Goal: Task Accomplishment & Management: Manage account settings

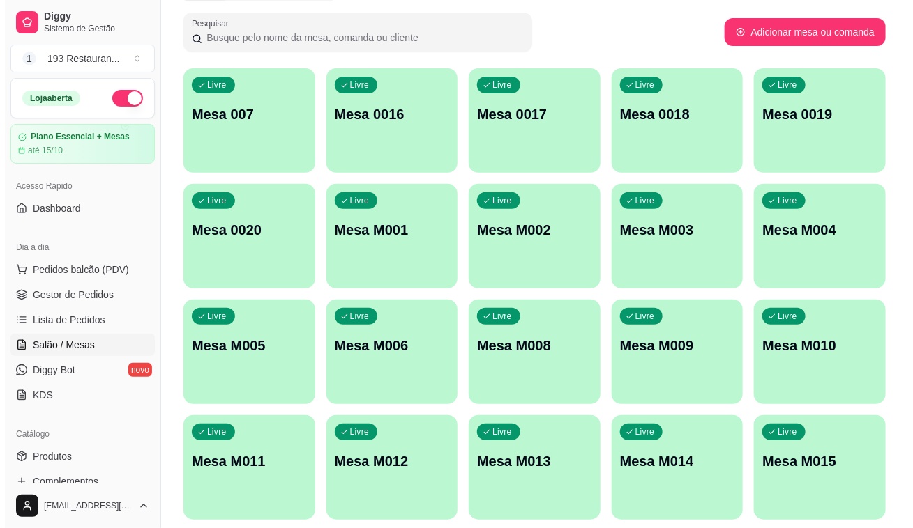
scroll to position [130, 0]
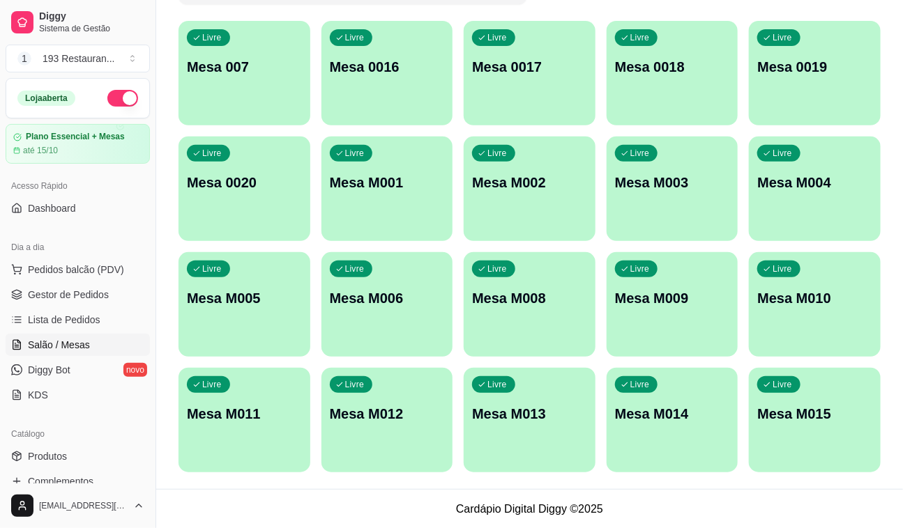
click at [646, 167] on div "Livre Mesa M003" at bounding box center [673, 181] width 132 height 88
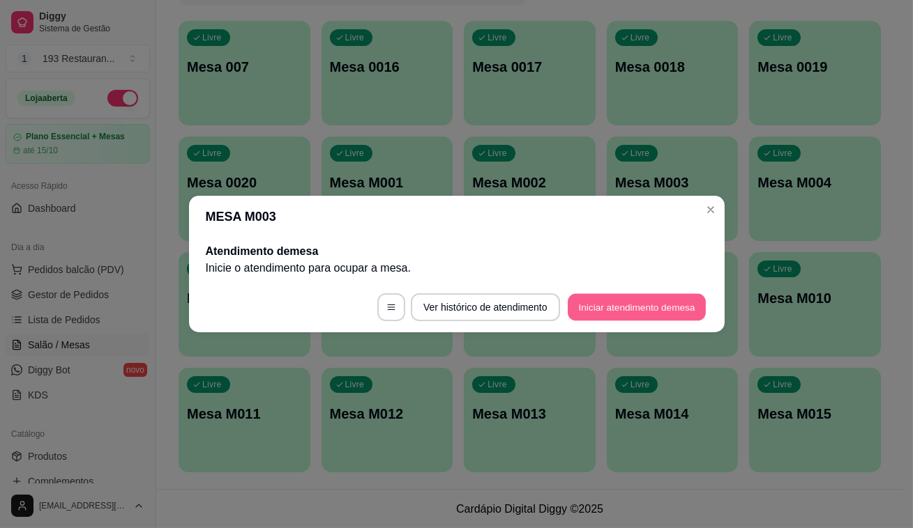
click at [633, 310] on button "Iniciar atendimento de mesa" at bounding box center [637, 307] width 138 height 27
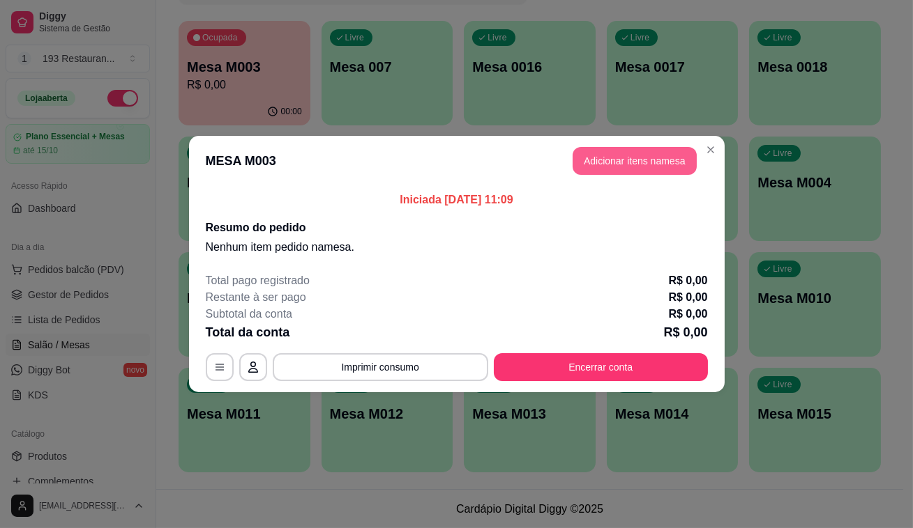
click at [605, 174] on button "Adicionar itens na mesa" at bounding box center [634, 161] width 124 height 28
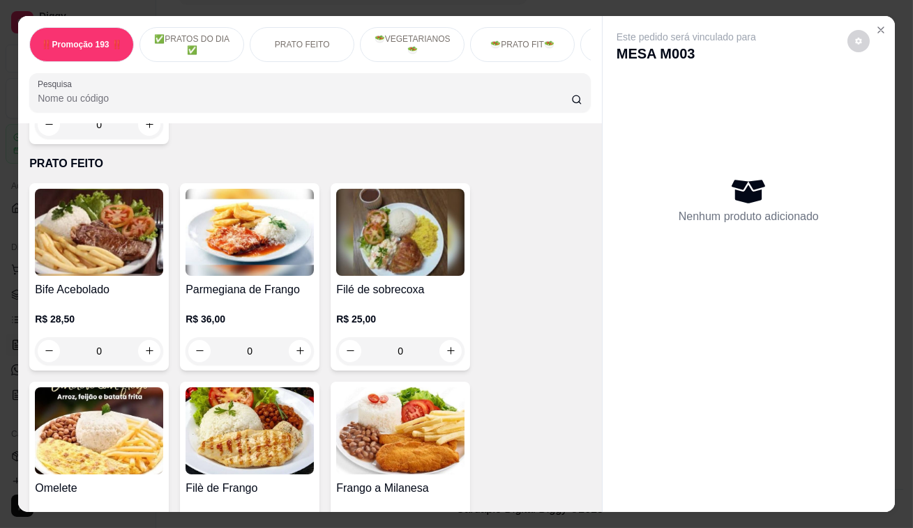
scroll to position [634, 0]
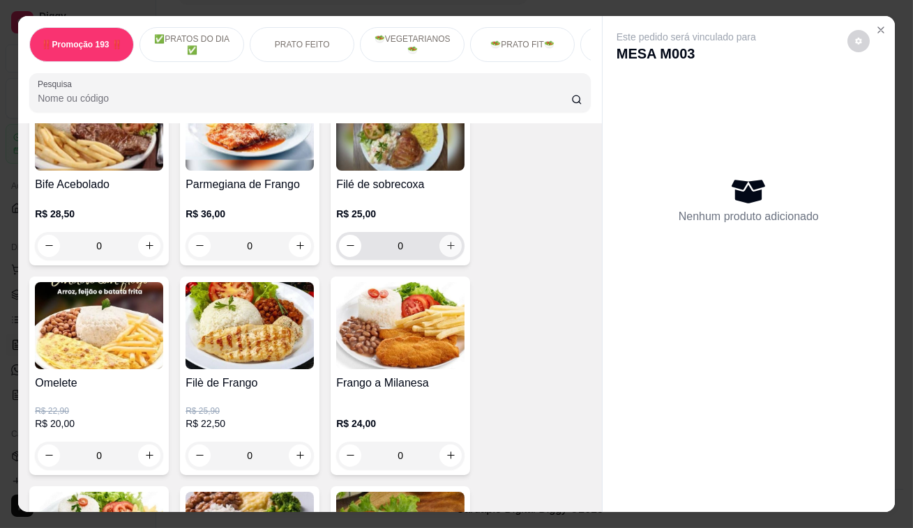
click at [448, 248] on icon "increase-product-quantity" at bounding box center [451, 246] width 10 height 10
type input "1"
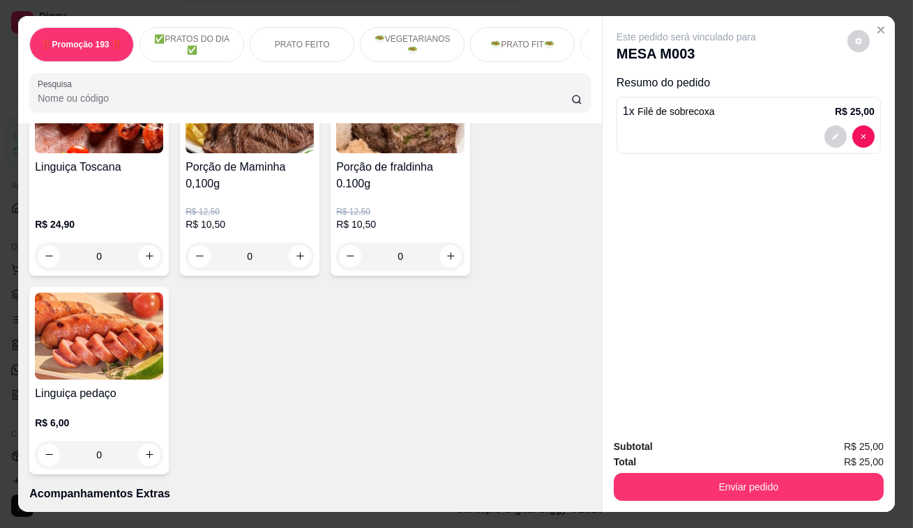
scroll to position [2978, 0]
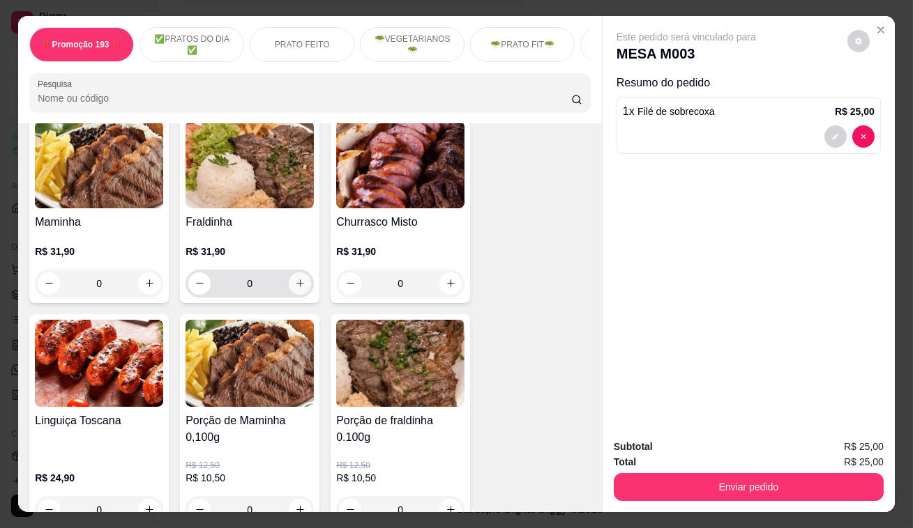
click at [296, 278] on icon "increase-product-quantity" at bounding box center [300, 283] width 10 height 10
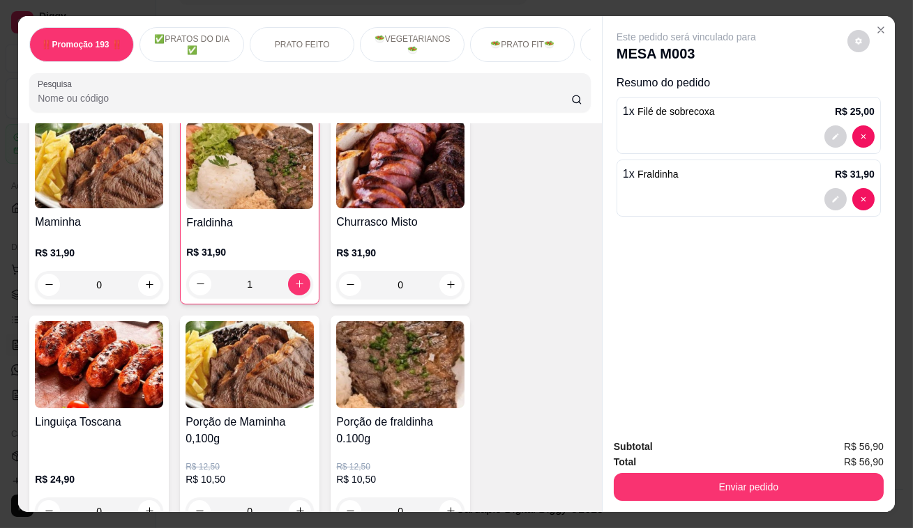
type input "1"
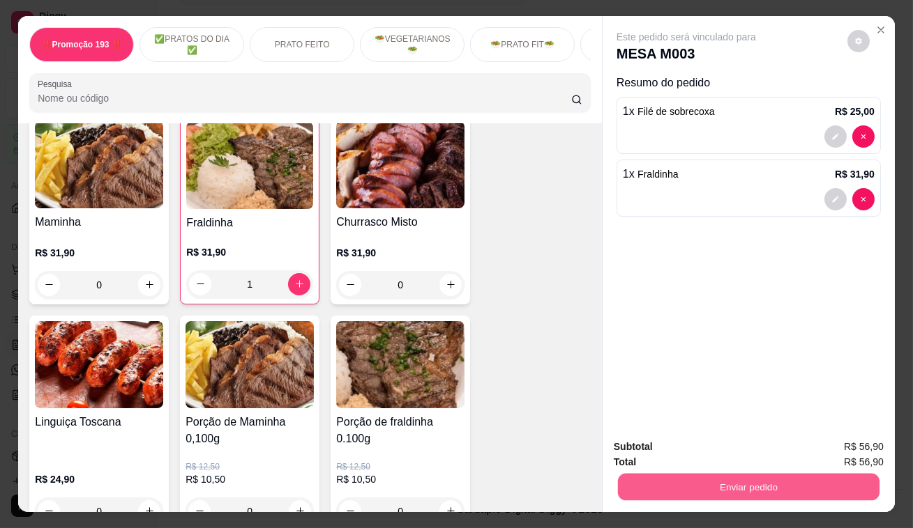
click at [696, 476] on button "Enviar pedido" at bounding box center [748, 487] width 261 height 27
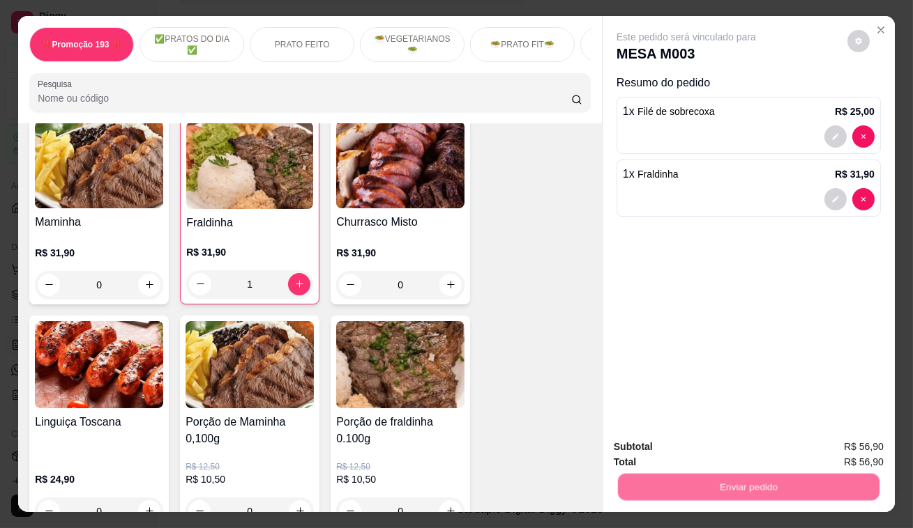
click at [655, 446] on button "Não registrar e enviar pedido" at bounding box center [702, 449] width 145 height 26
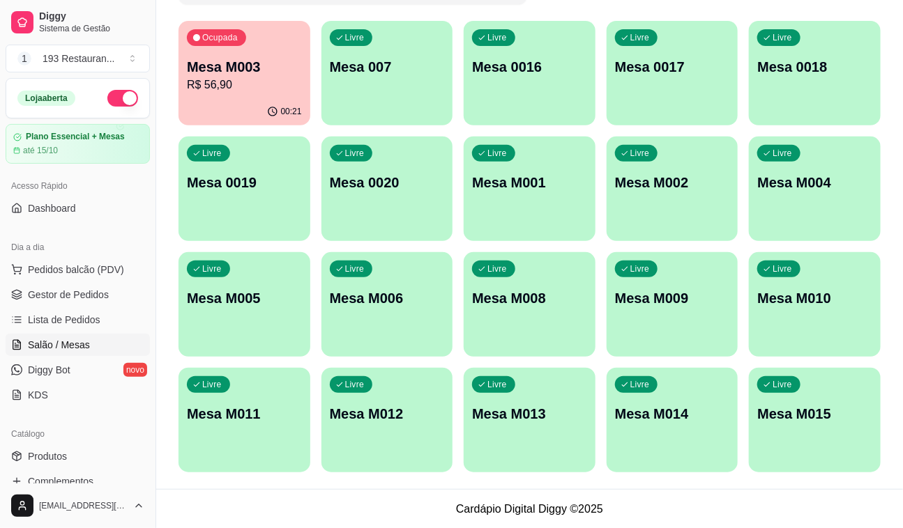
click at [208, 82] on p "R$ 56,90" at bounding box center [244, 85] width 115 height 17
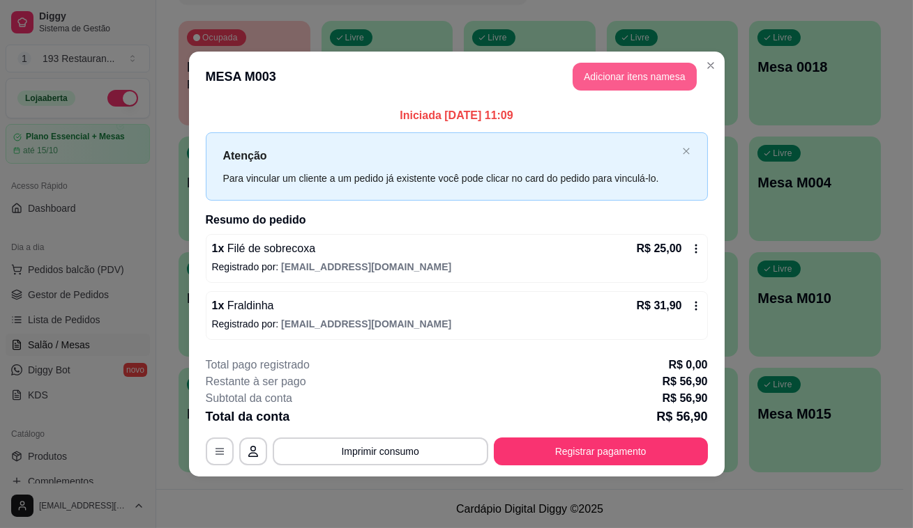
click at [600, 80] on button "Adicionar itens na mesa" at bounding box center [634, 77] width 124 height 28
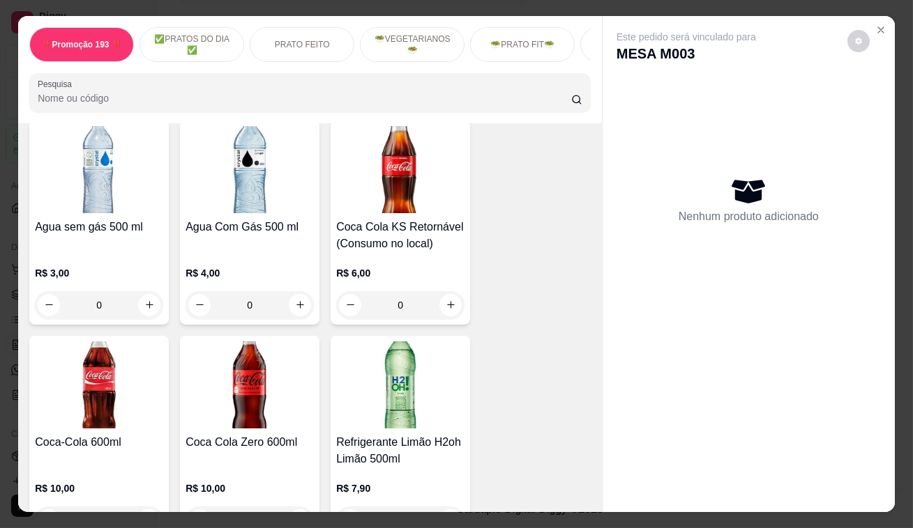
scroll to position [6148, 0]
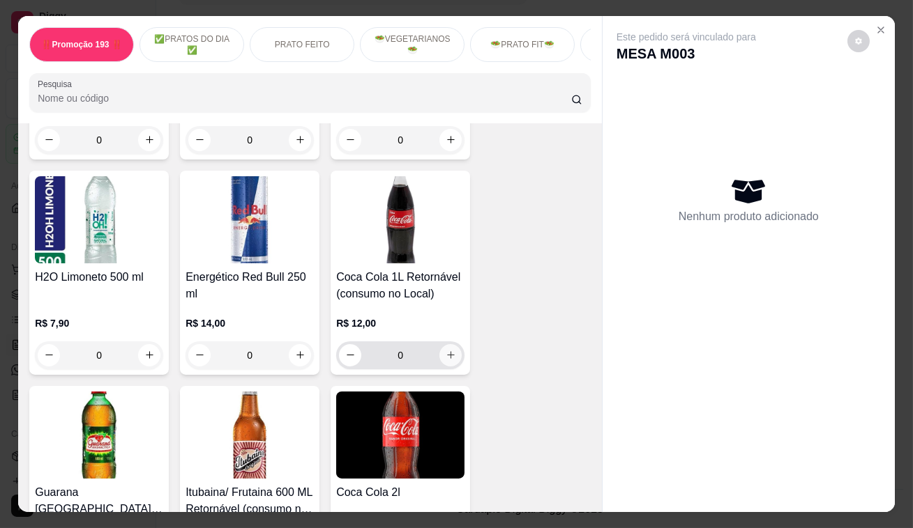
click at [447, 350] on icon "increase-product-quantity" at bounding box center [451, 355] width 10 height 10
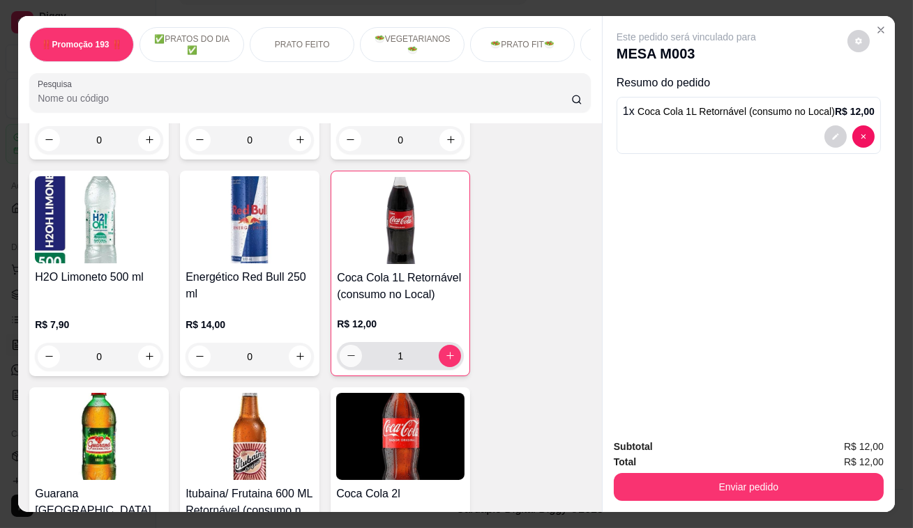
click at [347, 351] on icon "decrease-product-quantity" at bounding box center [351, 356] width 10 height 10
type input "0"
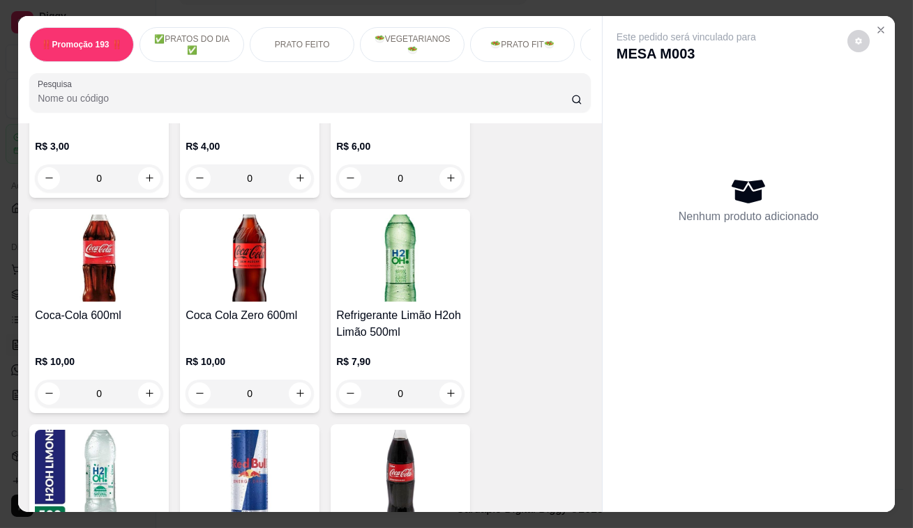
scroll to position [6401, 0]
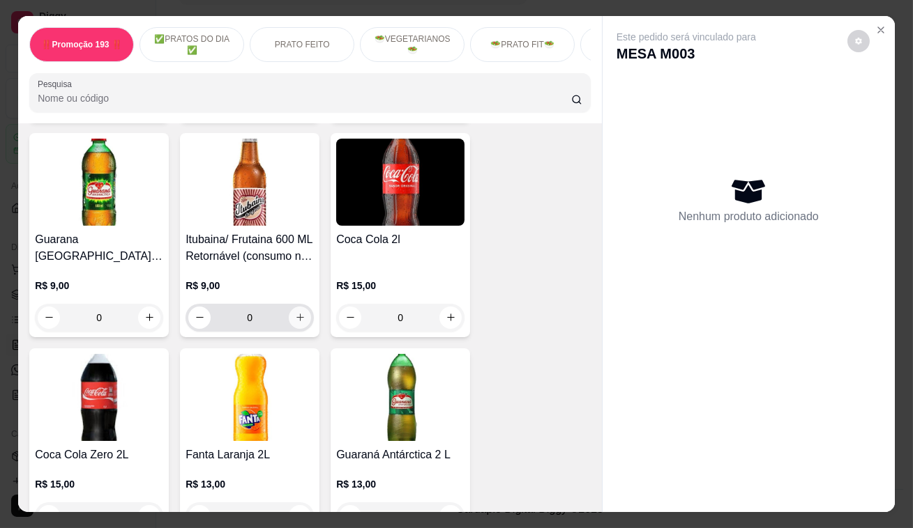
click at [299, 307] on button "increase-product-quantity" at bounding box center [300, 318] width 22 height 22
type input "1"
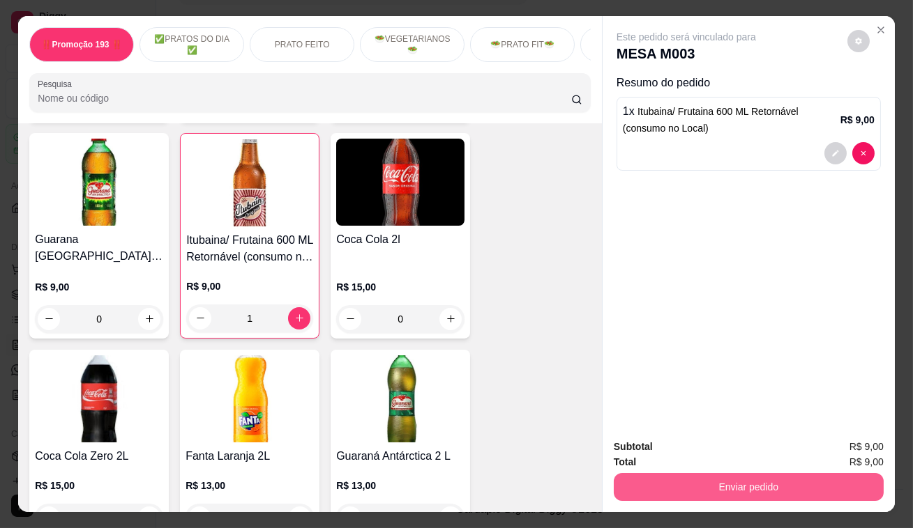
click at [842, 489] on button "Enviar pedido" at bounding box center [749, 487] width 270 height 28
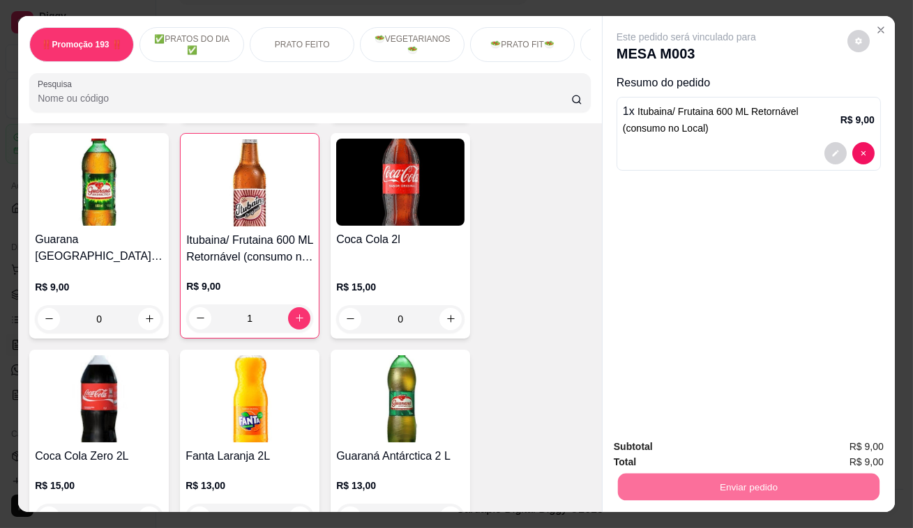
click at [739, 457] on button "Não registrar e enviar pedido" at bounding box center [702, 449] width 145 height 26
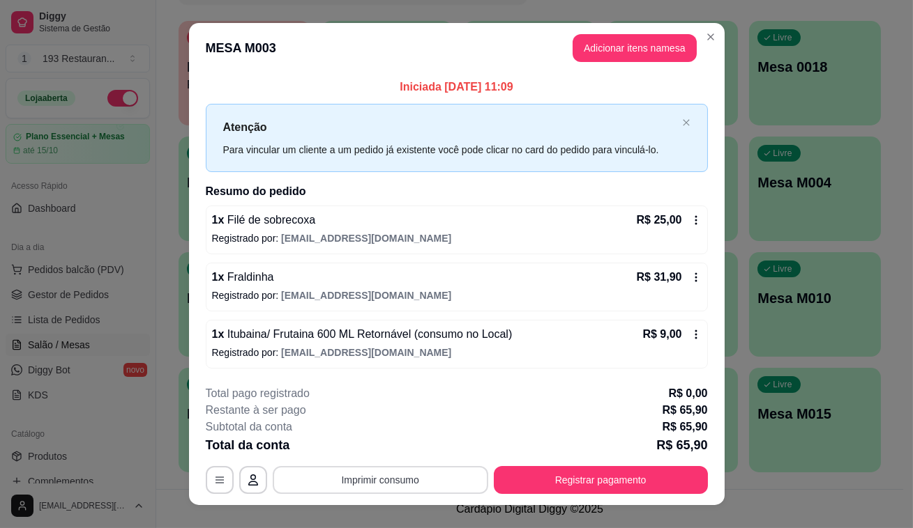
click at [431, 492] on button "Imprimir consumo" at bounding box center [380, 480] width 215 height 28
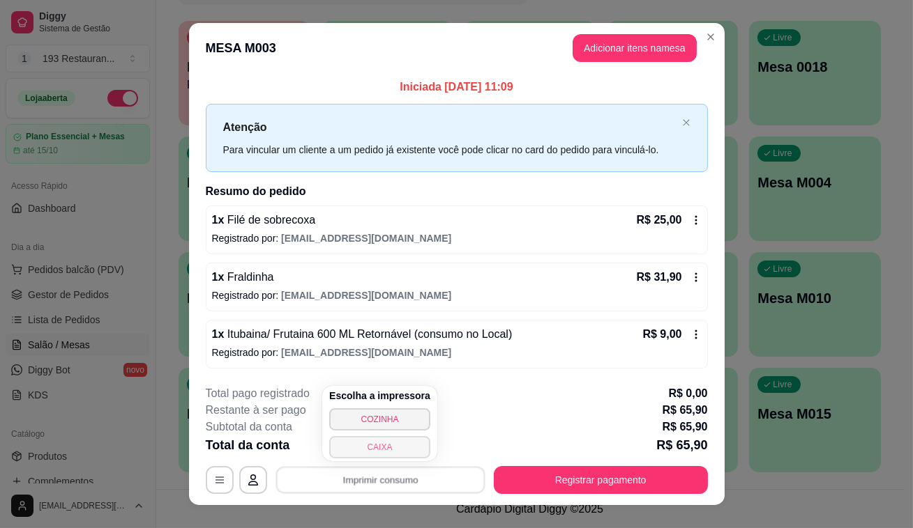
click at [403, 451] on button "CAIXA" at bounding box center [379, 447] width 101 height 22
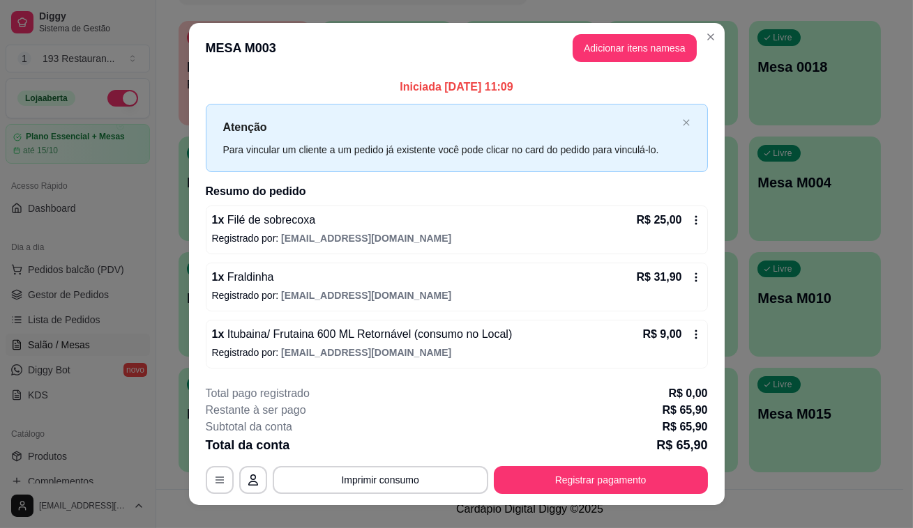
click at [508, 478] on button "Registrar pagamento" at bounding box center [601, 480] width 214 height 28
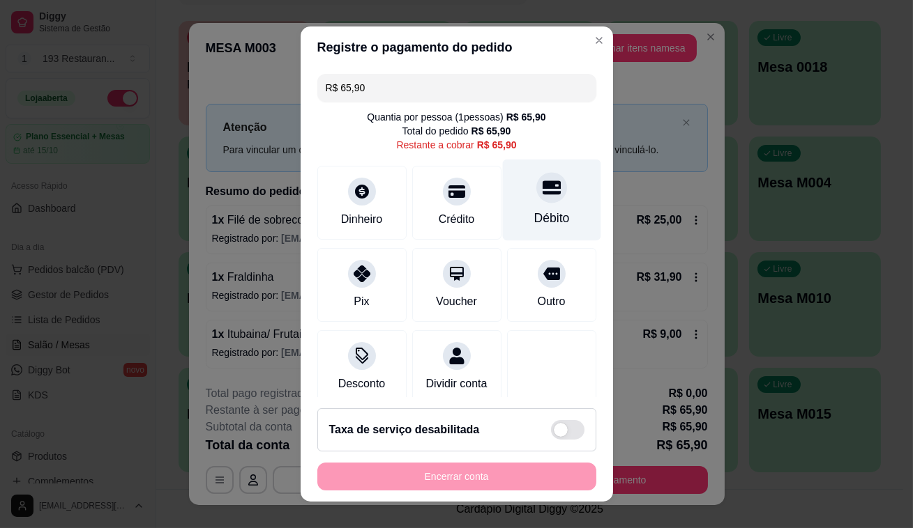
click at [545, 199] on div "Débito" at bounding box center [551, 201] width 98 height 82
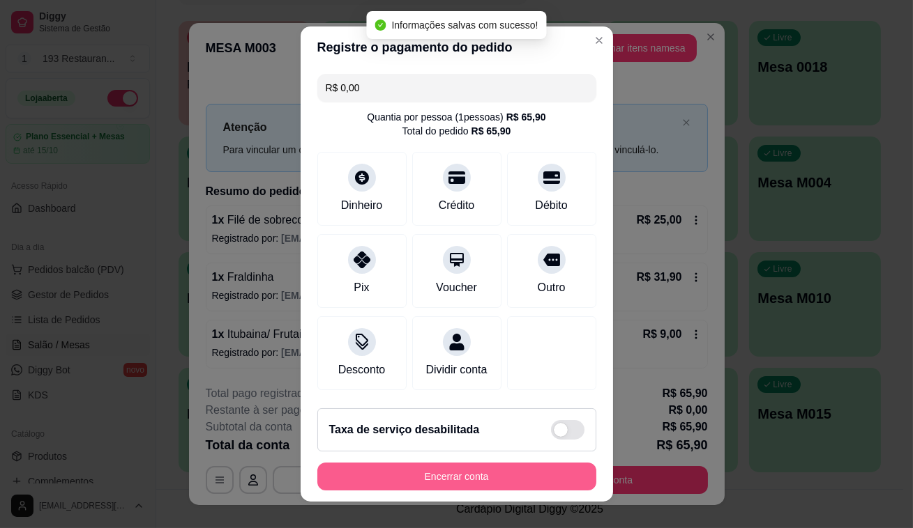
type input "R$ 0,00"
click at [496, 485] on button "Encerrar conta" at bounding box center [456, 477] width 279 height 28
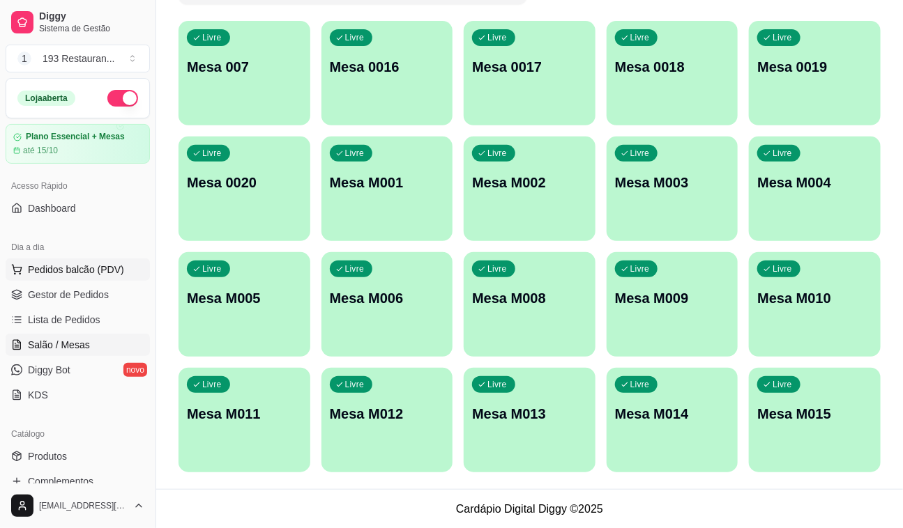
click at [106, 267] on span "Pedidos balcão (PDV)" at bounding box center [76, 270] width 96 height 14
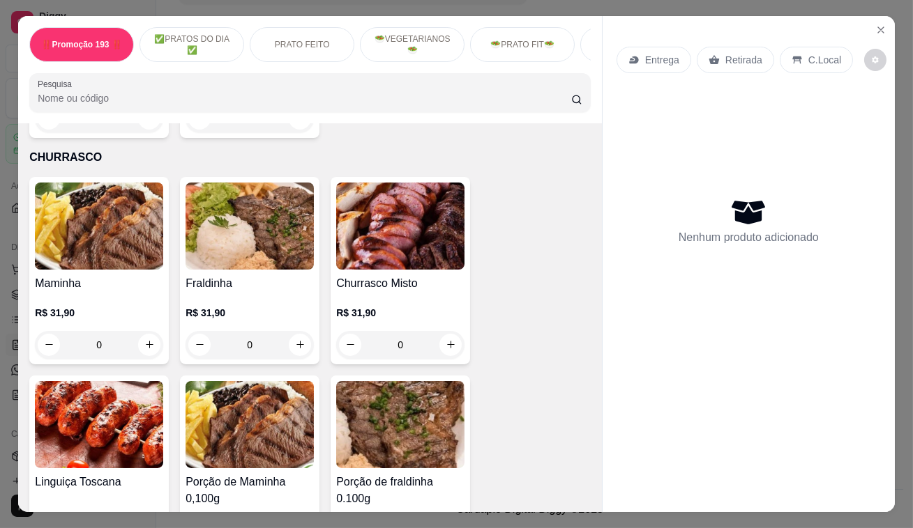
scroll to position [2915, 0]
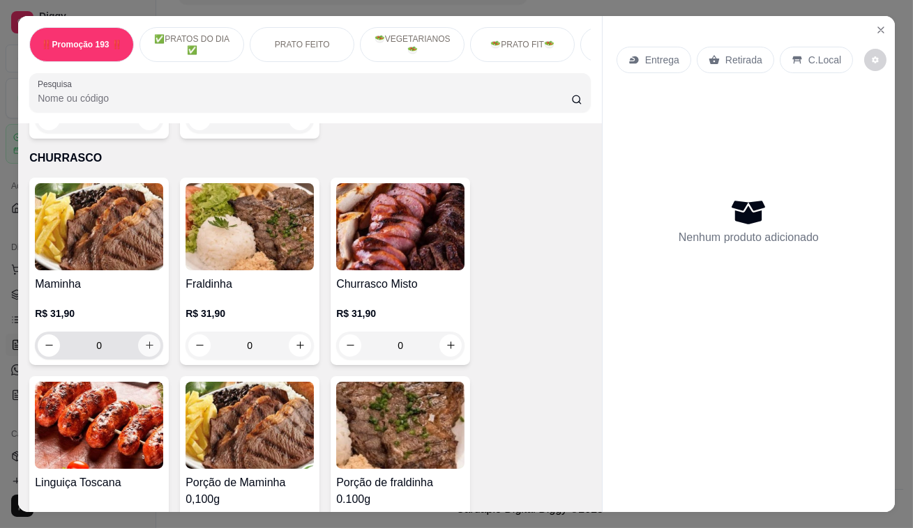
click at [144, 340] on icon "increase-product-quantity" at bounding box center [149, 345] width 10 height 10
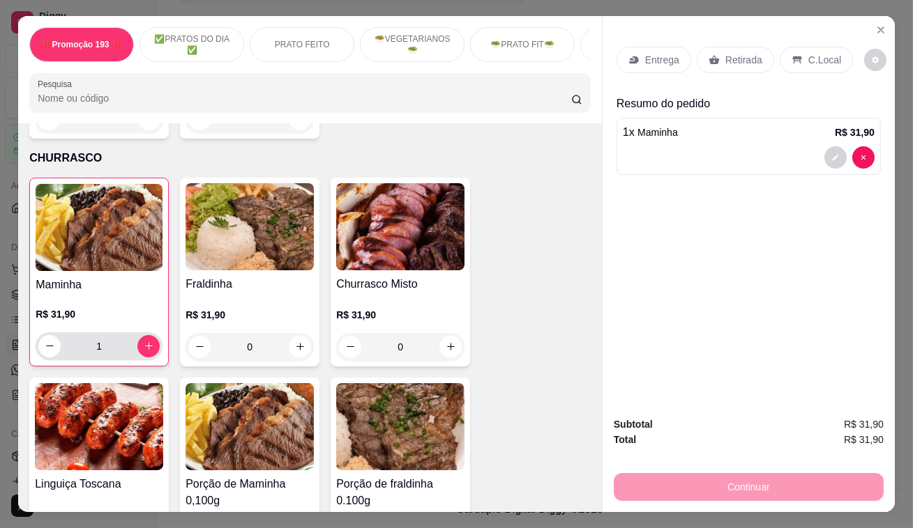
click at [54, 335] on button "decrease-product-quantity" at bounding box center [49, 346] width 22 height 22
type input "0"
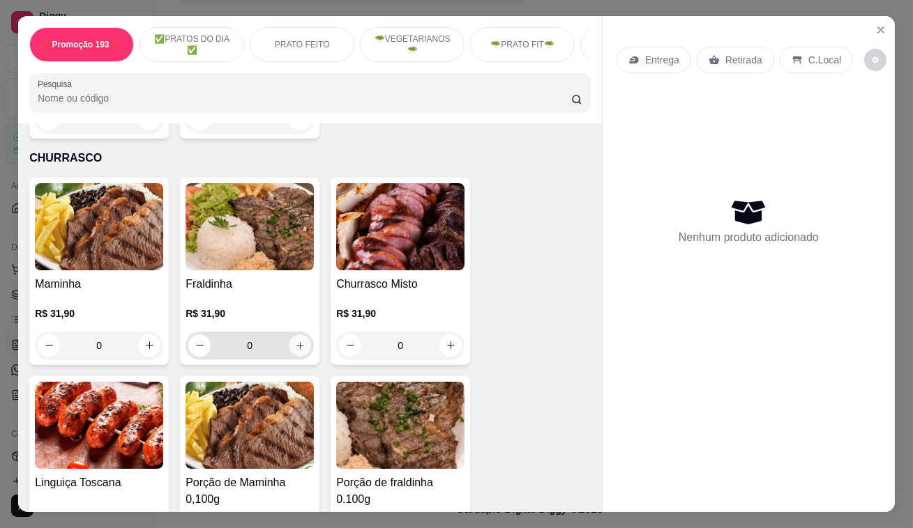
click at [295, 340] on icon "increase-product-quantity" at bounding box center [300, 345] width 10 height 10
type input "1"
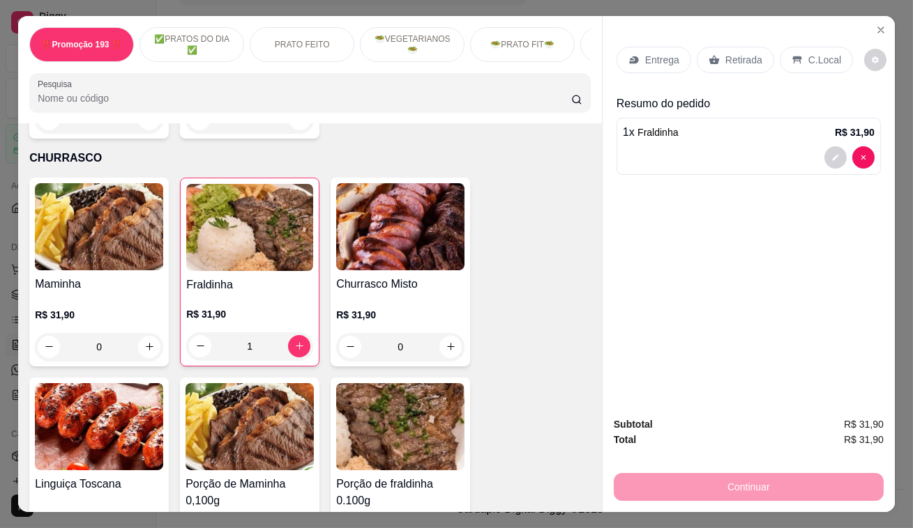
click at [741, 53] on p "Retirada" at bounding box center [743, 60] width 37 height 14
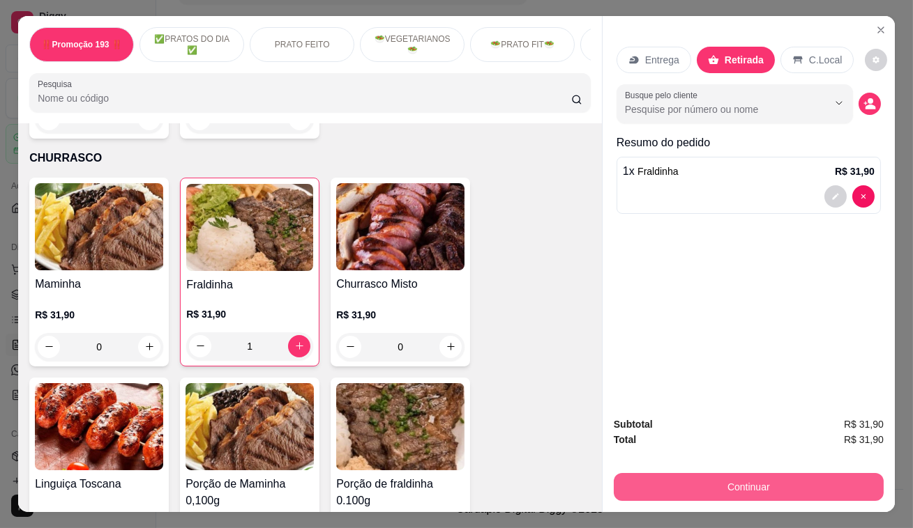
click at [765, 485] on button "Continuar" at bounding box center [749, 487] width 270 height 28
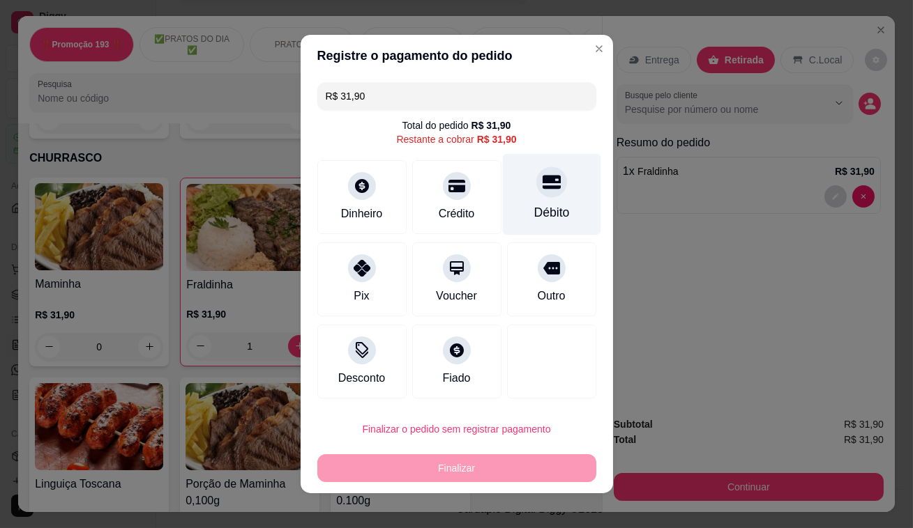
click at [559, 199] on div "Débito" at bounding box center [551, 195] width 98 height 82
type input "R$ 0,00"
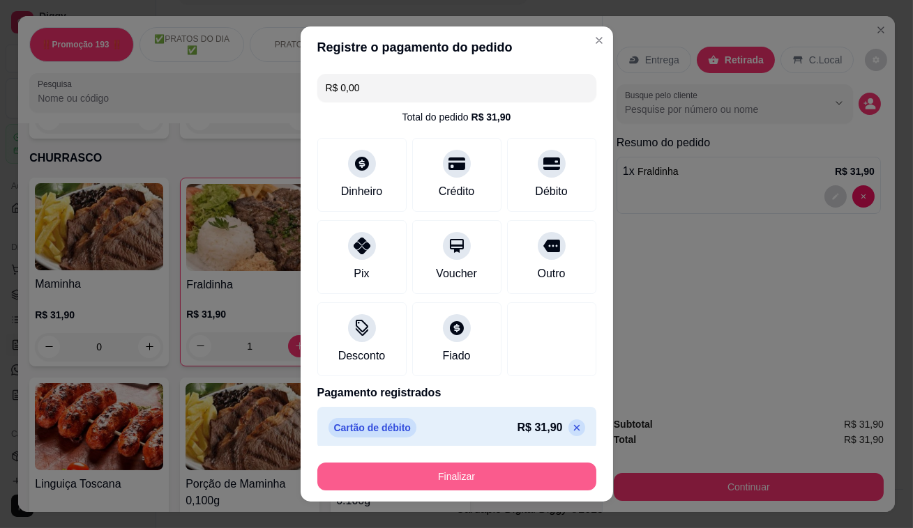
click at [516, 484] on button "Finalizar" at bounding box center [456, 477] width 279 height 28
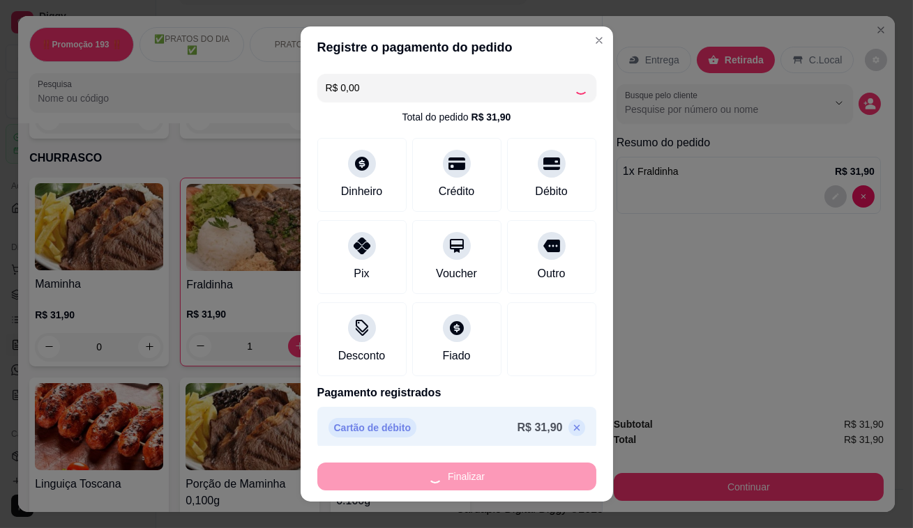
type input "0"
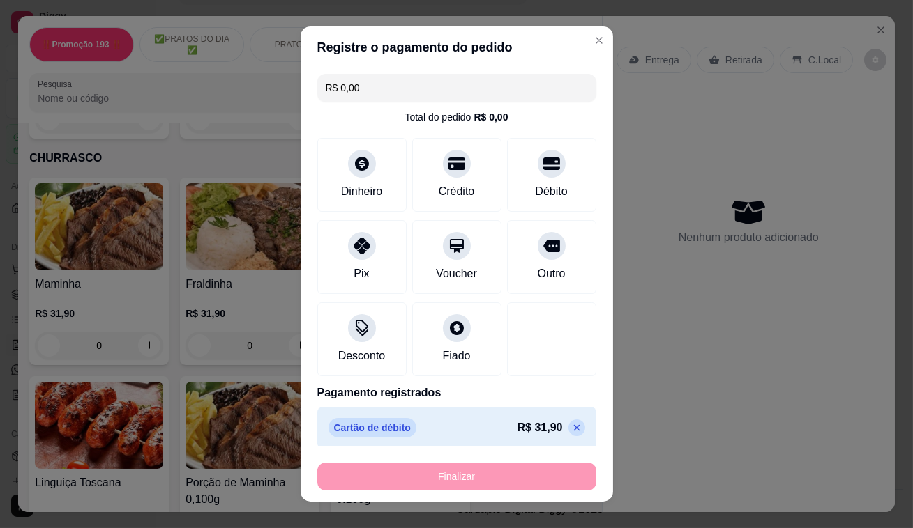
type input "-R$ 31,90"
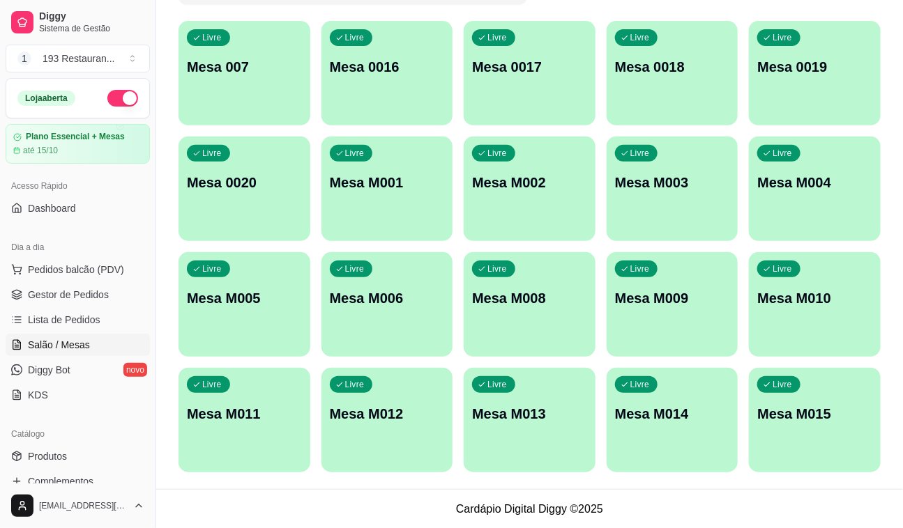
click at [70, 282] on ul "Pedidos balcão (PDV) Gestor de Pedidos Lista de Pedidos Salão / Mesas Diggy Bot…" at bounding box center [78, 333] width 144 height 148
click at [74, 280] on button "Pedidos balcão (PDV)" at bounding box center [78, 270] width 144 height 22
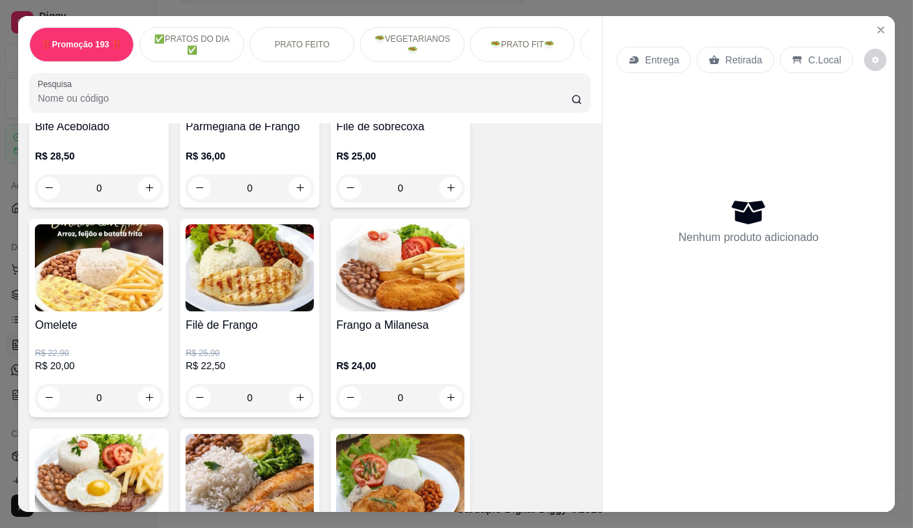
scroll to position [634, 0]
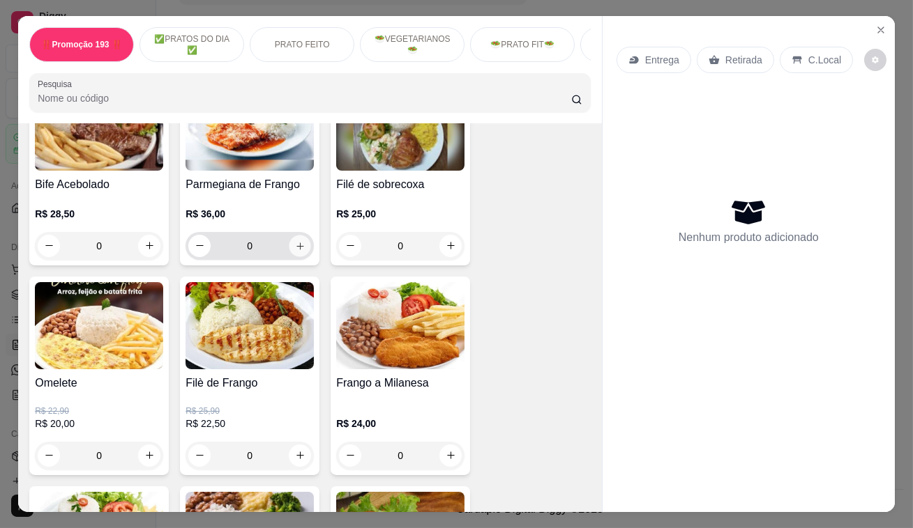
click at [301, 246] on button "increase-product-quantity" at bounding box center [300, 246] width 22 height 22
type input "1"
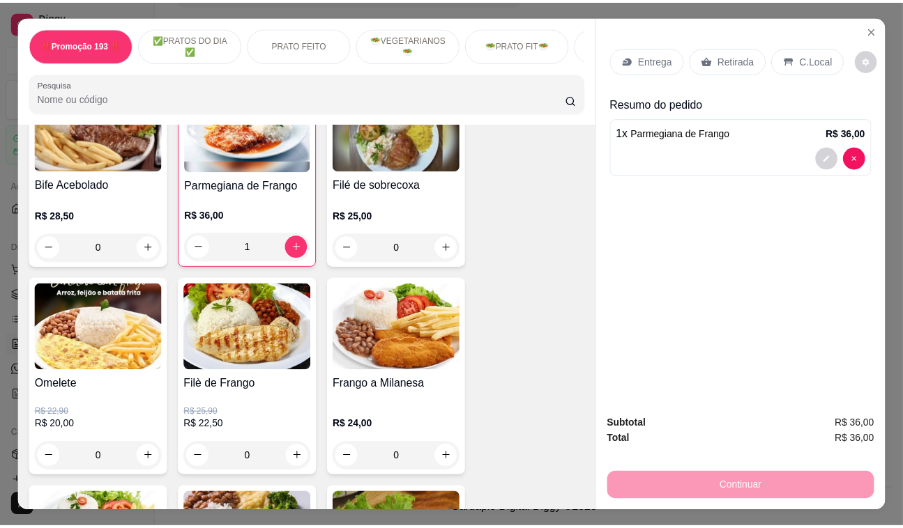
scroll to position [697, 0]
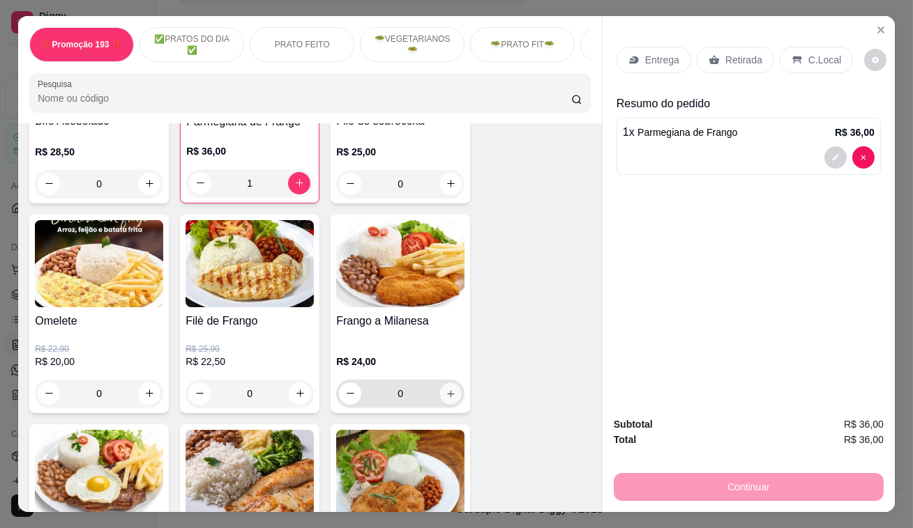
click at [446, 399] on icon "increase-product-quantity" at bounding box center [451, 393] width 10 height 10
type input "1"
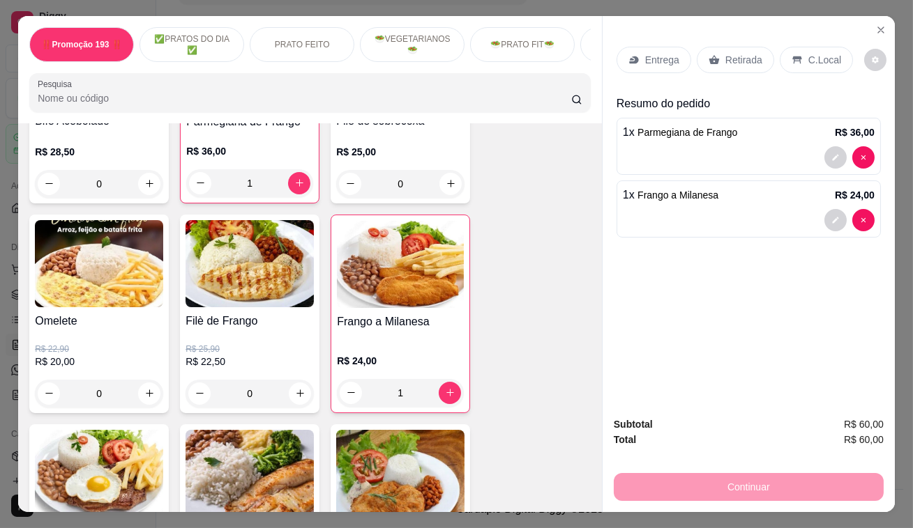
click at [725, 53] on p "Retirada" at bounding box center [743, 60] width 37 height 14
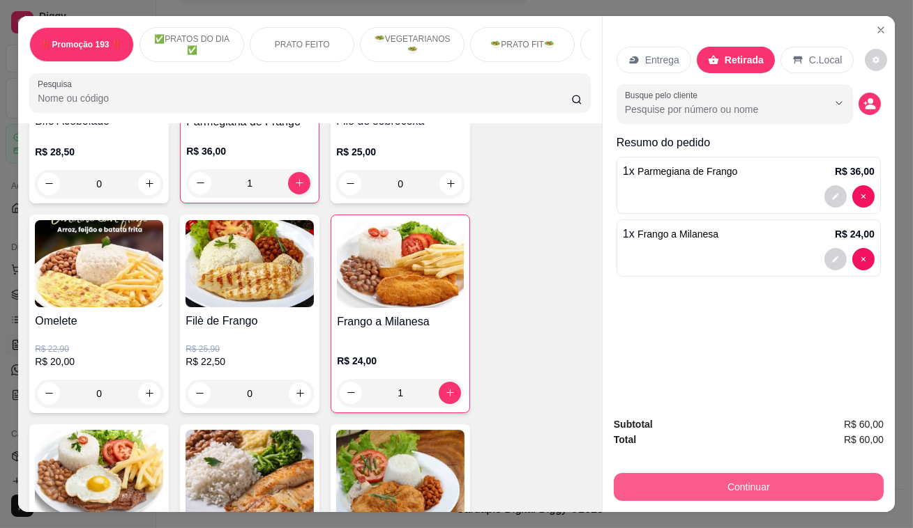
click at [793, 484] on button "Continuar" at bounding box center [749, 487] width 270 height 28
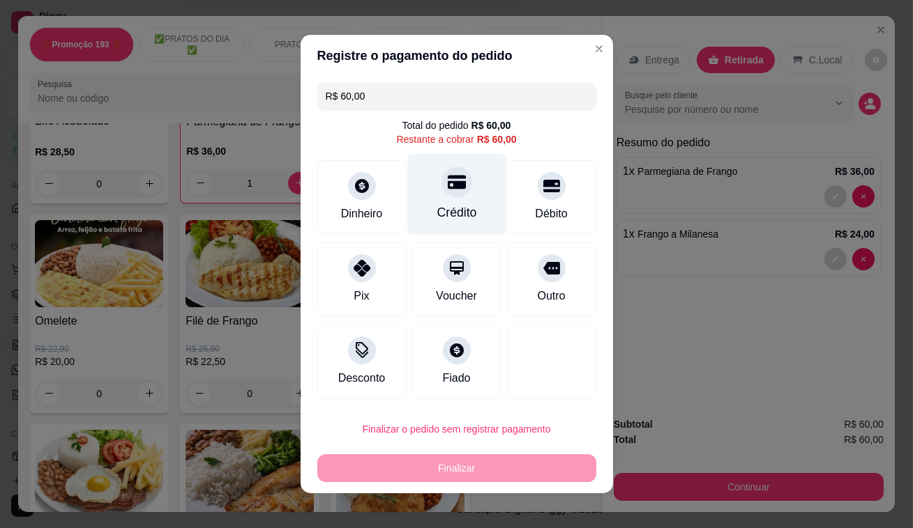
click at [464, 188] on div "Crédito" at bounding box center [456, 195] width 98 height 82
type input "R$ 0,00"
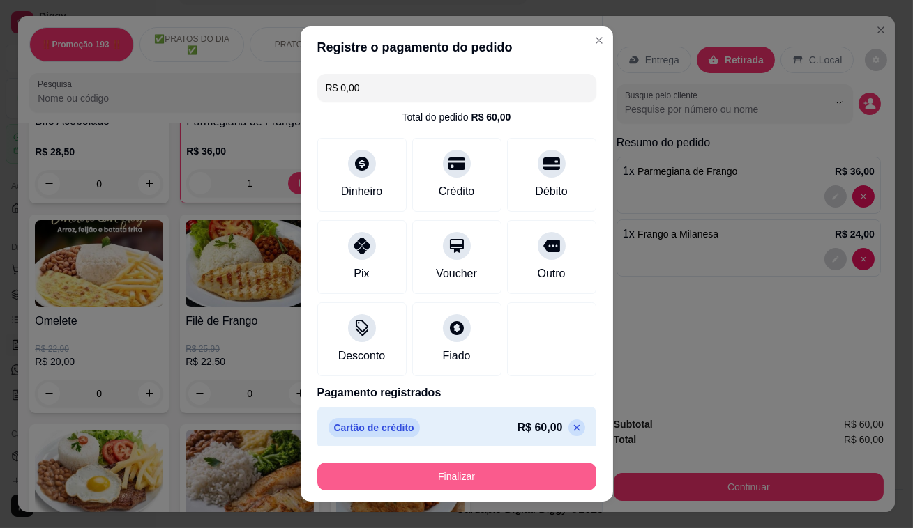
click at [495, 481] on button "Finalizar" at bounding box center [456, 477] width 279 height 28
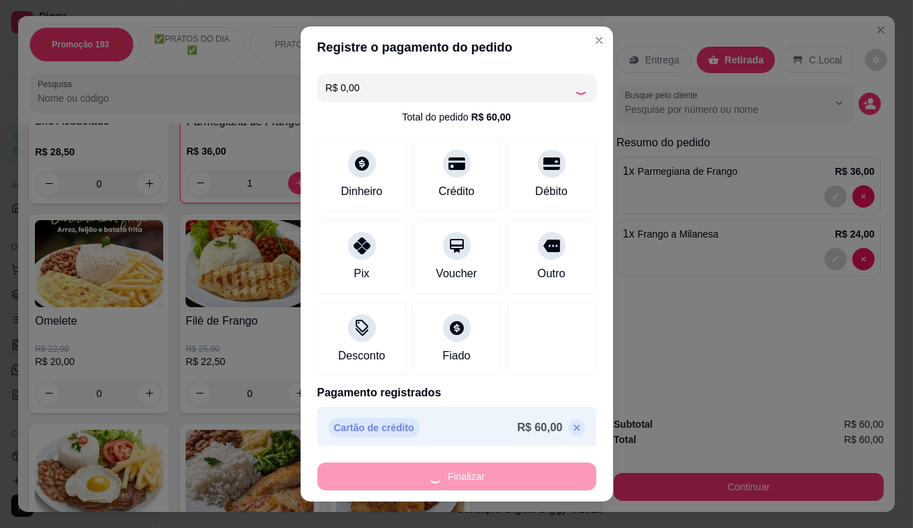
type input "0"
type input "-R$ 60,00"
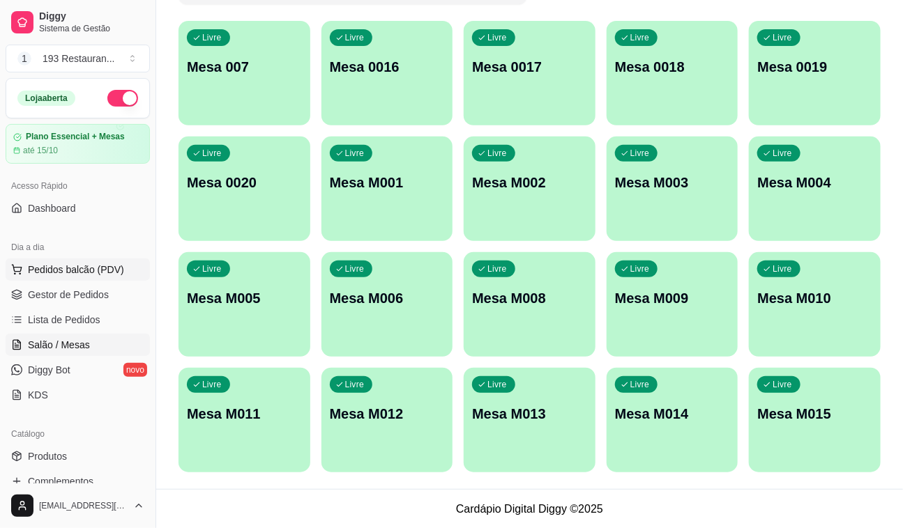
click at [110, 264] on span "Pedidos balcão (PDV)" at bounding box center [76, 270] width 96 height 14
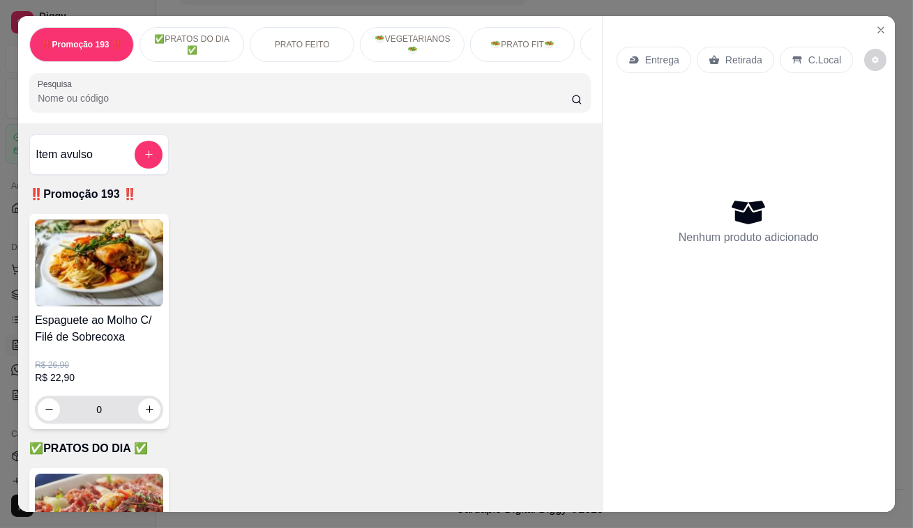
click at [158, 416] on div "0" at bounding box center [99, 410] width 128 height 28
click at [148, 420] on button "increase-product-quantity" at bounding box center [149, 410] width 22 height 22
type input "1"
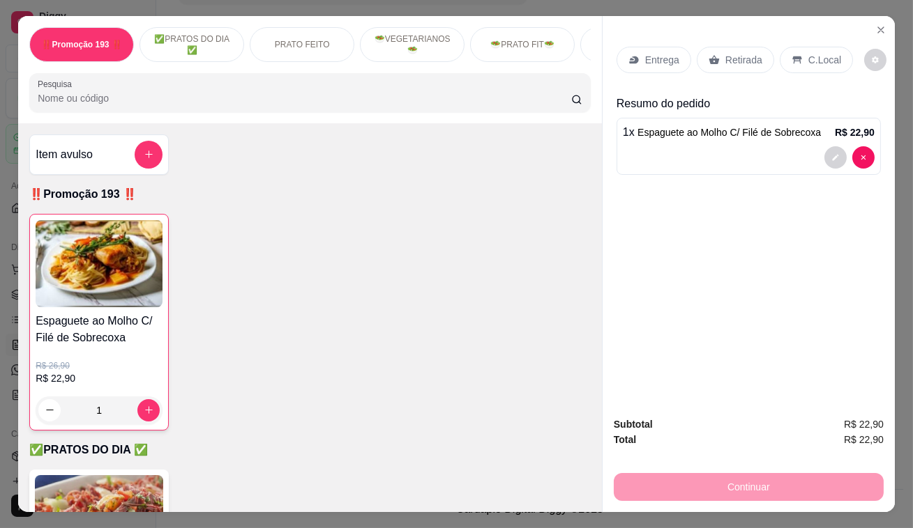
click at [728, 53] on p "Retirada" at bounding box center [743, 60] width 37 height 14
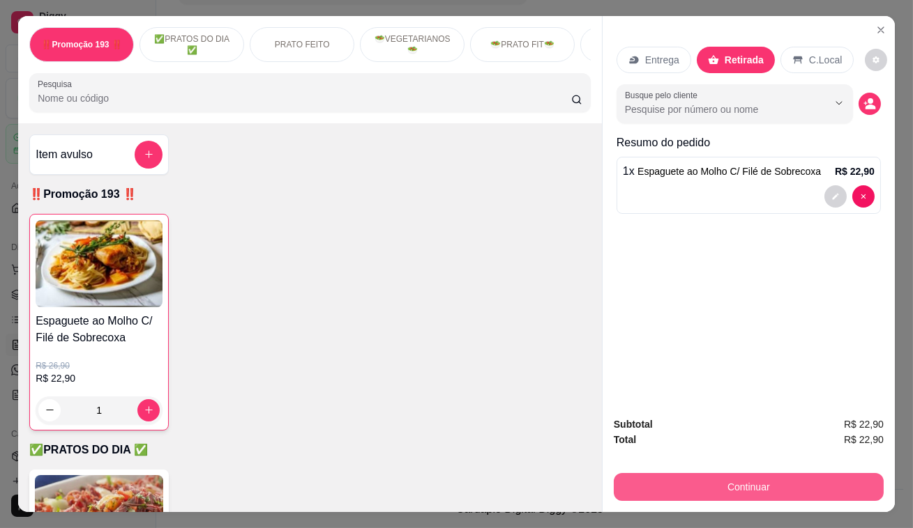
click at [756, 489] on button "Continuar" at bounding box center [749, 487] width 270 height 28
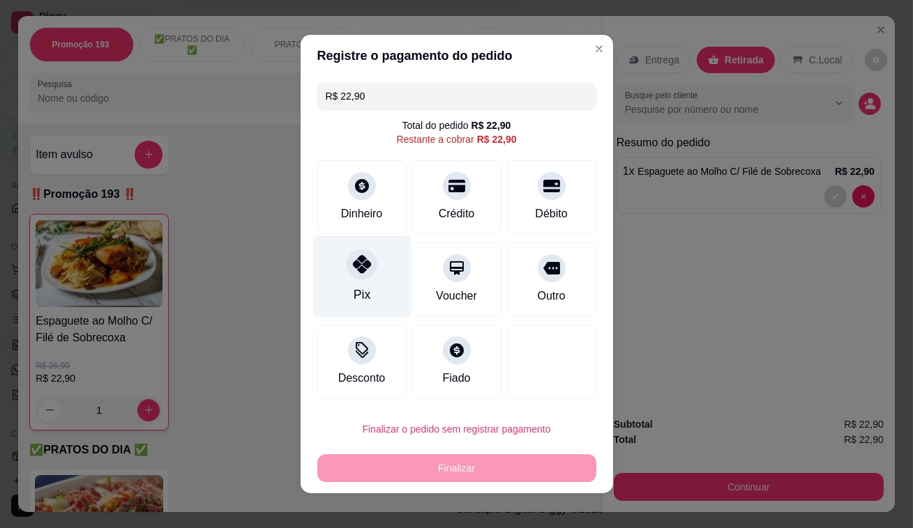
click at [366, 282] on div "Pix" at bounding box center [361, 277] width 98 height 82
type input "R$ 0,00"
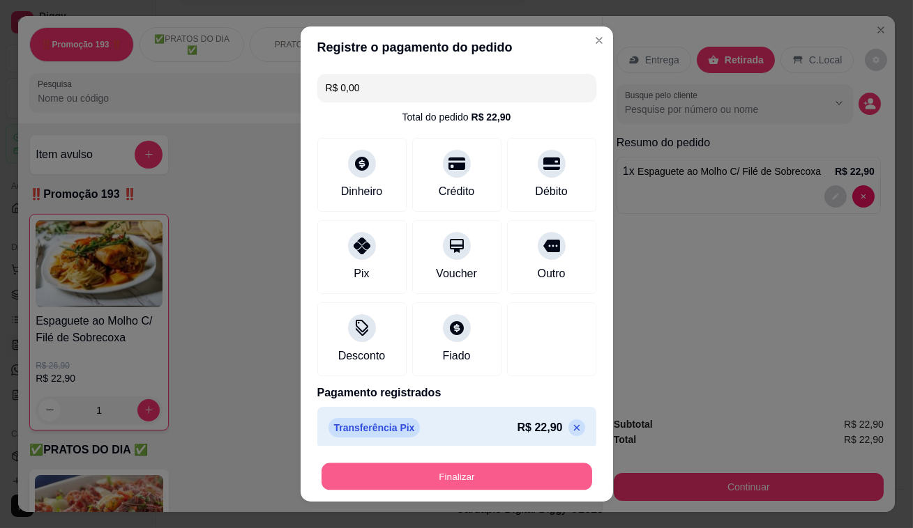
click at [459, 474] on button "Finalizar" at bounding box center [456, 477] width 271 height 27
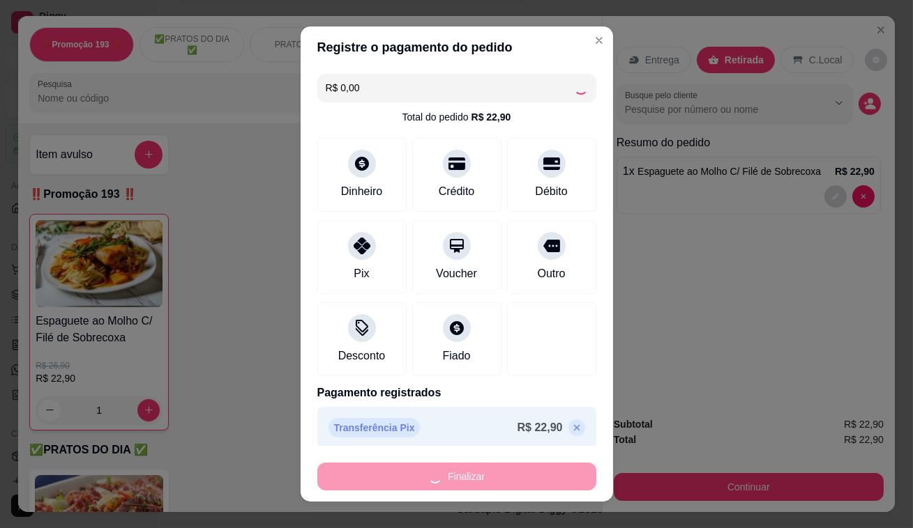
type input "0"
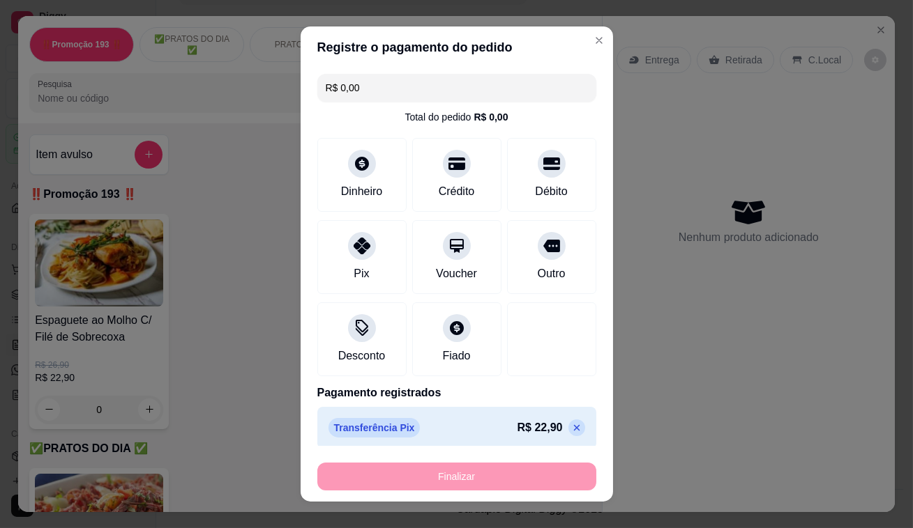
type input "-R$ 22,90"
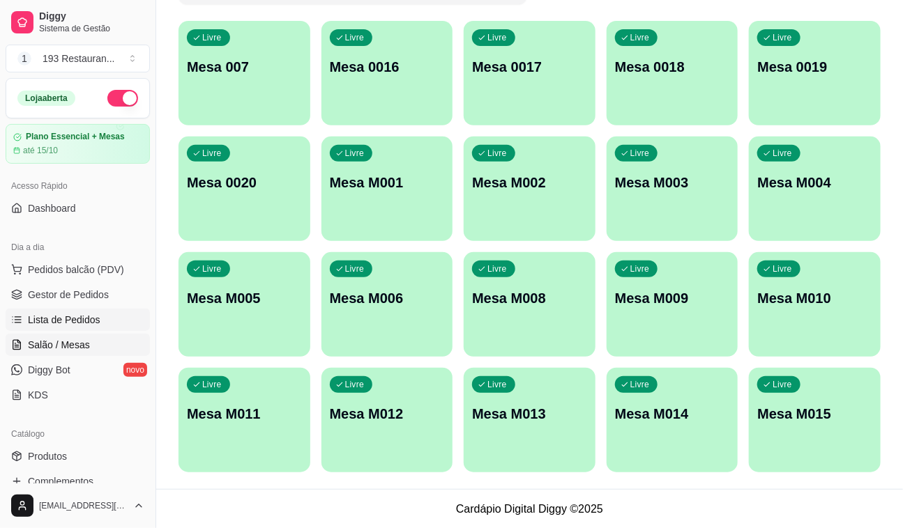
click at [70, 316] on span "Lista de Pedidos" at bounding box center [64, 320] width 73 height 14
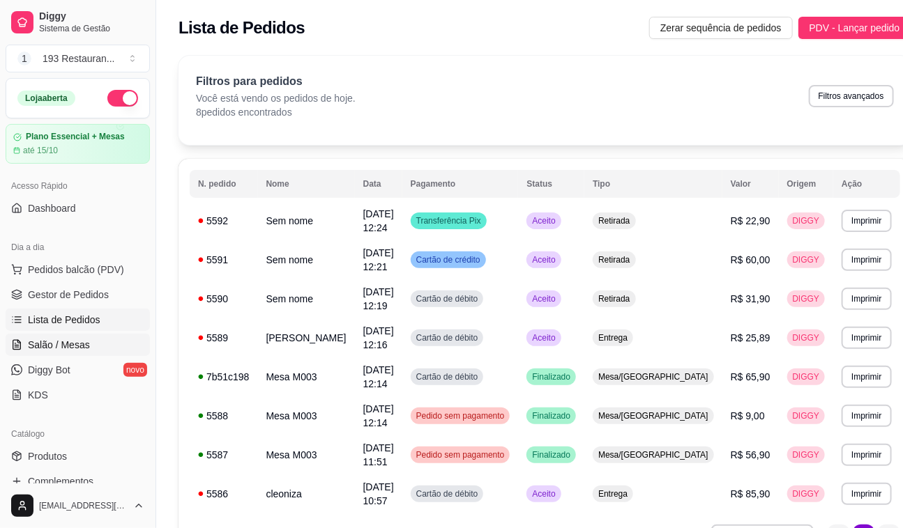
click at [67, 348] on span "Salão / Mesas" at bounding box center [59, 345] width 62 height 14
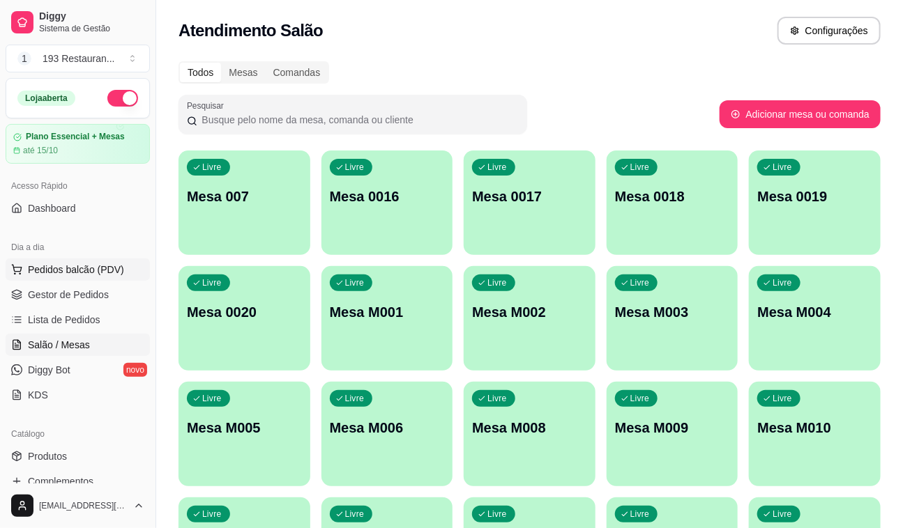
click at [84, 272] on span "Pedidos balcão (PDV)" at bounding box center [76, 270] width 96 height 14
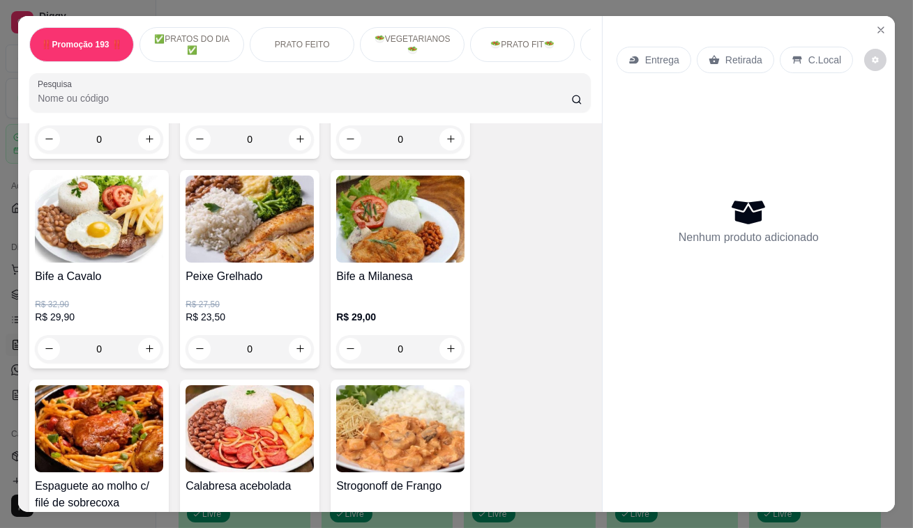
scroll to position [1204, 0]
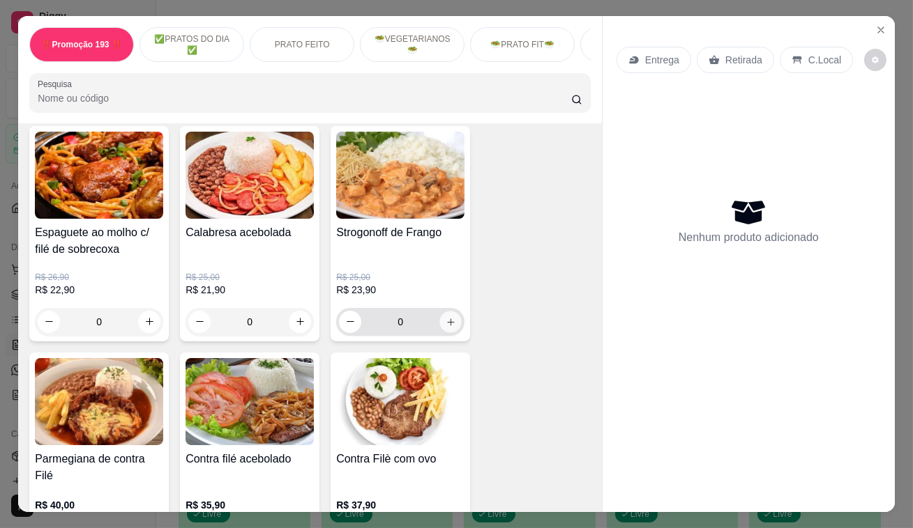
click at [450, 327] on icon "increase-product-quantity" at bounding box center [451, 322] width 10 height 10
type input "1"
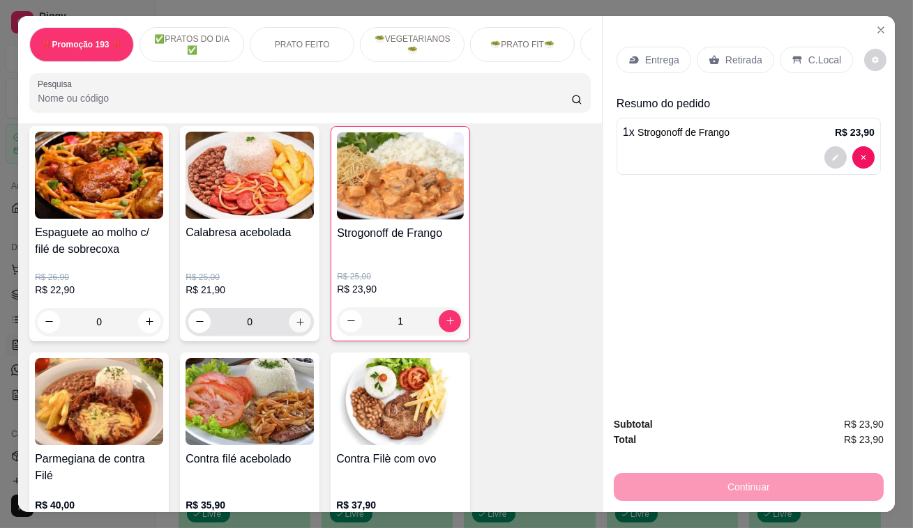
click at [299, 324] on icon "increase-product-quantity" at bounding box center [300, 322] width 10 height 10
type input "1"
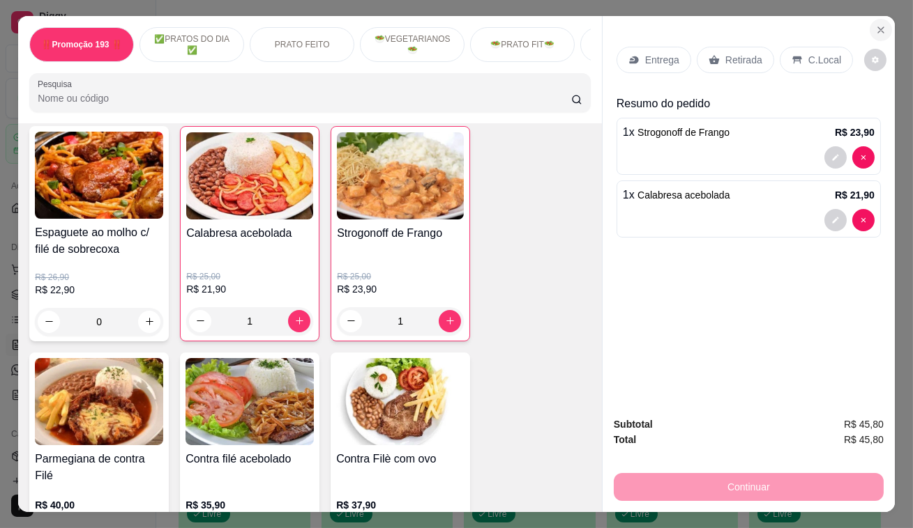
click at [878, 27] on icon "Close" at bounding box center [881, 30] width 6 height 6
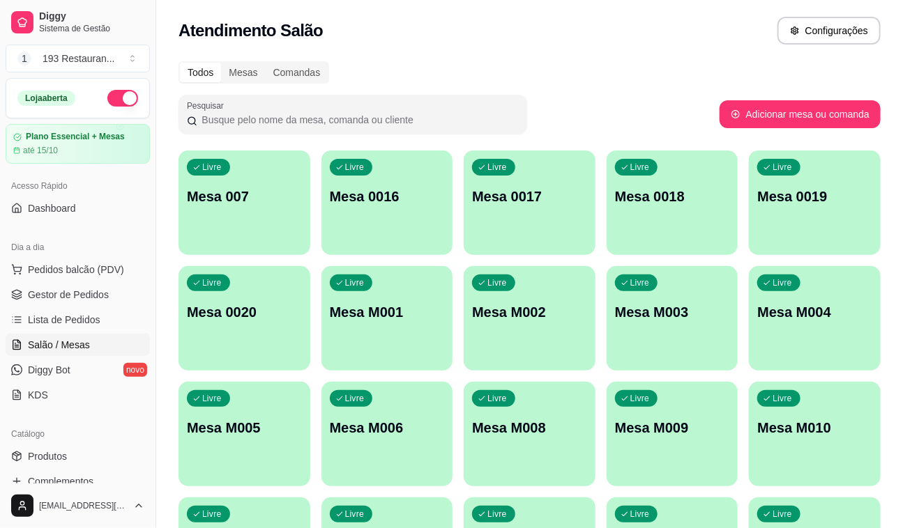
click at [407, 326] on div "Livre Mesa M001" at bounding box center [387, 310] width 132 height 88
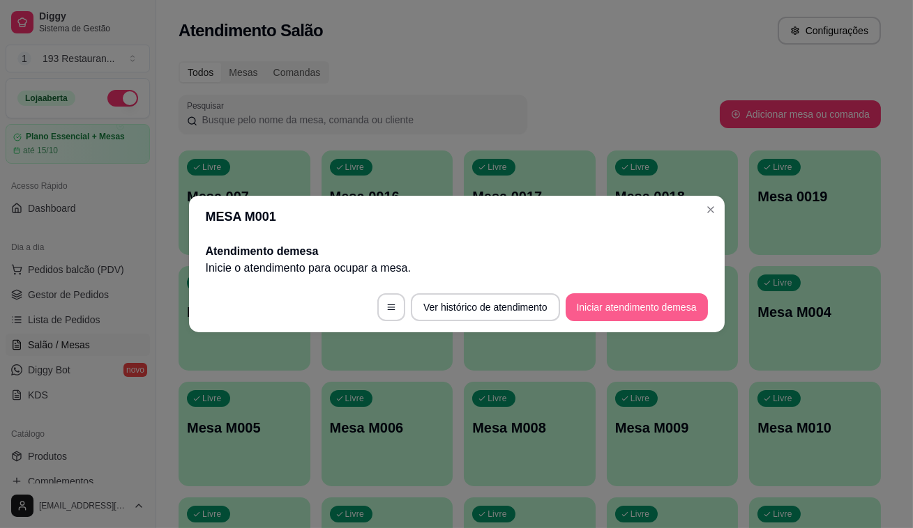
click at [639, 299] on button "Iniciar atendimento de mesa" at bounding box center [636, 308] width 142 height 28
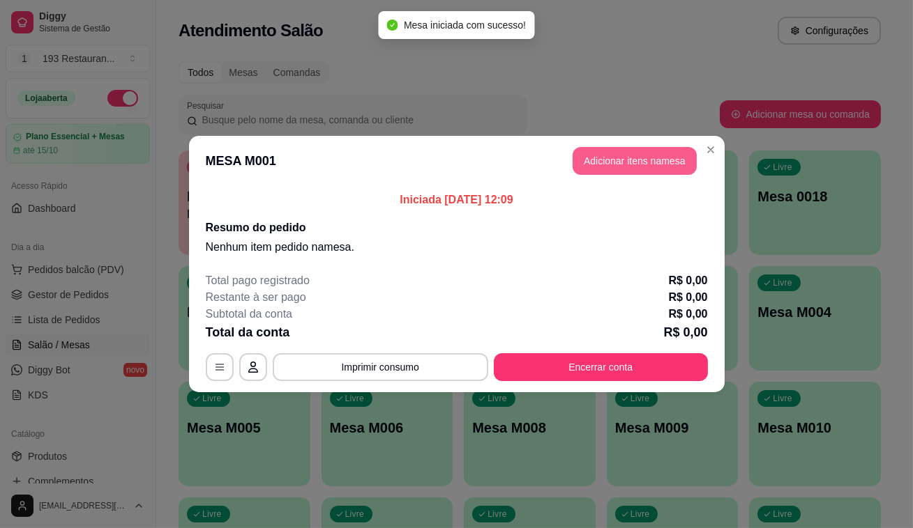
click at [646, 164] on button "Adicionar itens na mesa" at bounding box center [634, 161] width 124 height 28
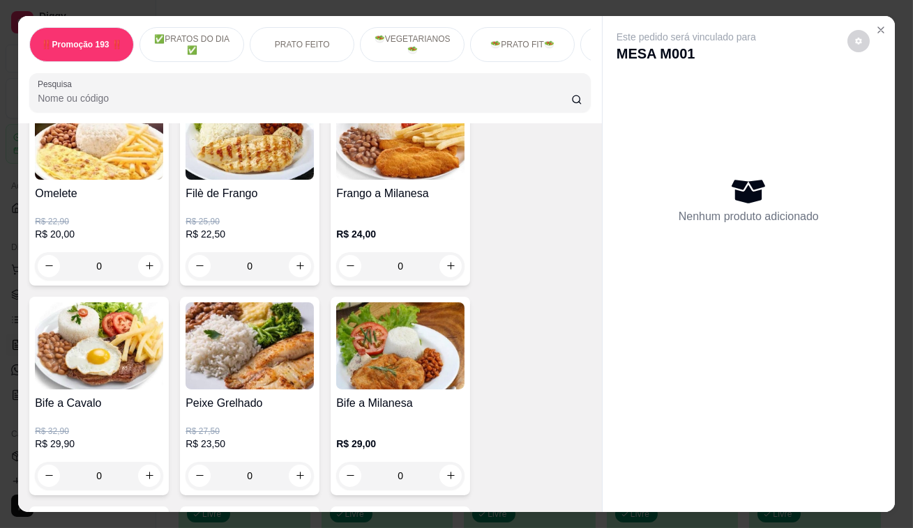
scroll to position [1077, 0]
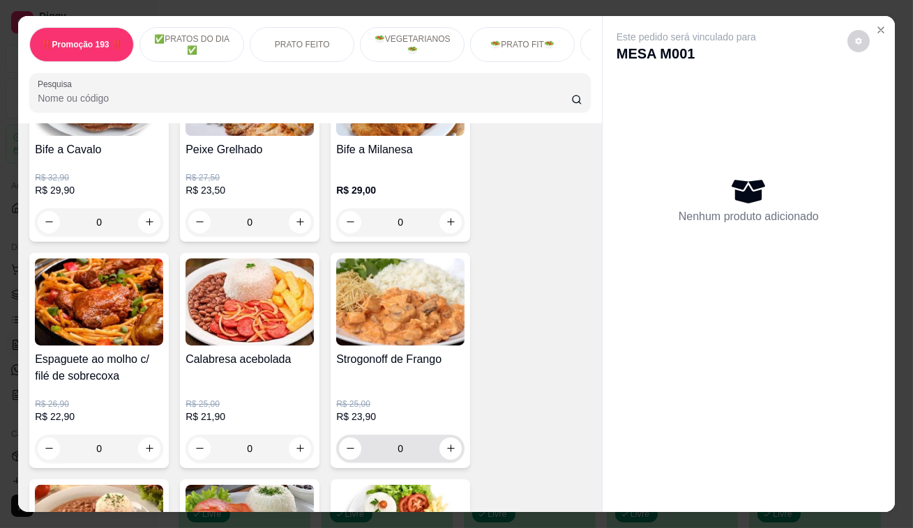
click at [421, 443] on input "0" at bounding box center [400, 449] width 78 height 28
click at [449, 453] on icon "increase-product-quantity" at bounding box center [451, 448] width 10 height 10
type input "1"
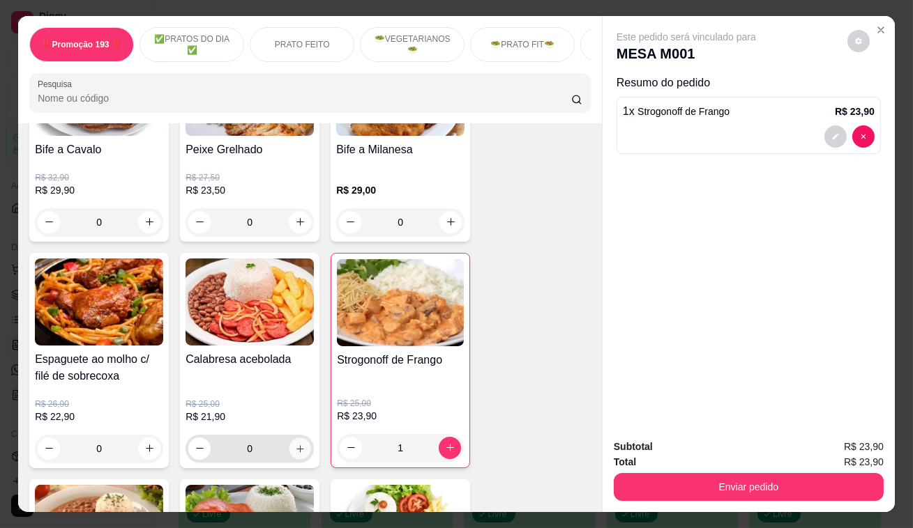
click at [299, 452] on icon "increase-product-quantity" at bounding box center [300, 448] width 10 height 10
type input "1"
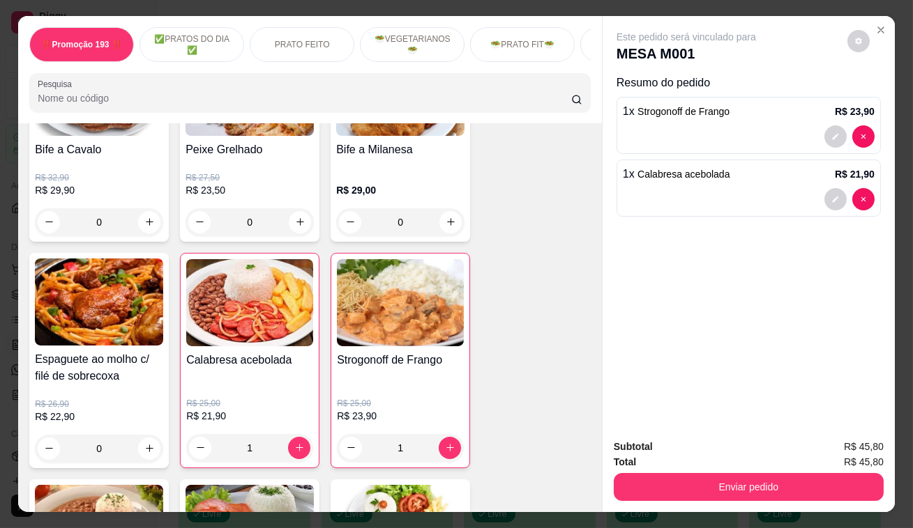
click at [730, 496] on div "Subtotal R$ 45,80 Total R$ 45,80 Enviar pedido" at bounding box center [748, 470] width 292 height 84
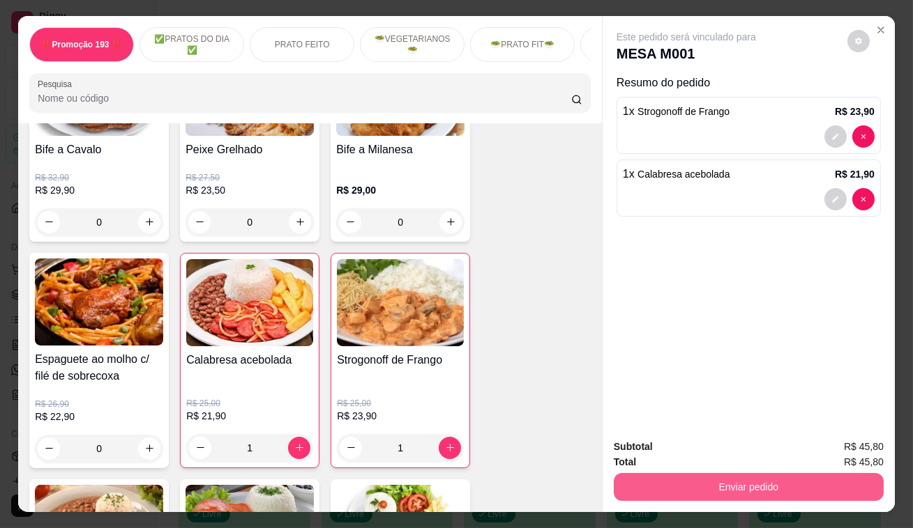
click at [730, 488] on button "Enviar pedido" at bounding box center [749, 487] width 270 height 28
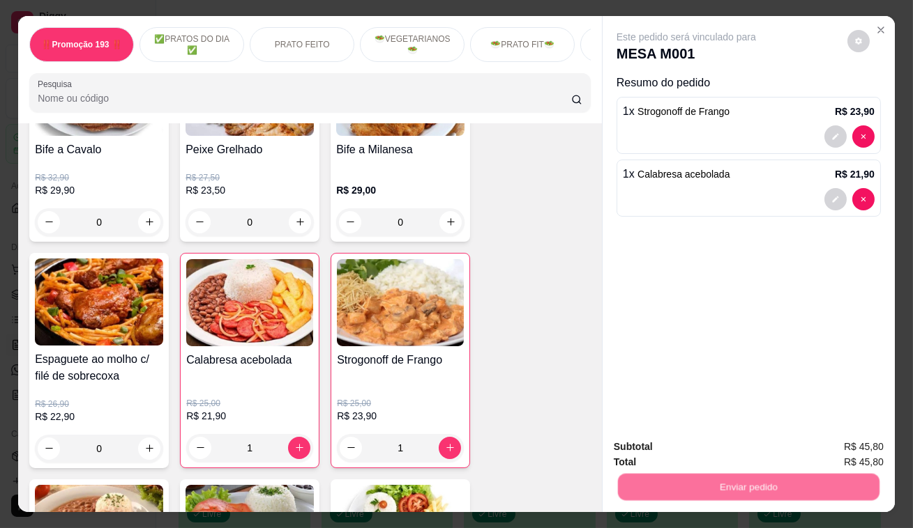
click at [675, 448] on button "Não registrar e enviar pedido" at bounding box center [702, 448] width 145 height 26
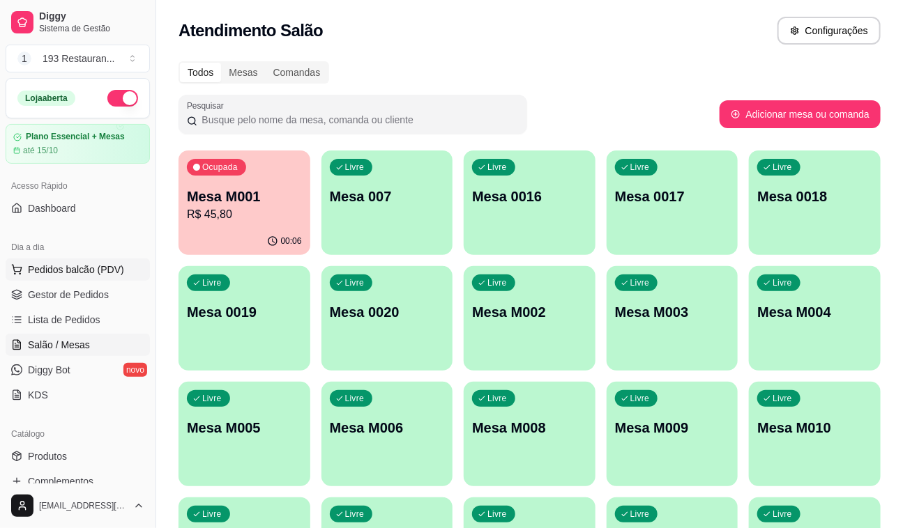
click at [91, 279] on button "Pedidos balcão (PDV)" at bounding box center [78, 270] width 144 height 22
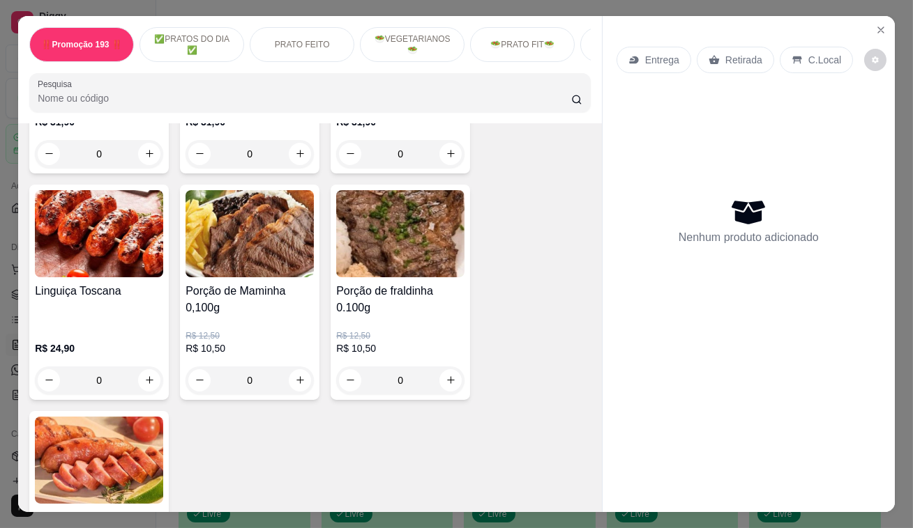
scroll to position [3232, 0]
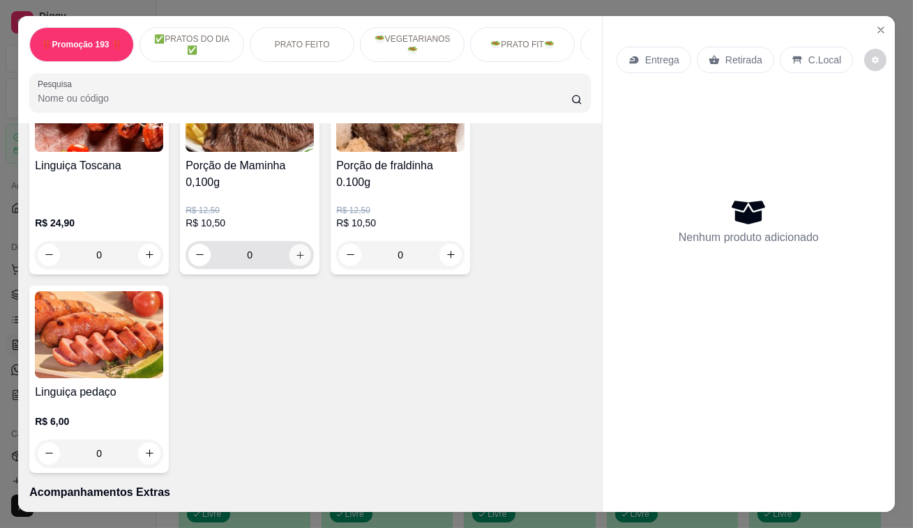
click at [295, 250] on icon "increase-product-quantity" at bounding box center [300, 255] width 10 height 10
type input "2"
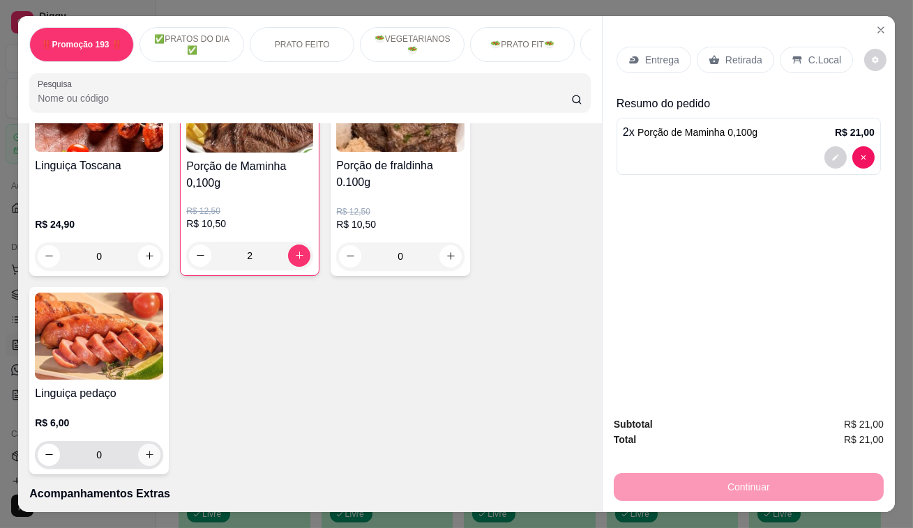
click at [149, 450] on icon "increase-product-quantity" at bounding box center [149, 455] width 10 height 10
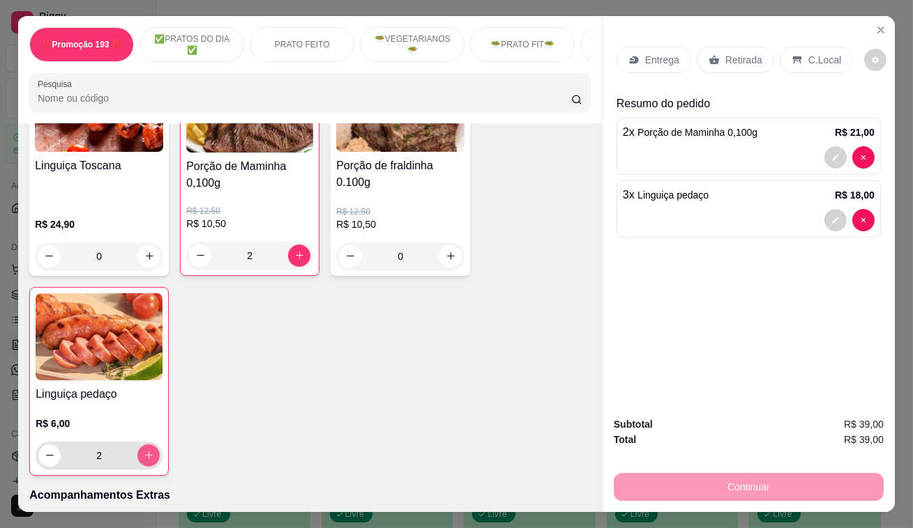
type input "3"
click at [735, 56] on p "Retirada" at bounding box center [743, 60] width 37 height 14
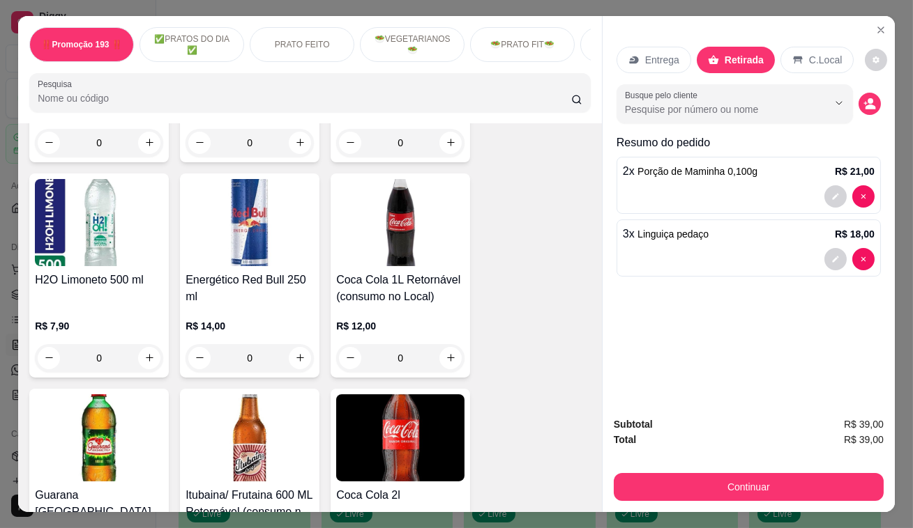
scroll to position [6591, 0]
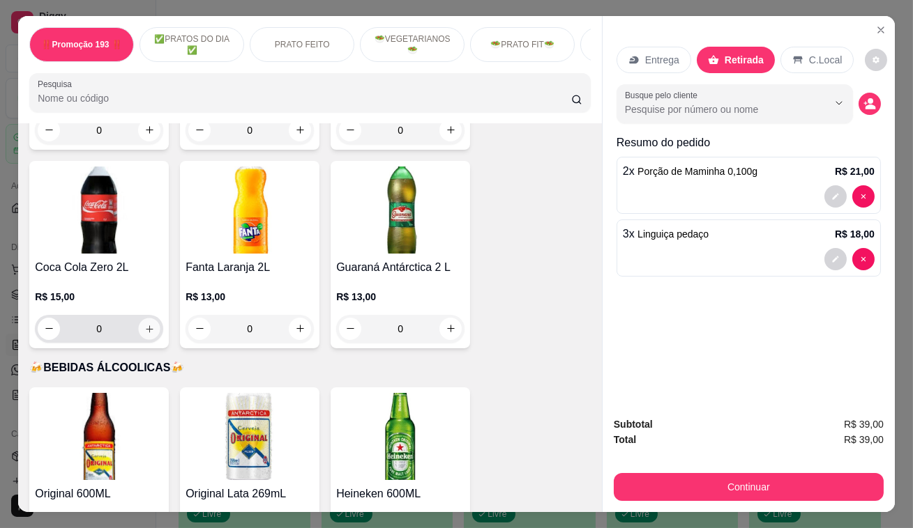
click at [147, 323] on icon "increase-product-quantity" at bounding box center [149, 328] width 10 height 10
type input "1"
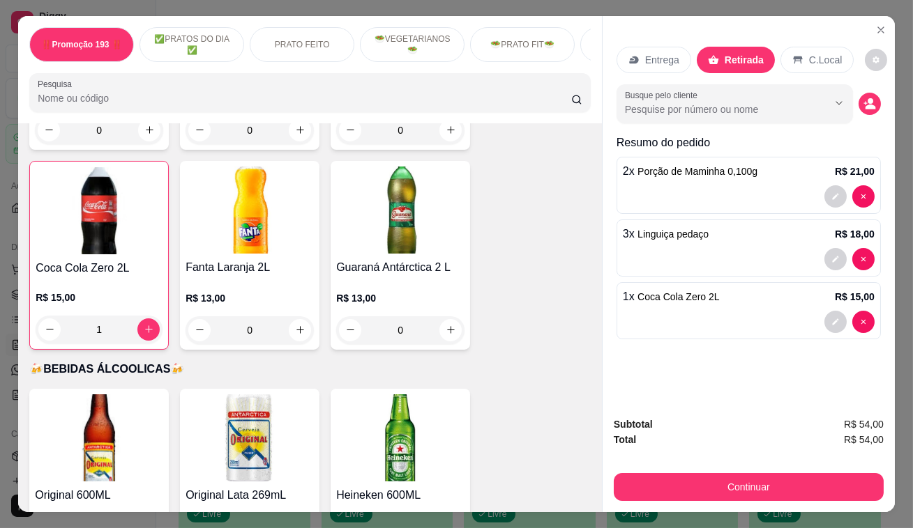
scroll to position [6592, 0]
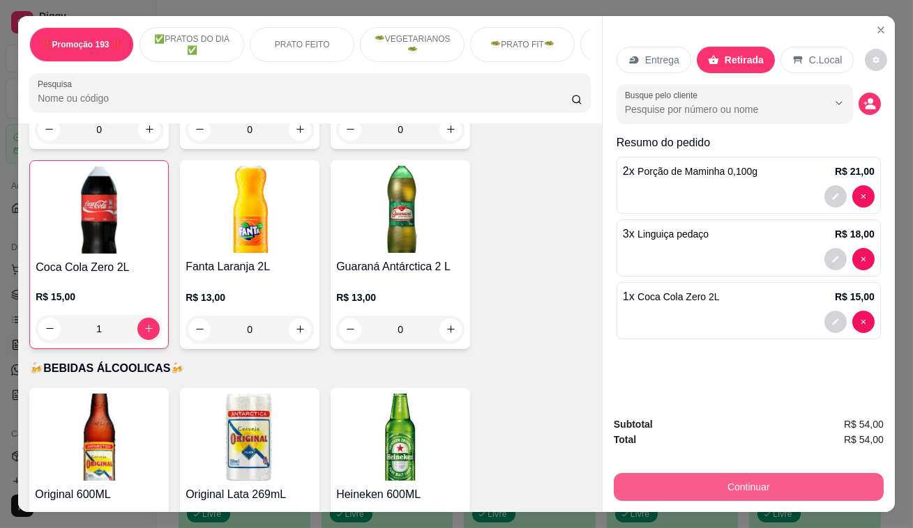
click at [753, 487] on button "Continuar" at bounding box center [749, 487] width 270 height 28
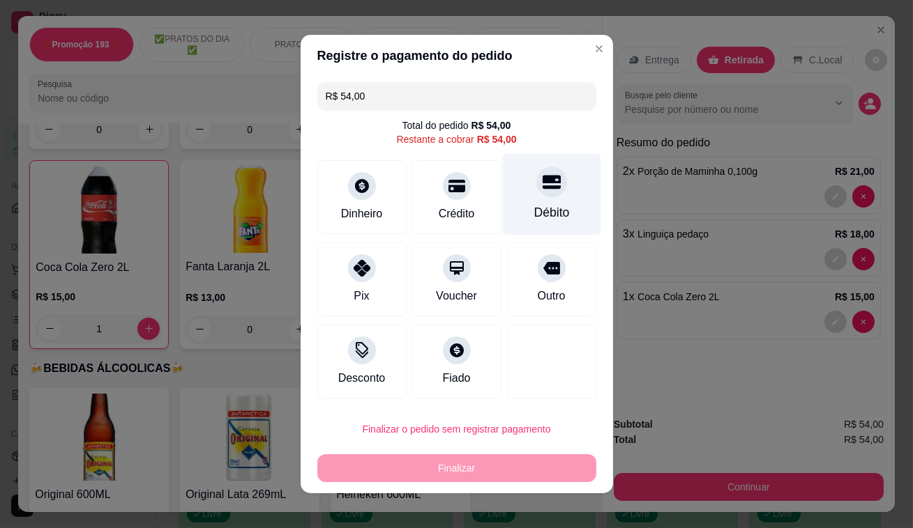
click at [554, 201] on div "Débito" at bounding box center [551, 195] width 98 height 82
type input "R$ 0,00"
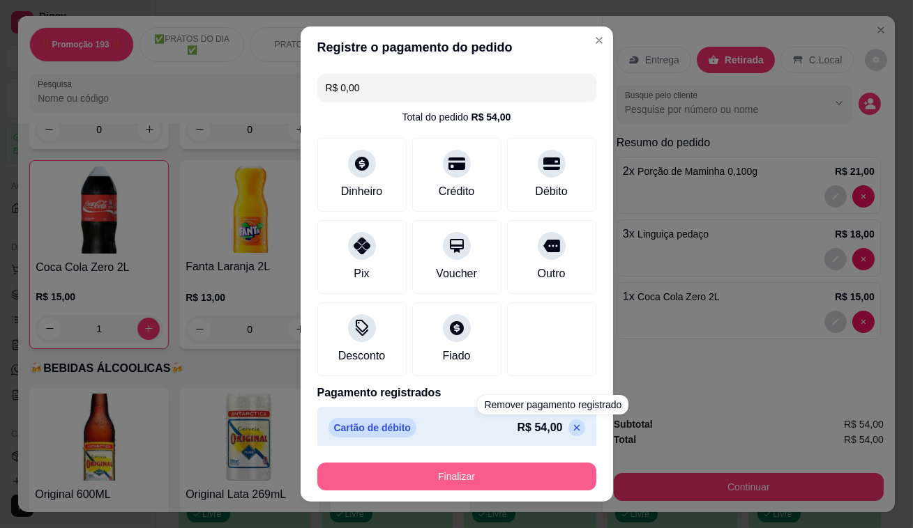
click at [531, 471] on button "Finalizar" at bounding box center [456, 477] width 279 height 28
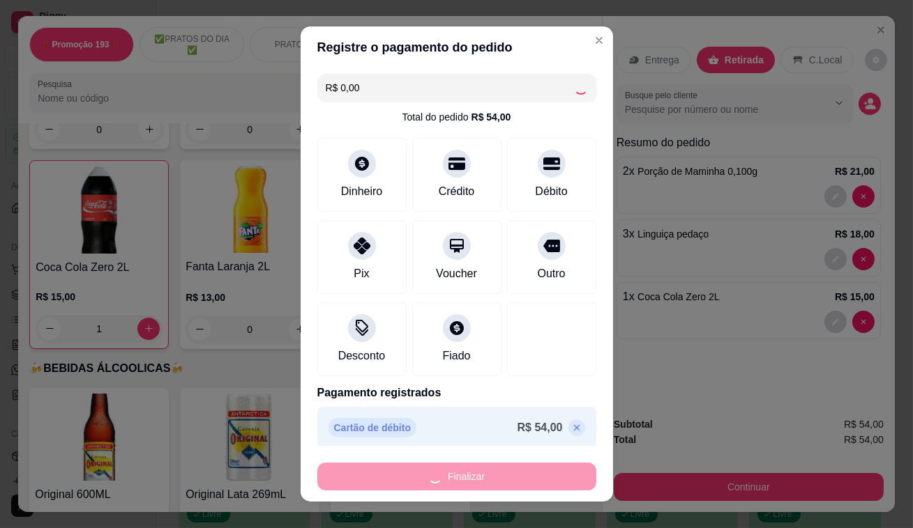
type input "0"
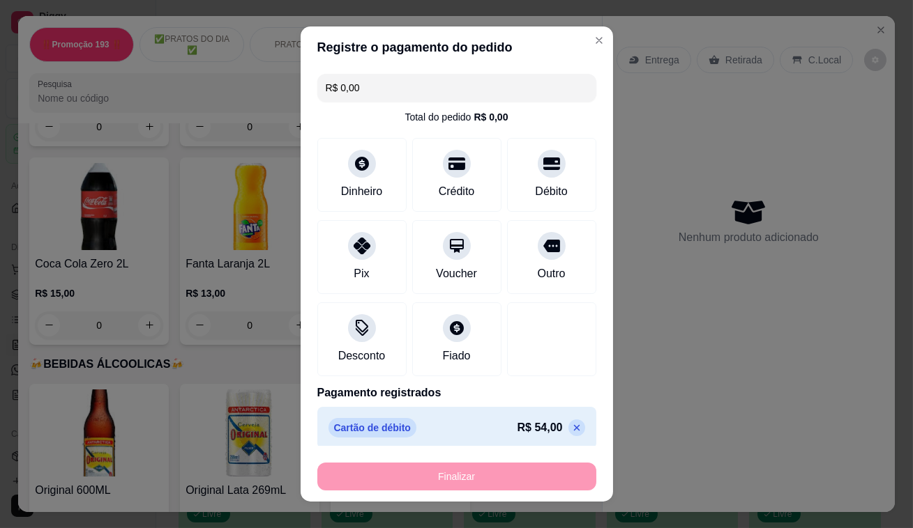
type input "-R$ 54,00"
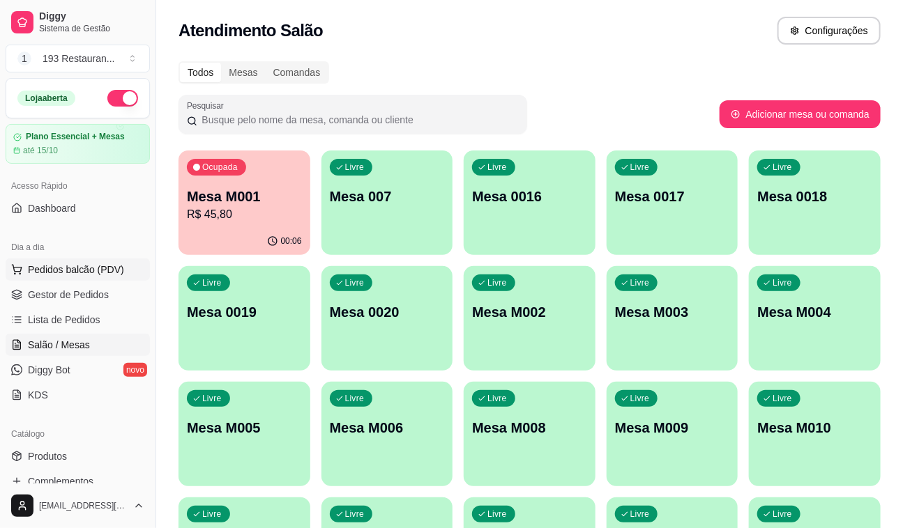
click at [70, 274] on span "Pedidos balcão (PDV)" at bounding box center [76, 270] width 96 height 14
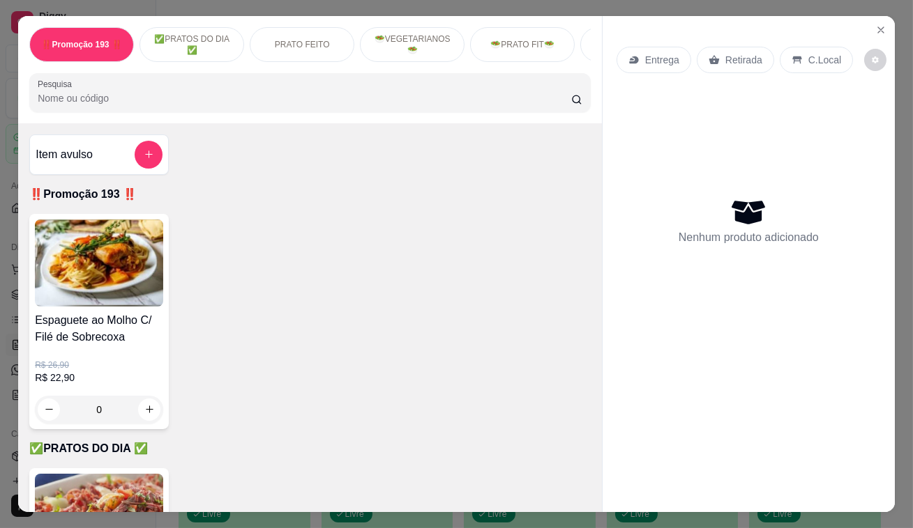
click at [747, 64] on div "Retirada" at bounding box center [734, 60] width 77 height 26
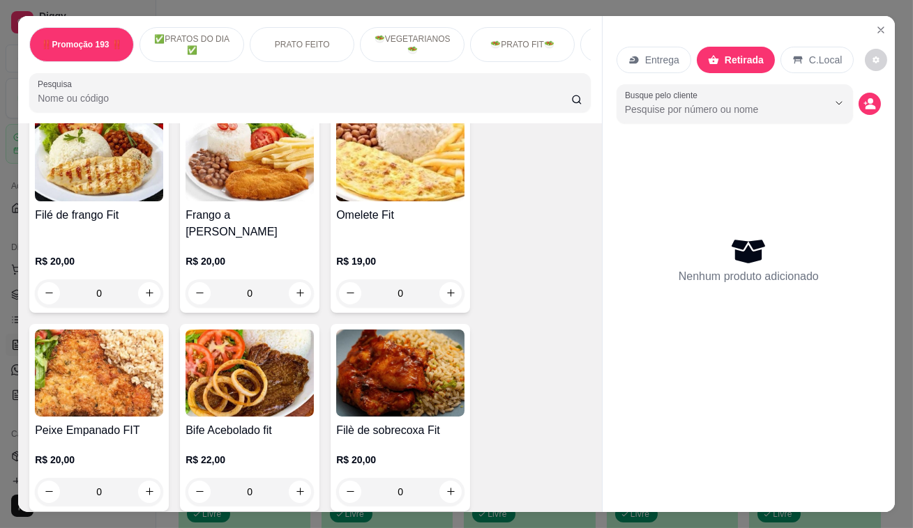
scroll to position [2218, 0]
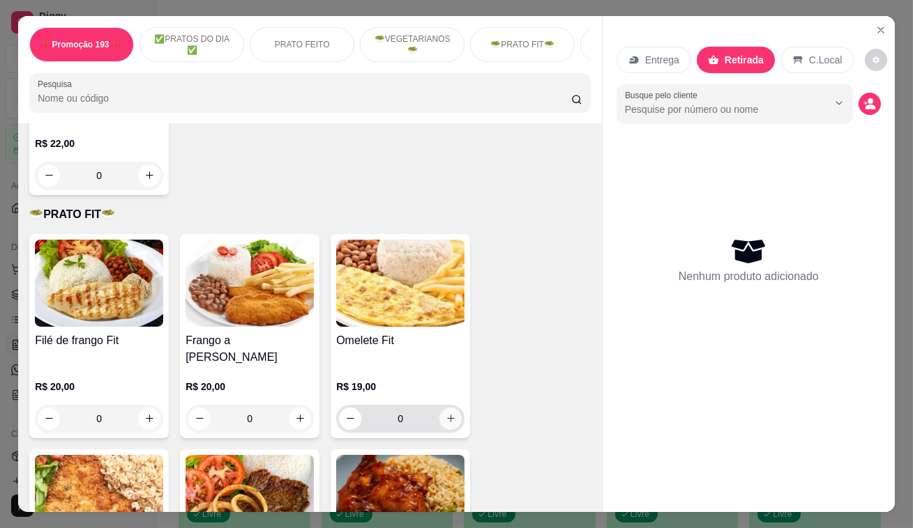
click at [446, 413] on icon "increase-product-quantity" at bounding box center [451, 418] width 10 height 10
type input "1"
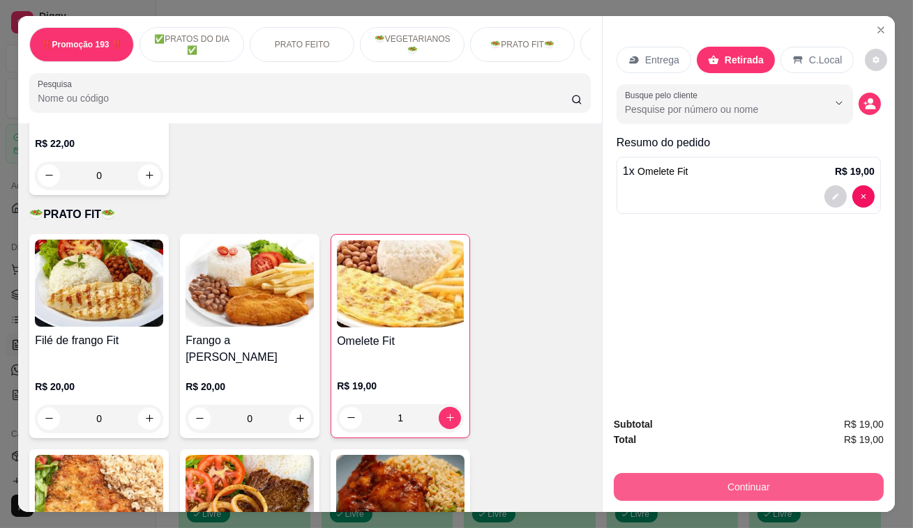
click at [800, 493] on button "Continuar" at bounding box center [749, 487] width 270 height 28
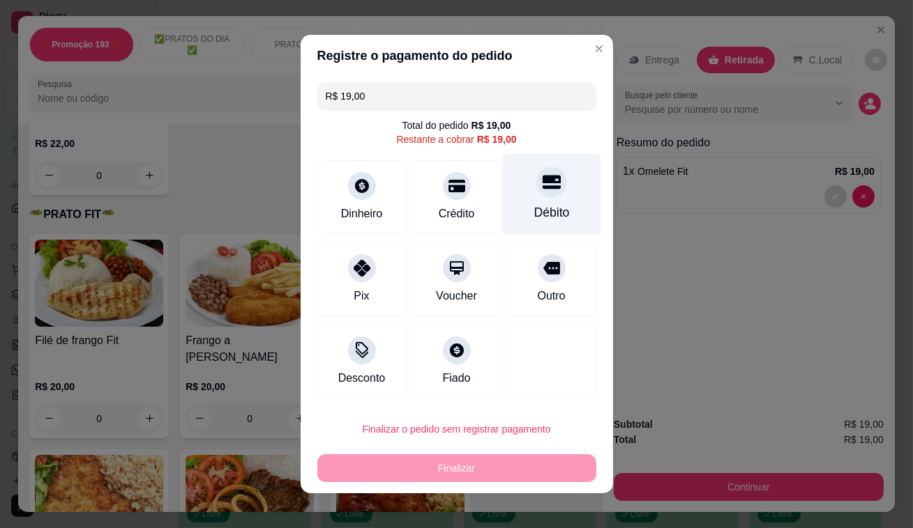
click at [537, 191] on div at bounding box center [551, 182] width 31 height 31
type input "R$ 0,00"
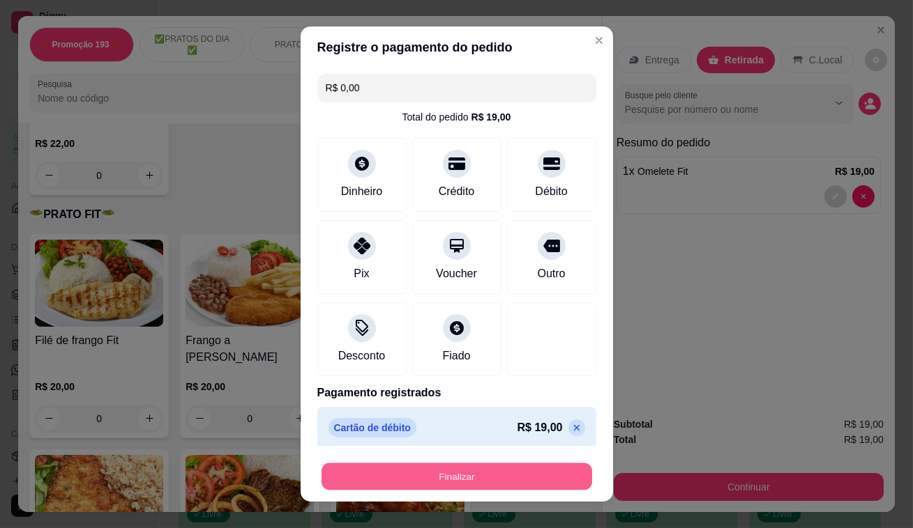
click at [481, 490] on button "Finalizar" at bounding box center [456, 477] width 271 height 27
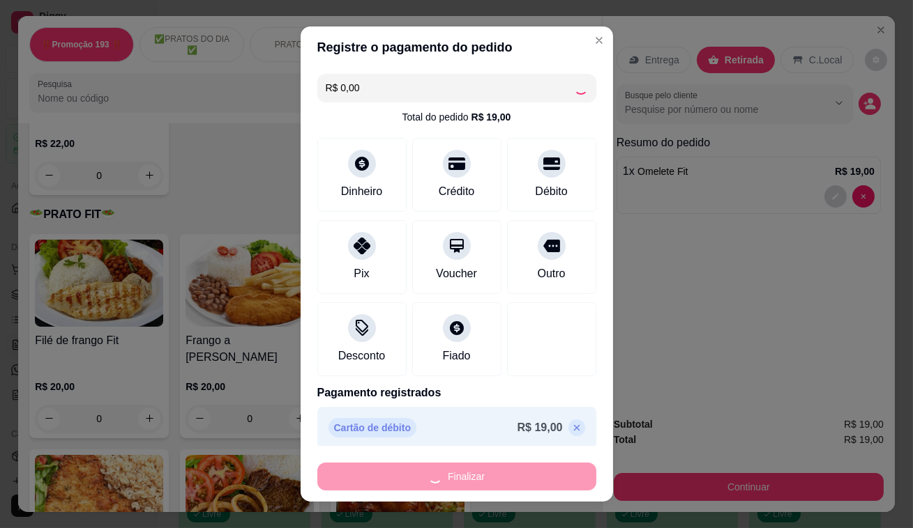
type input "0"
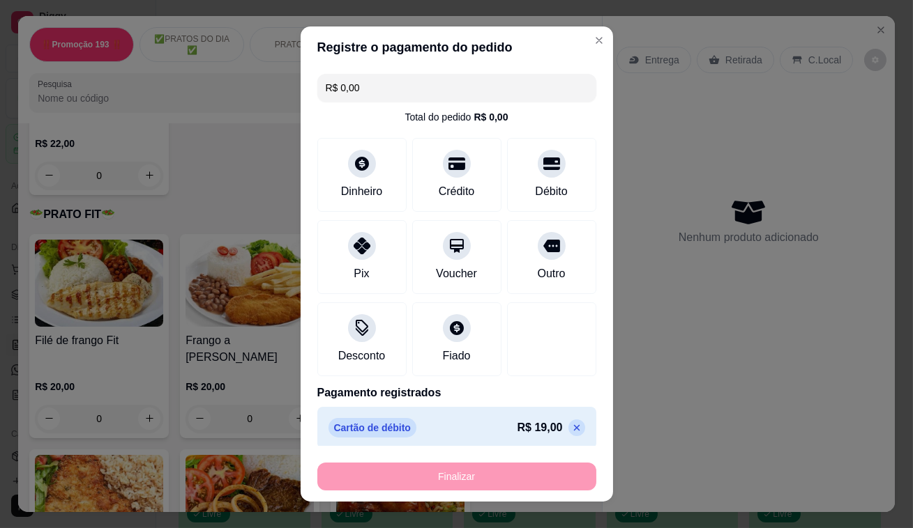
type input "-R$ 19,00"
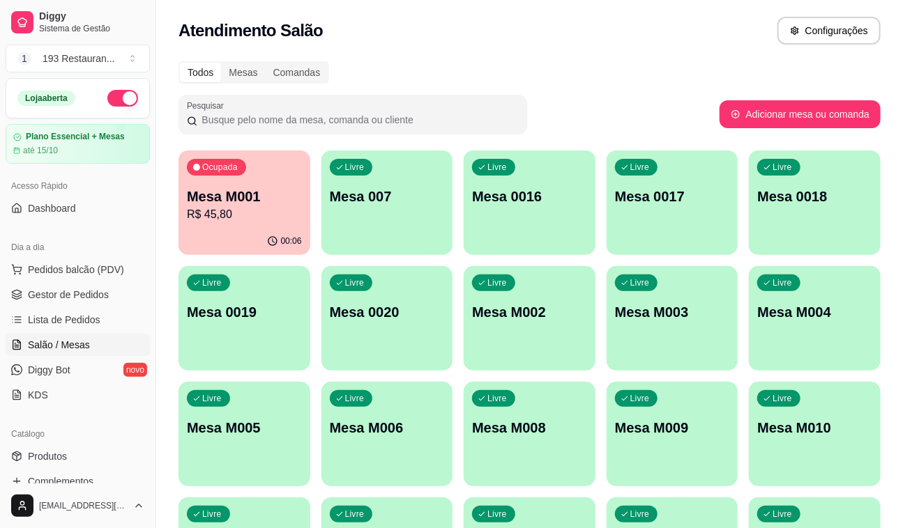
click at [271, 213] on p "R$ 45,80" at bounding box center [244, 214] width 115 height 17
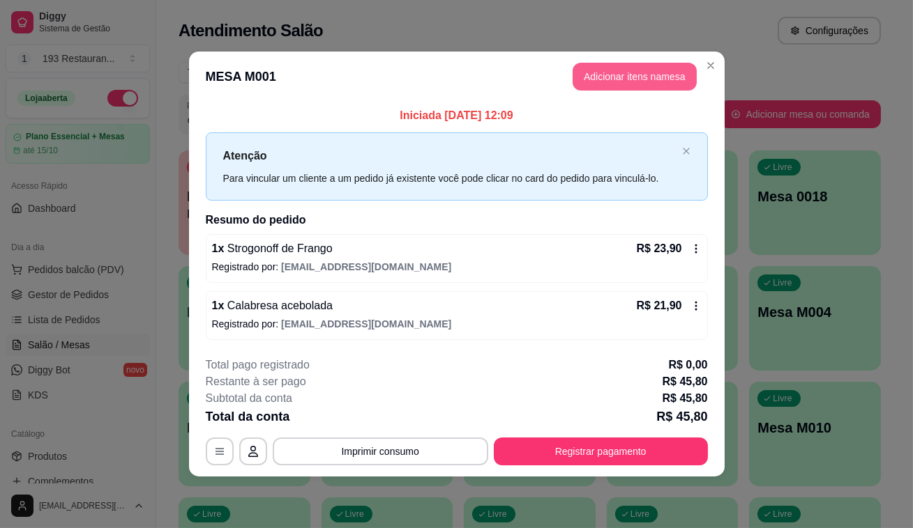
click at [602, 70] on button "Adicionar itens na mesa" at bounding box center [634, 77] width 124 height 28
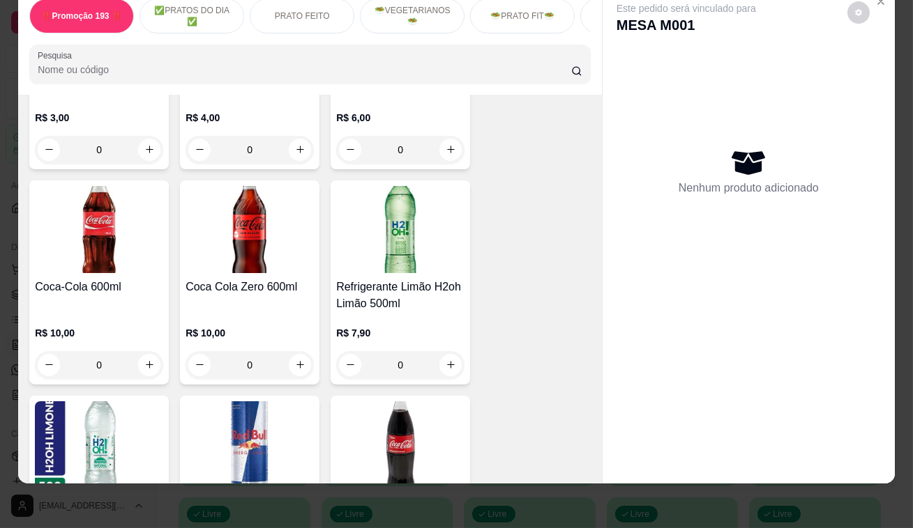
scroll to position [6084, 0]
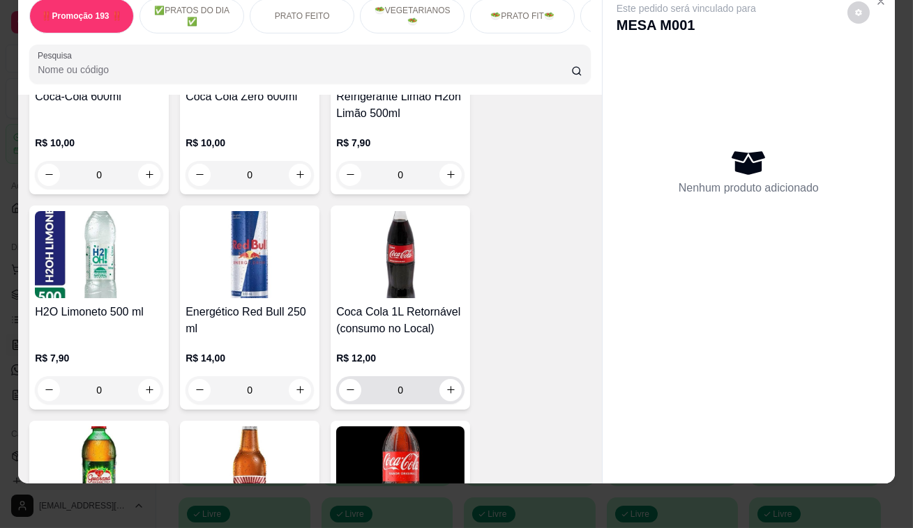
click at [446, 379] on button "increase-product-quantity" at bounding box center [450, 390] width 22 height 22
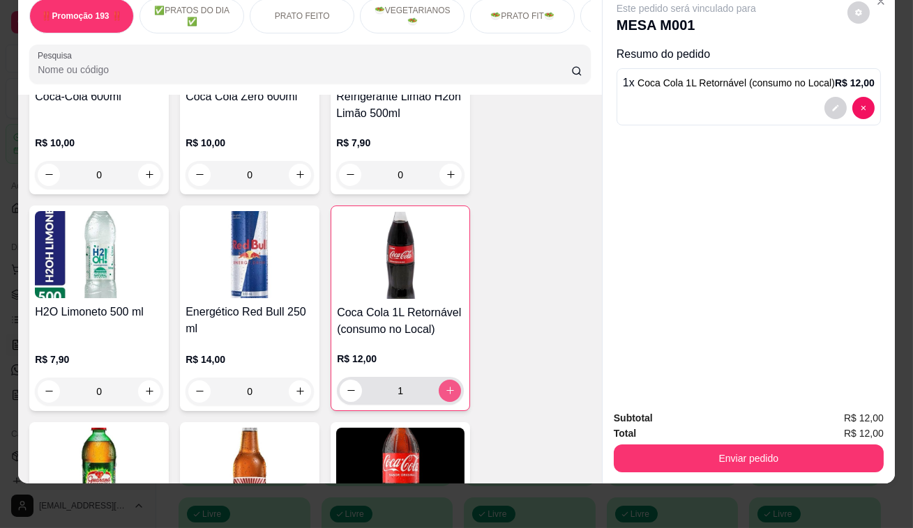
type input "1"
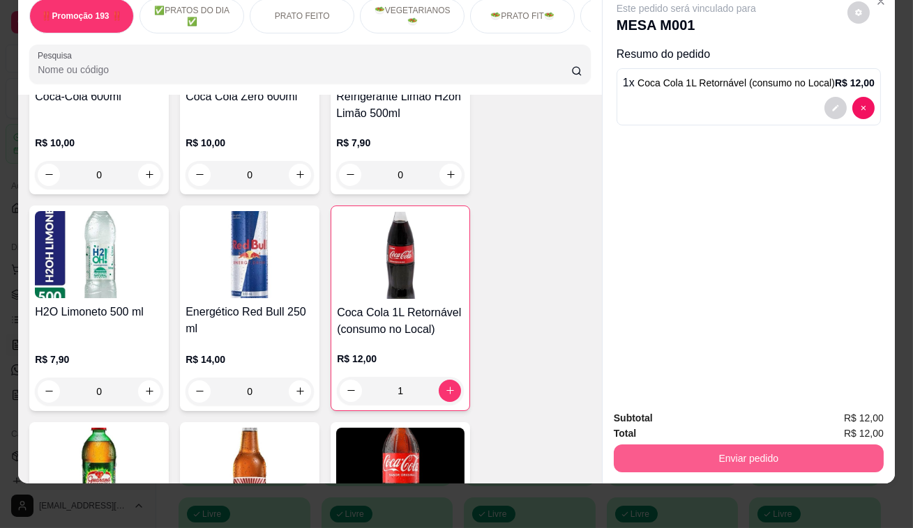
click at [738, 445] on button "Enviar pedido" at bounding box center [749, 459] width 270 height 28
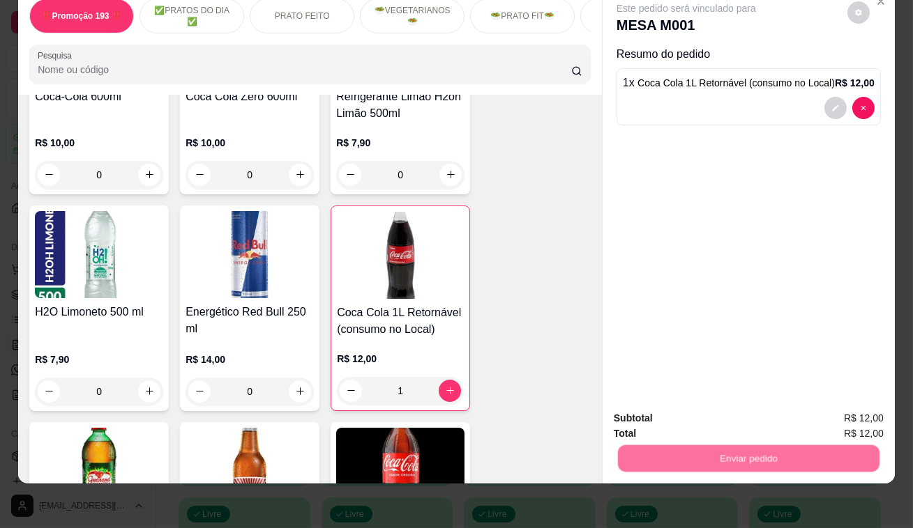
click at [722, 413] on button "Não registrar e enviar pedido" at bounding box center [702, 415] width 145 height 26
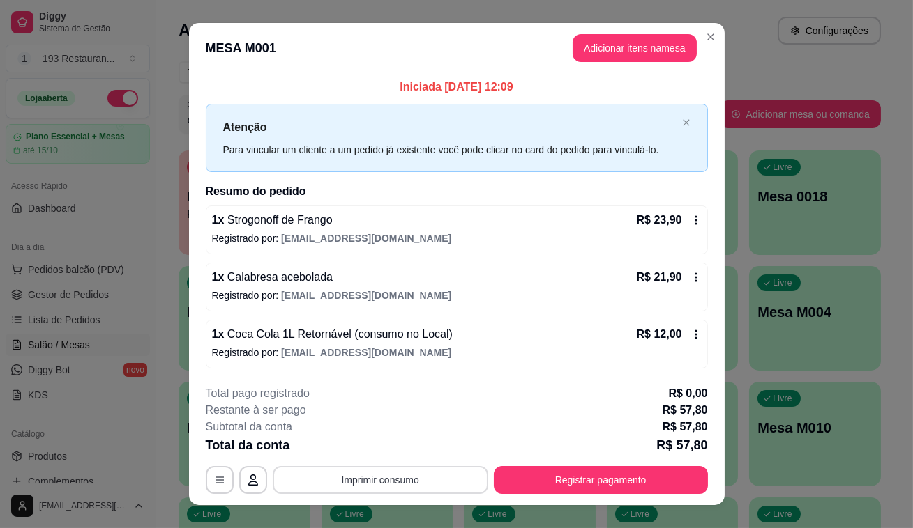
click at [416, 478] on button "Imprimir consumo" at bounding box center [380, 480] width 215 height 28
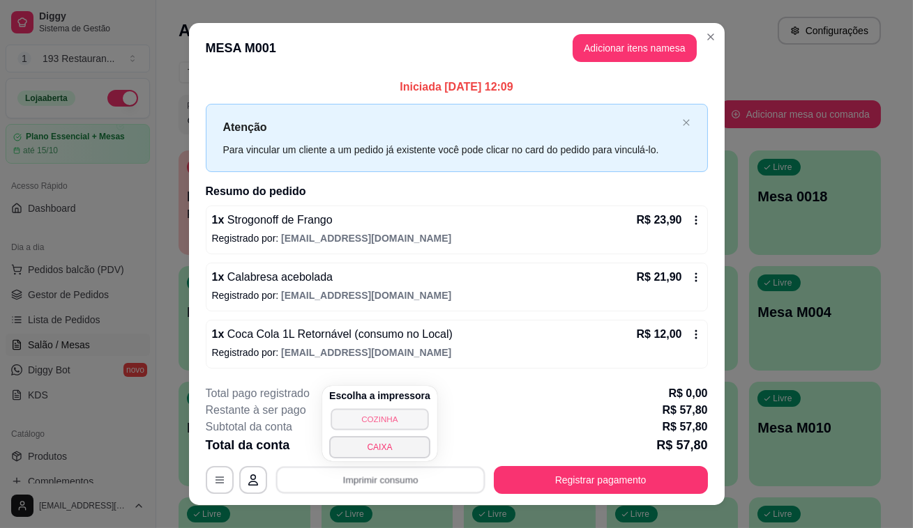
click at [414, 429] on button "COZINHA" at bounding box center [379, 420] width 98 height 22
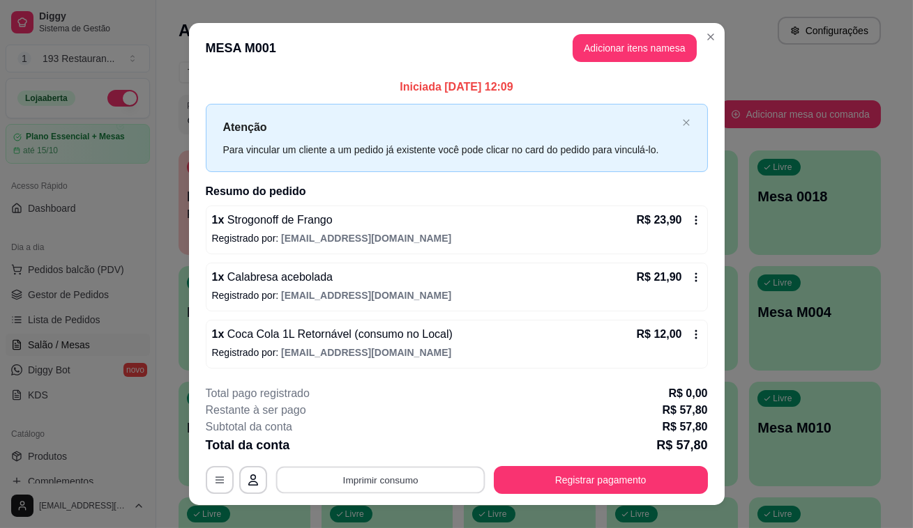
click at [423, 475] on button "Imprimir consumo" at bounding box center [379, 479] width 209 height 27
click at [404, 457] on button "CAIXA" at bounding box center [380, 450] width 81 height 18
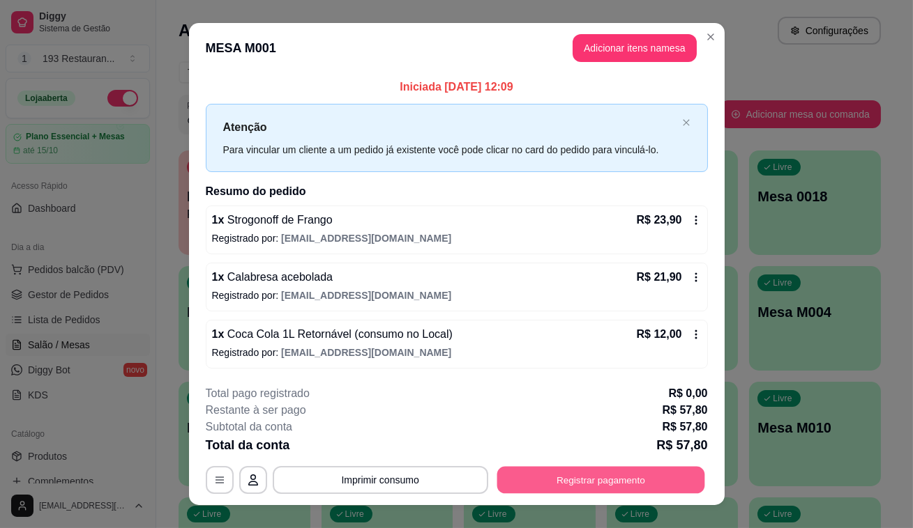
click at [628, 467] on button "Registrar pagamento" at bounding box center [600, 479] width 208 height 27
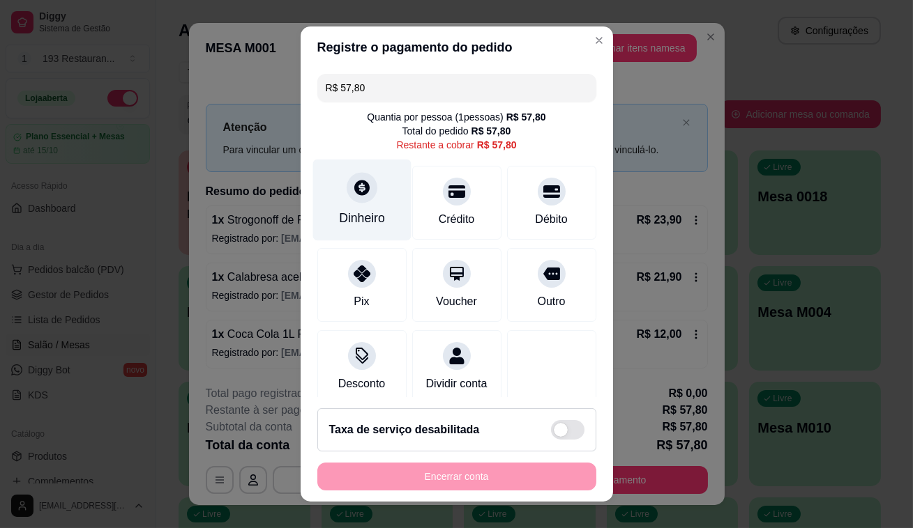
click at [354, 190] on icon at bounding box center [361, 187] width 15 height 15
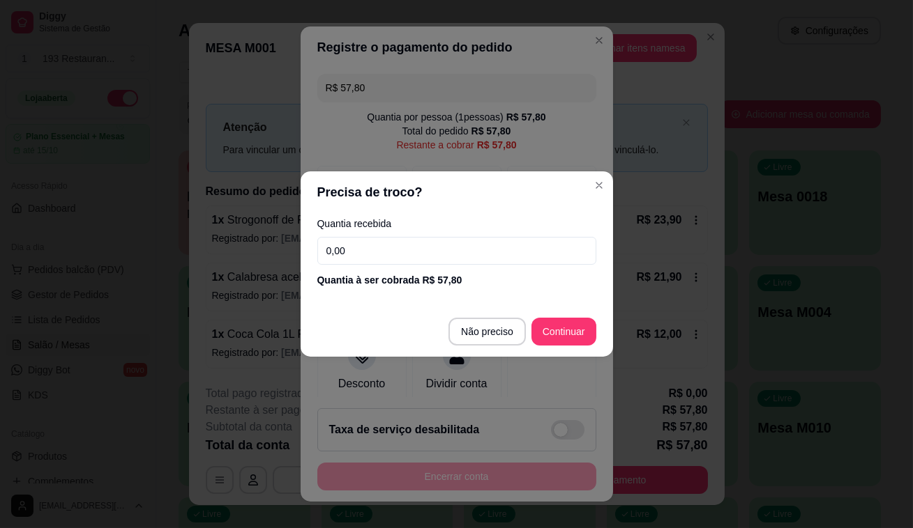
click at [393, 259] on input "0,00" at bounding box center [456, 251] width 279 height 28
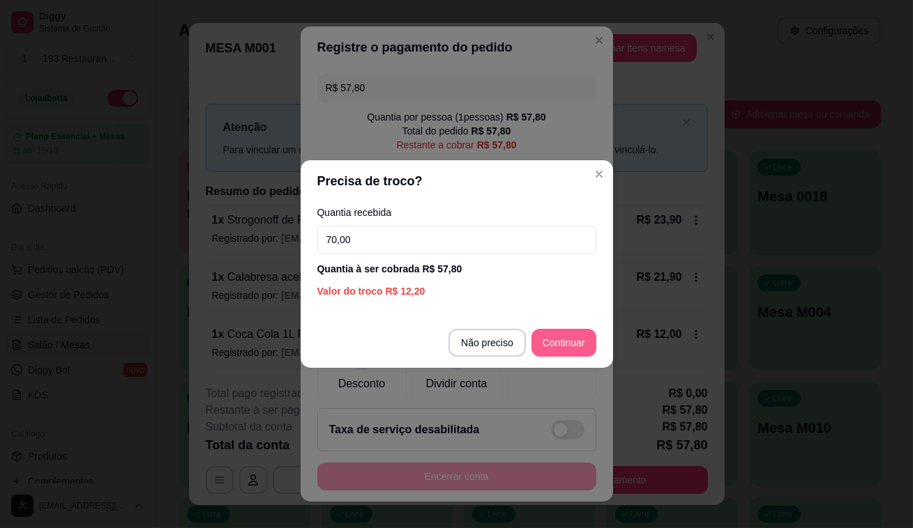
type input "70,00"
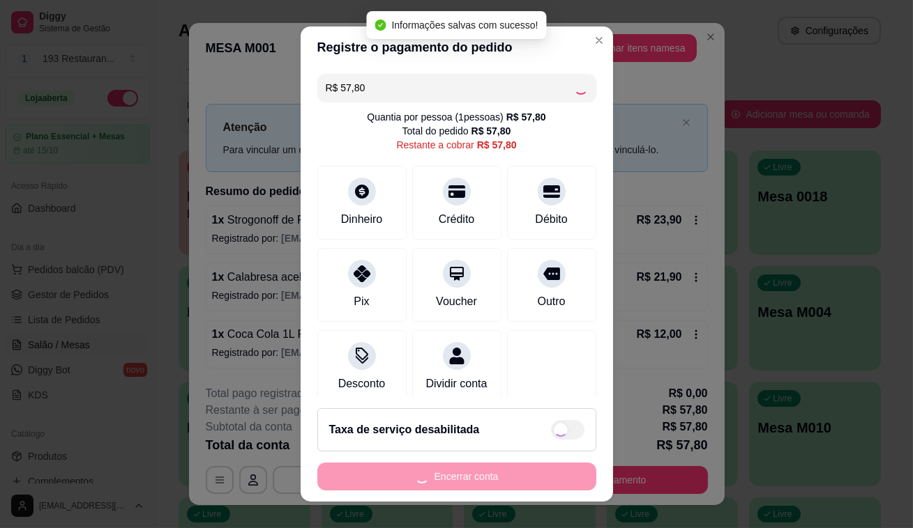
type input "R$ 0,00"
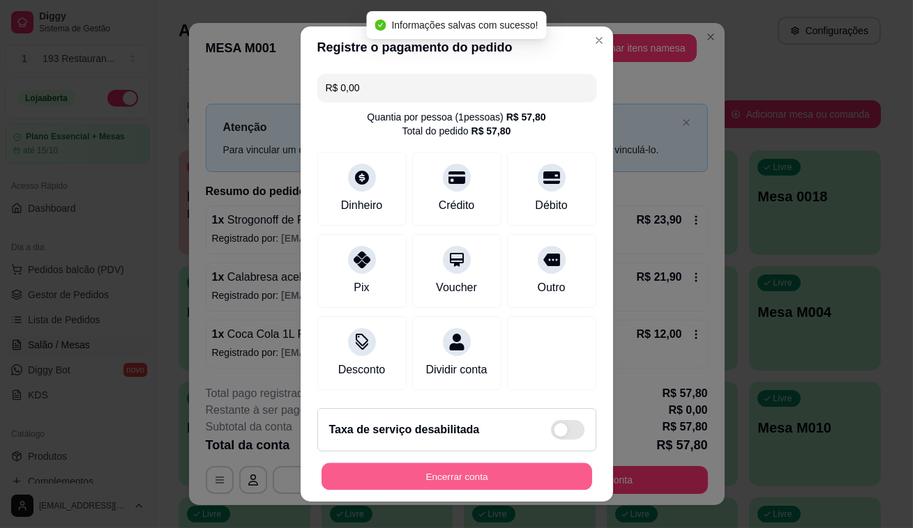
click at [546, 481] on button "Encerrar conta" at bounding box center [456, 477] width 271 height 27
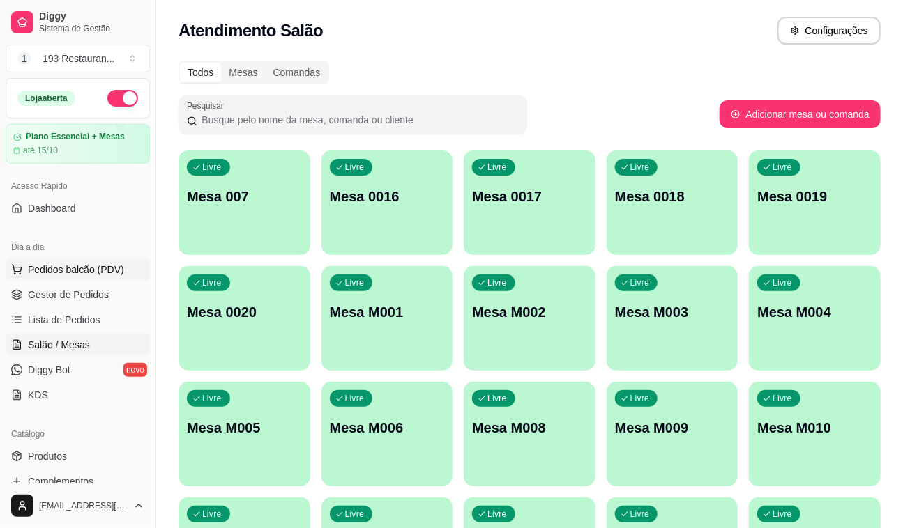
click at [62, 271] on span "Pedidos balcão (PDV)" at bounding box center [76, 270] width 96 height 14
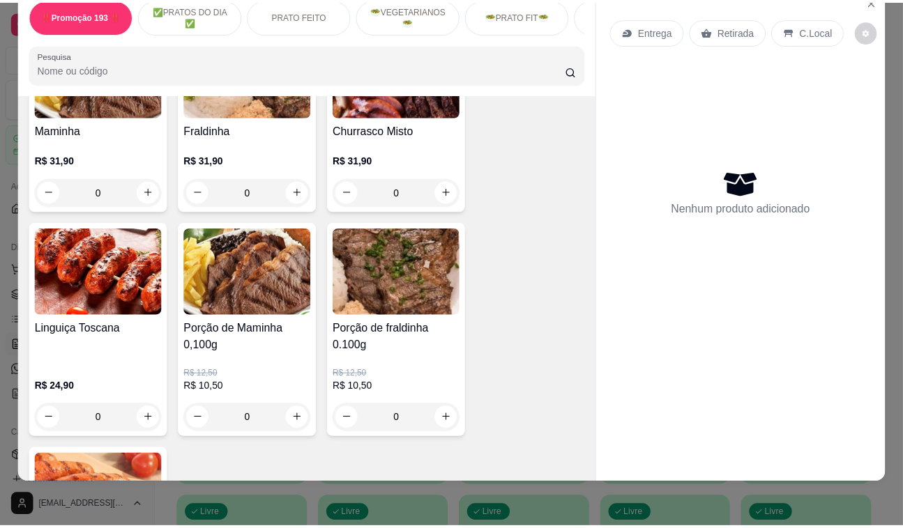
scroll to position [3042, 0]
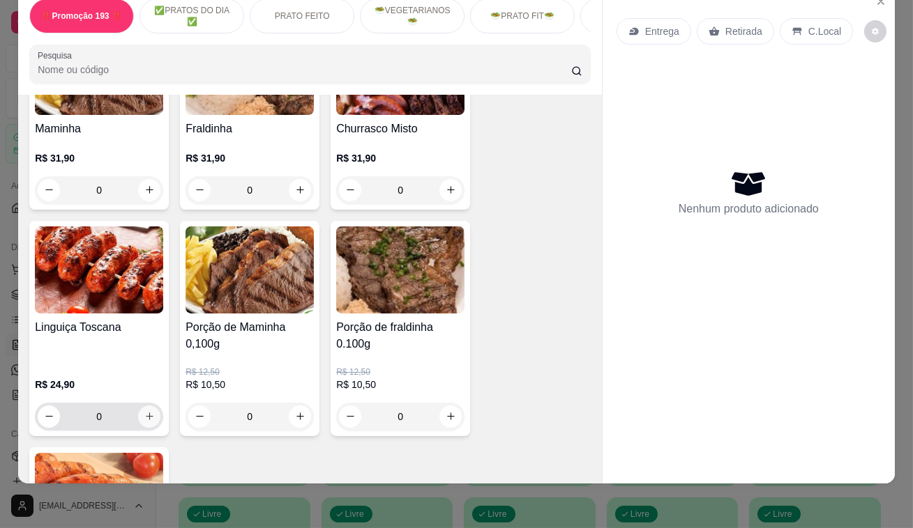
click at [146, 411] on icon "increase-product-quantity" at bounding box center [149, 416] width 10 height 10
type input "1"
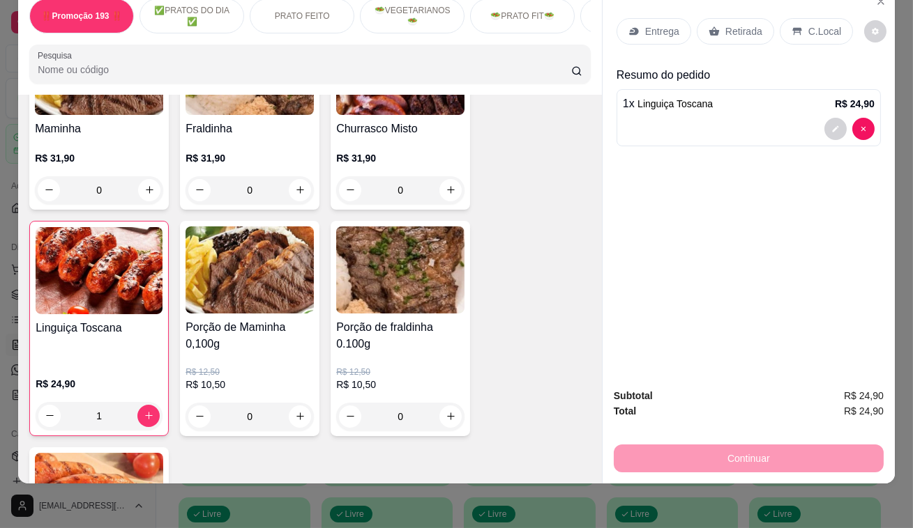
click at [716, 20] on div "Retirada" at bounding box center [734, 31] width 77 height 26
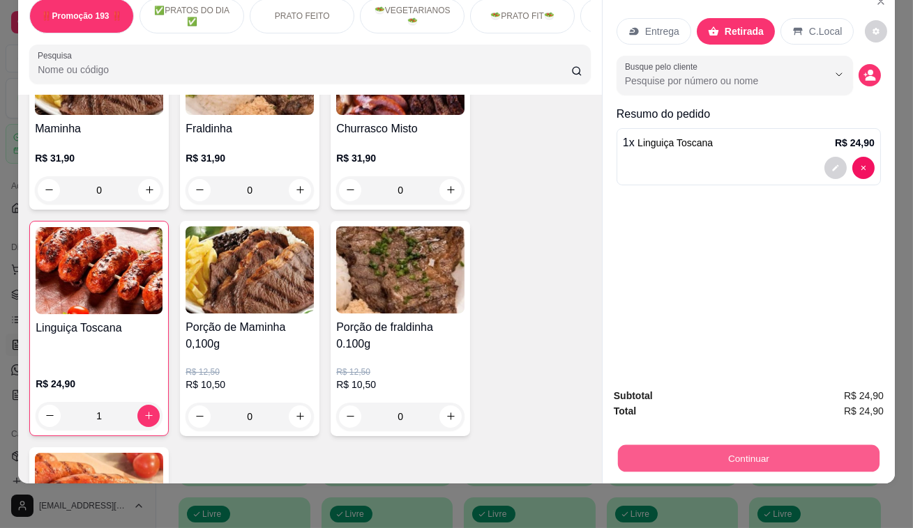
click at [687, 457] on button "Continuar" at bounding box center [748, 459] width 261 height 27
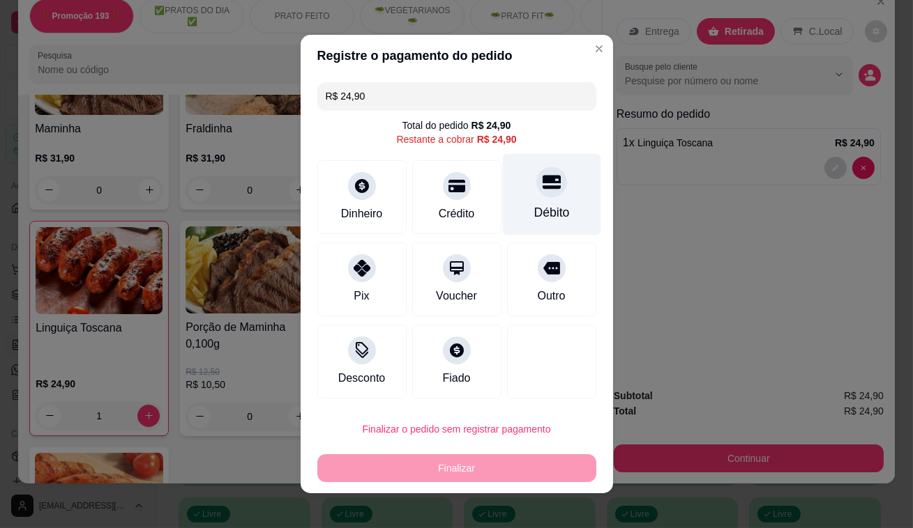
click at [544, 179] on icon at bounding box center [551, 182] width 18 height 18
type input "R$ 0,00"
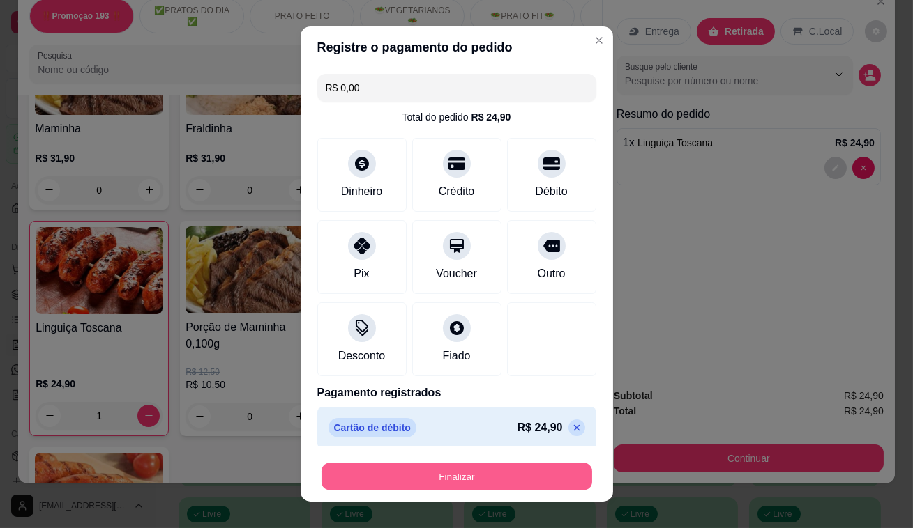
click at [503, 488] on button "Finalizar" at bounding box center [456, 477] width 271 height 27
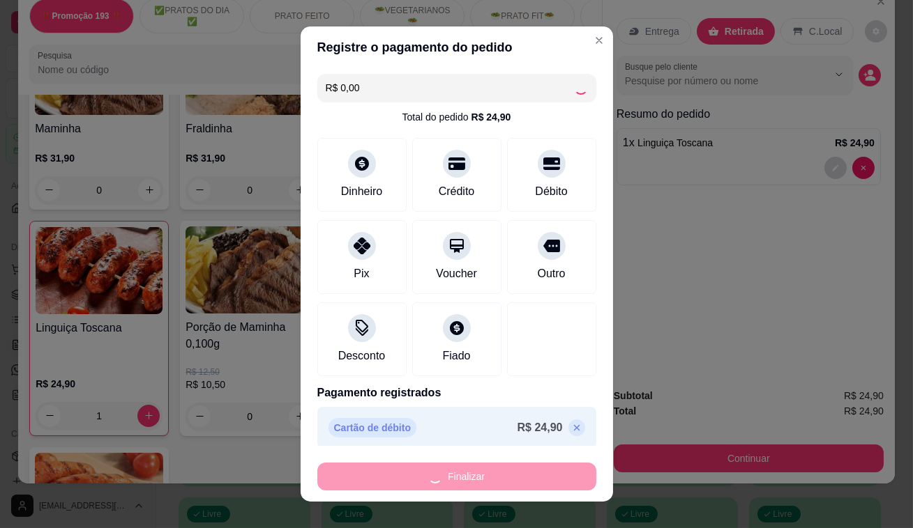
type input "0"
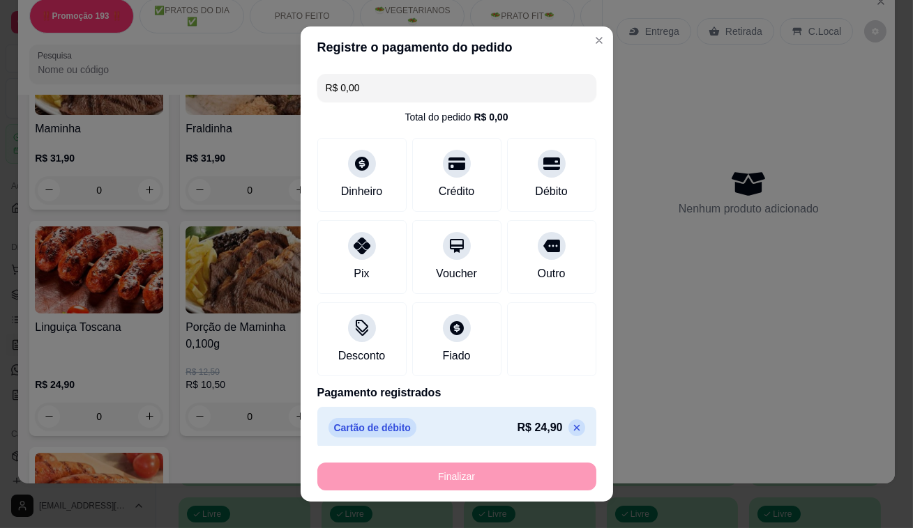
type input "-R$ 24,90"
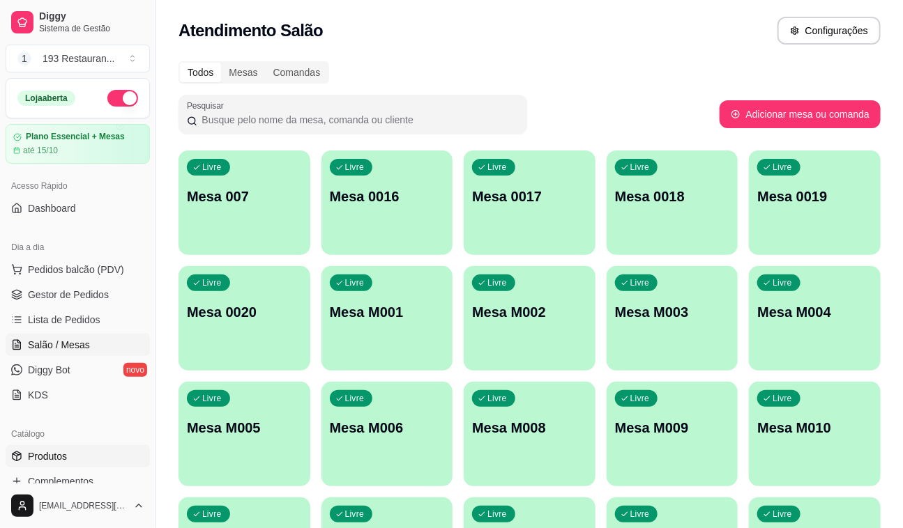
click at [70, 448] on link "Produtos" at bounding box center [78, 457] width 144 height 22
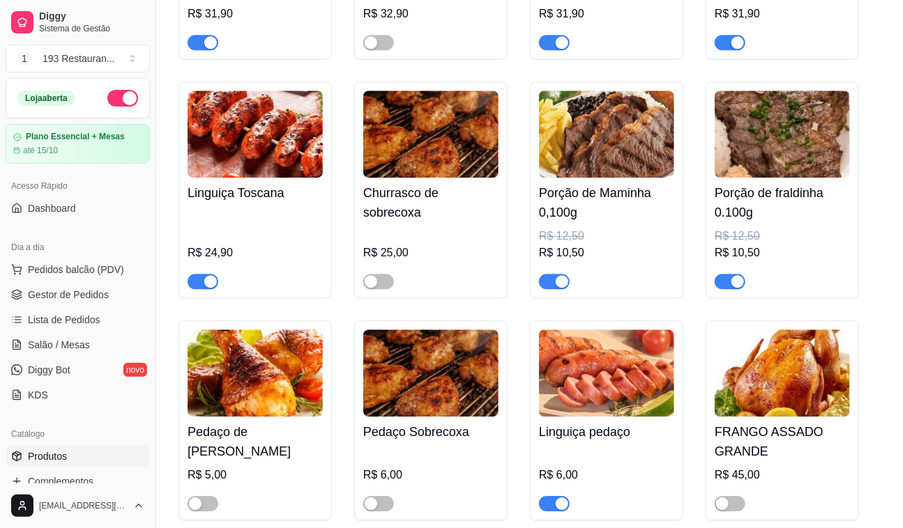
scroll to position [3296, 0]
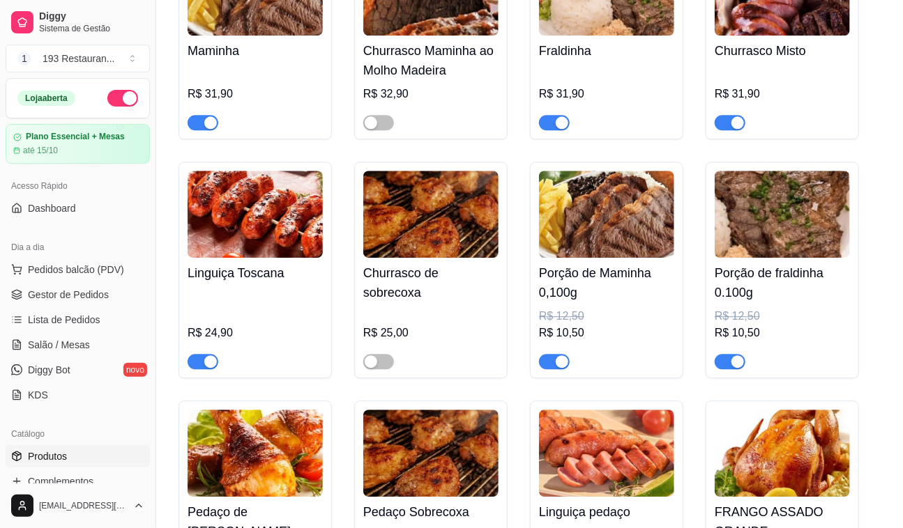
click at [185, 112] on div "Maminha R$ 31,90" at bounding box center [254, 39] width 153 height 200
click at [199, 115] on span "button" at bounding box center [203, 122] width 31 height 15
click at [570, 111] on div at bounding box center [606, 116] width 135 height 28
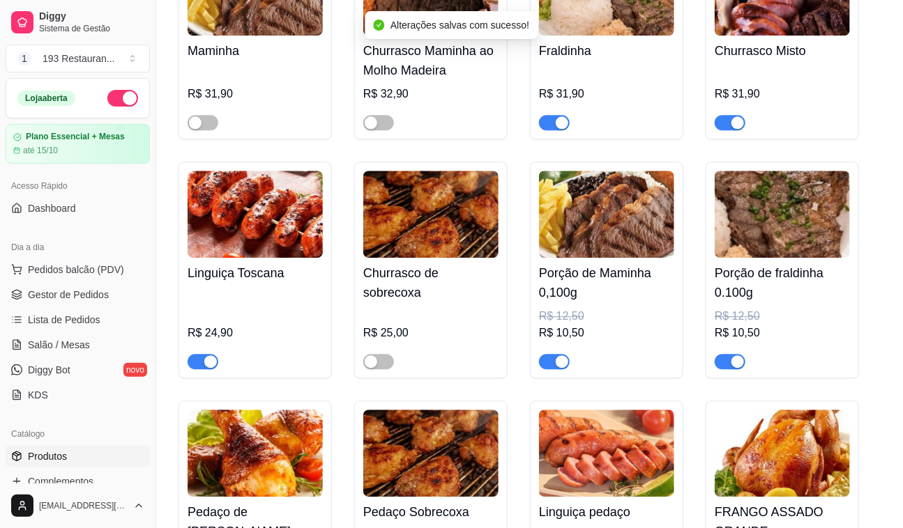
click at [567, 116] on div "button" at bounding box center [562, 122] width 13 height 13
click at [738, 116] on div "button" at bounding box center [737, 122] width 13 height 13
click at [554, 354] on button "button" at bounding box center [554, 361] width 31 height 15
click at [732, 356] on div "button" at bounding box center [737, 362] width 13 height 13
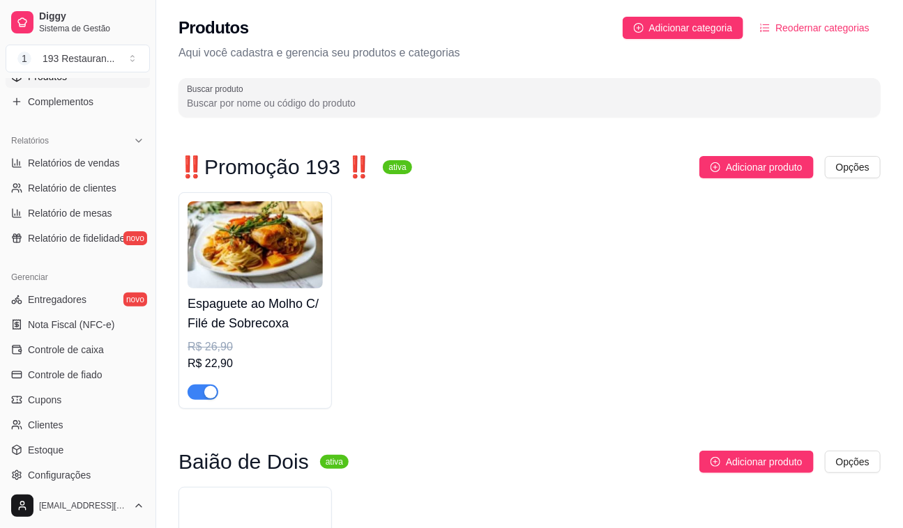
scroll to position [0, 0]
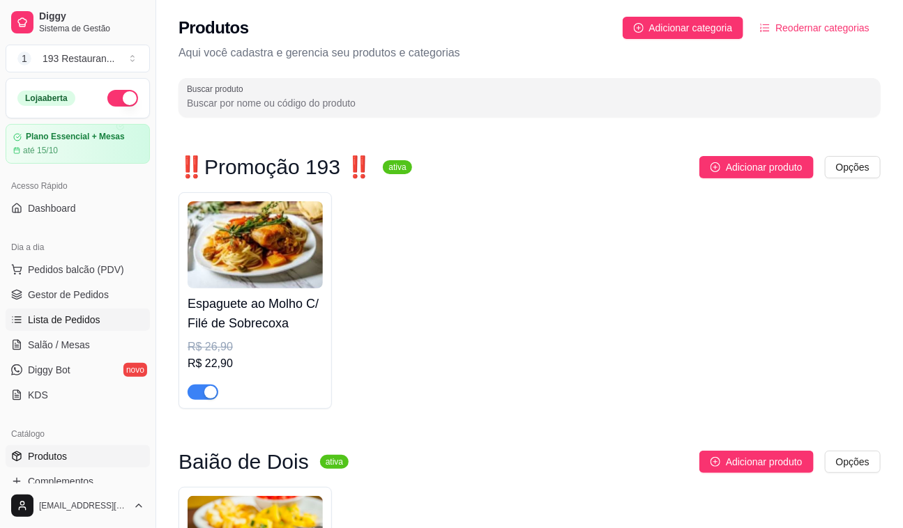
click at [83, 318] on span "Lista de Pedidos" at bounding box center [64, 320] width 73 height 14
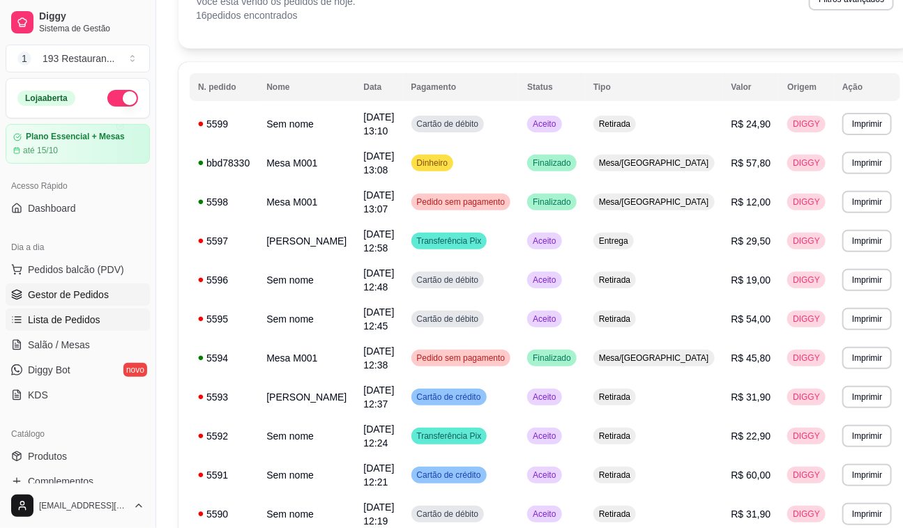
scroll to position [190, 0]
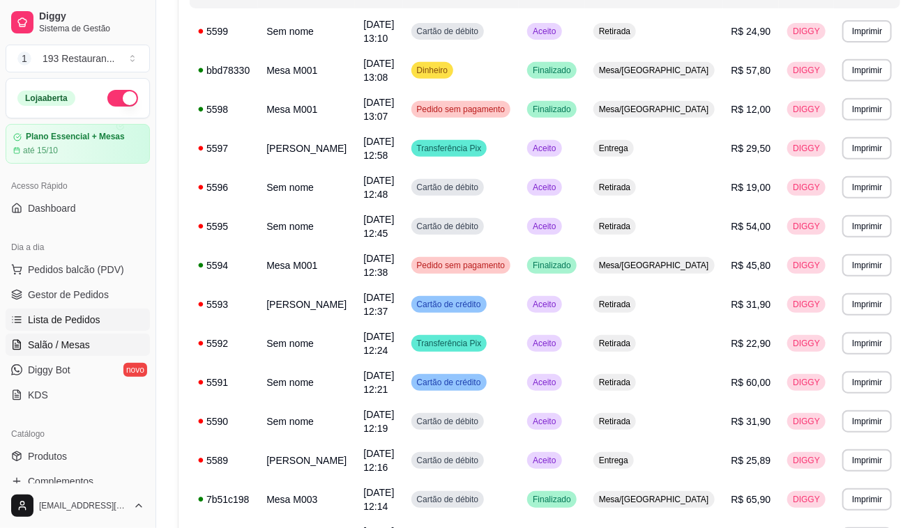
click at [77, 341] on span "Salão / Mesas" at bounding box center [59, 345] width 62 height 14
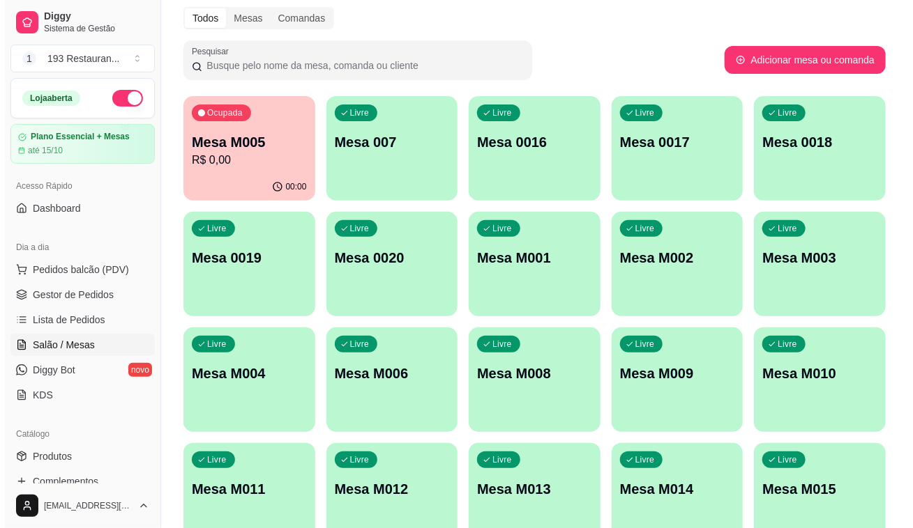
scroll to position [126, 0]
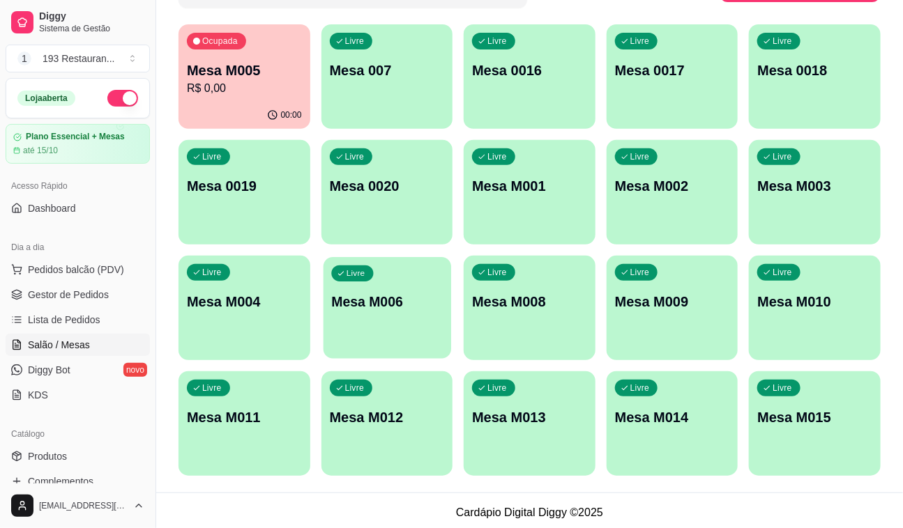
click at [416, 294] on p "Mesa M006" at bounding box center [387, 302] width 112 height 19
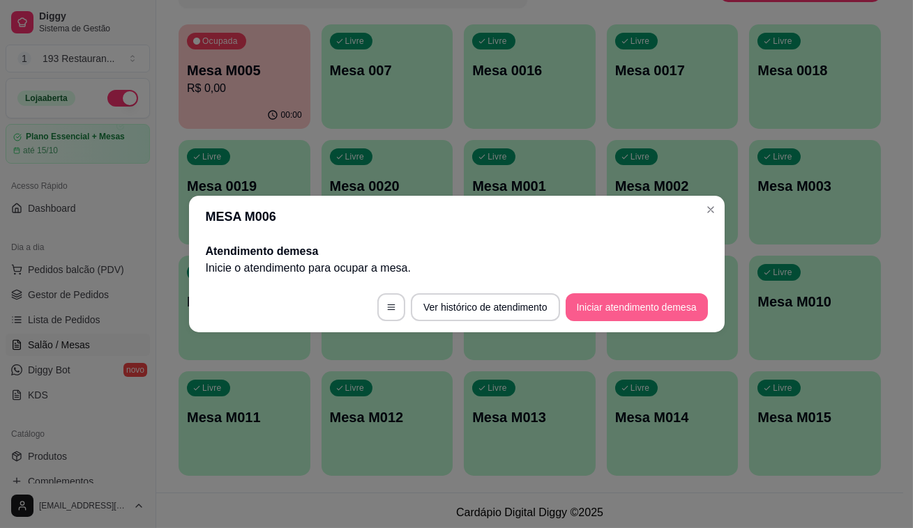
click at [640, 306] on button "Iniciar atendimento de mesa" at bounding box center [636, 308] width 142 height 28
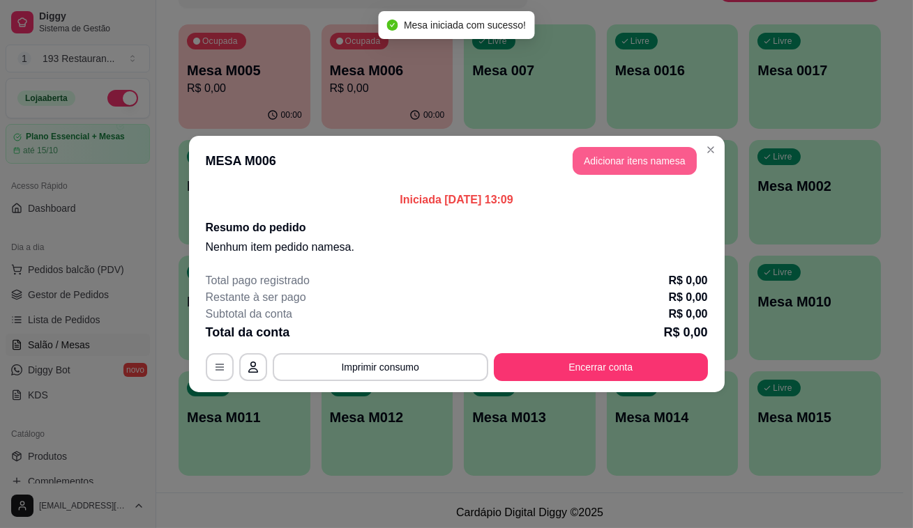
click at [602, 156] on button "Adicionar itens na mesa" at bounding box center [634, 161] width 124 height 28
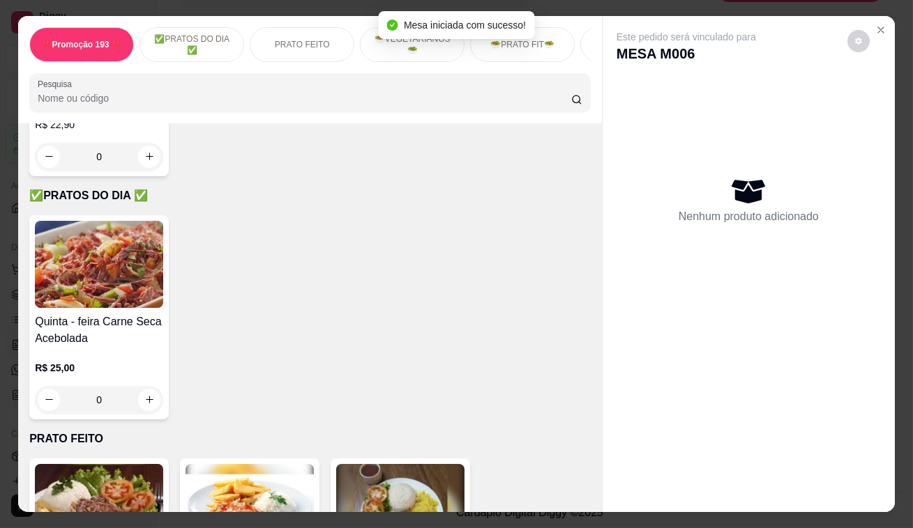
scroll to position [443, 0]
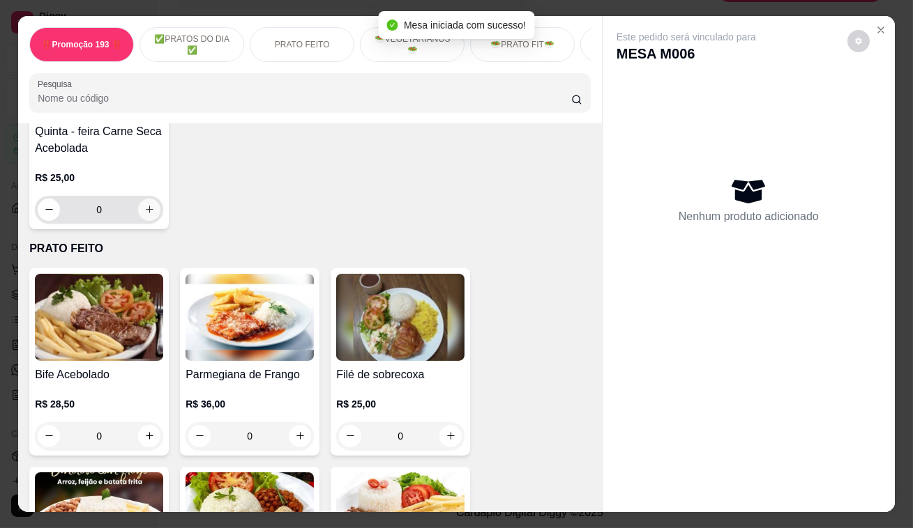
click at [150, 210] on button "increase-product-quantity" at bounding box center [149, 210] width 22 height 22
type input "1"
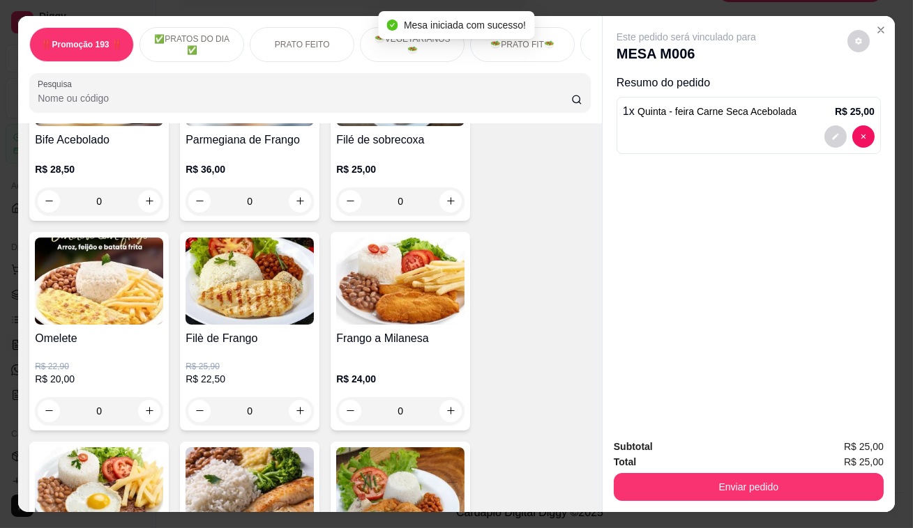
scroll to position [697, 0]
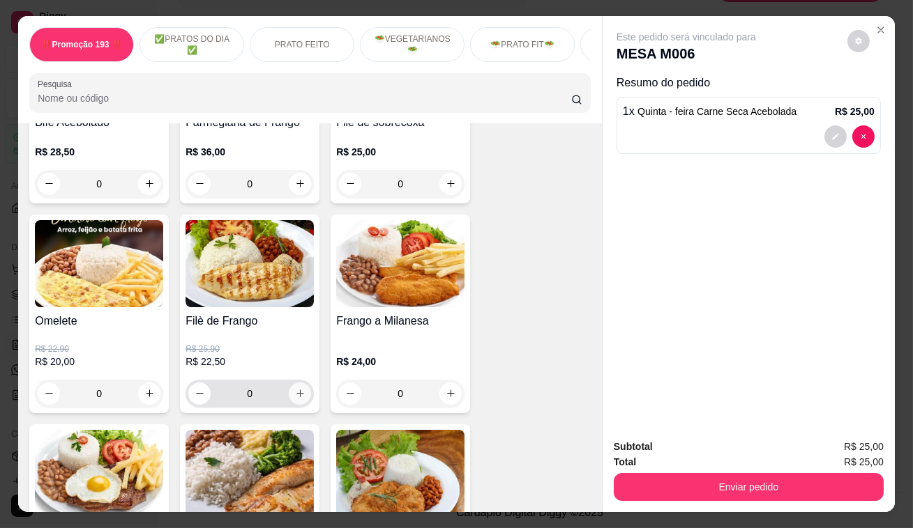
click at [295, 399] on icon "increase-product-quantity" at bounding box center [300, 393] width 10 height 10
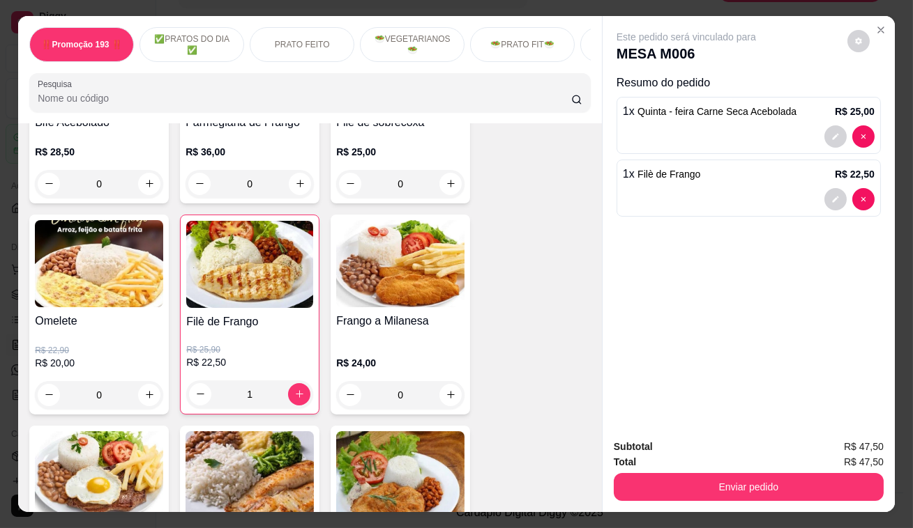
type input "1"
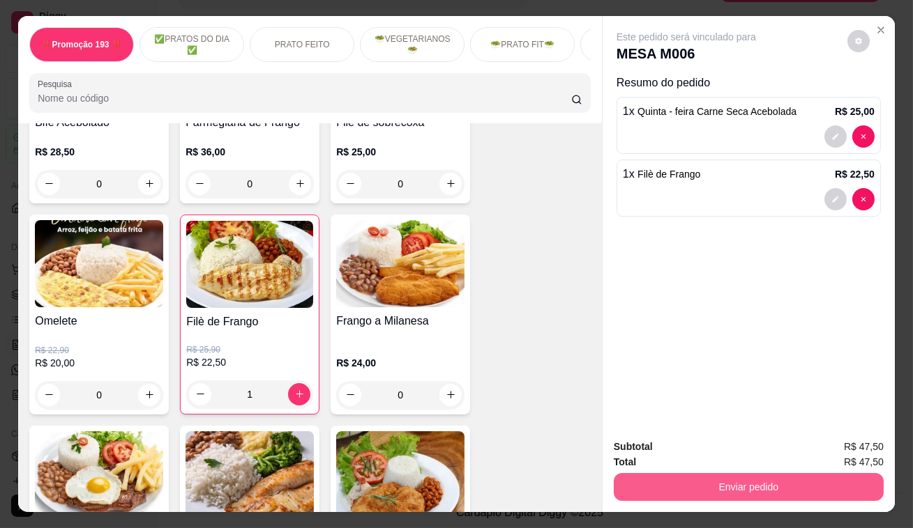
click at [693, 491] on button "Enviar pedido" at bounding box center [749, 487] width 270 height 28
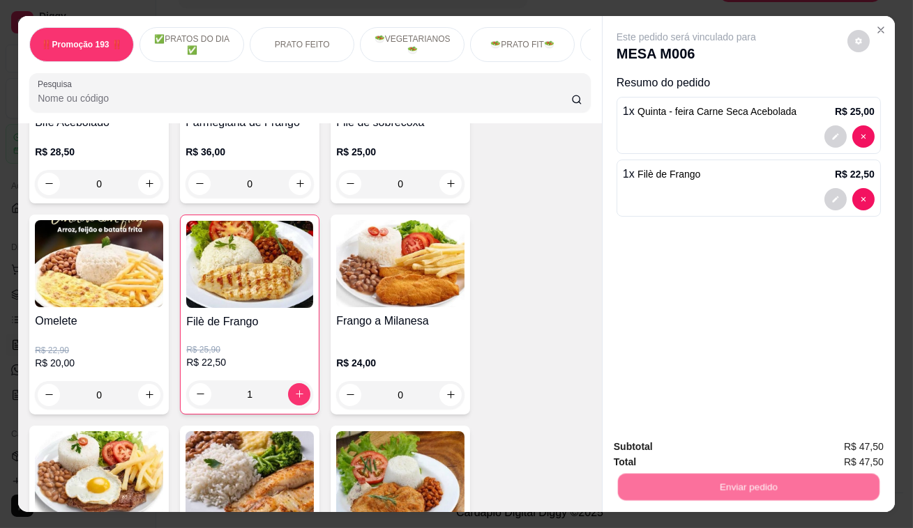
click at [694, 448] on button "Não registrar e enviar pedido" at bounding box center [702, 449] width 145 height 26
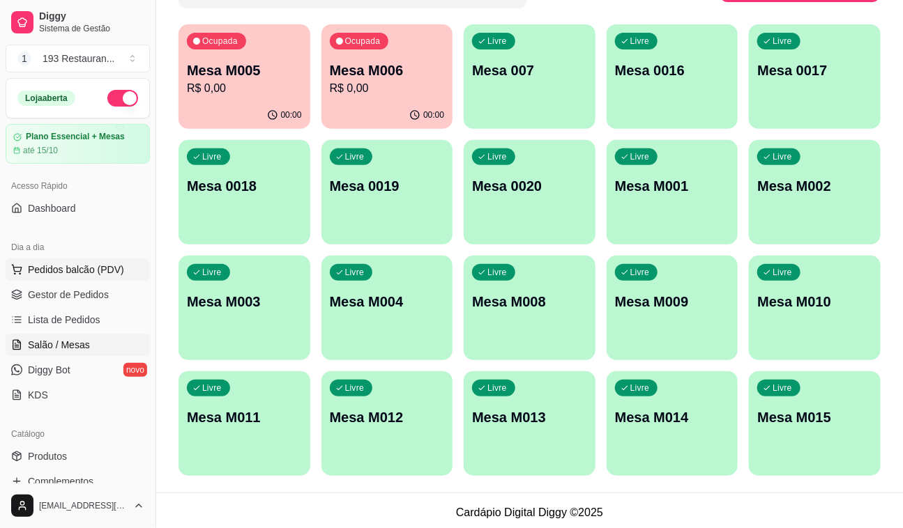
click at [63, 271] on span "Pedidos balcão (PDV)" at bounding box center [76, 270] width 96 height 14
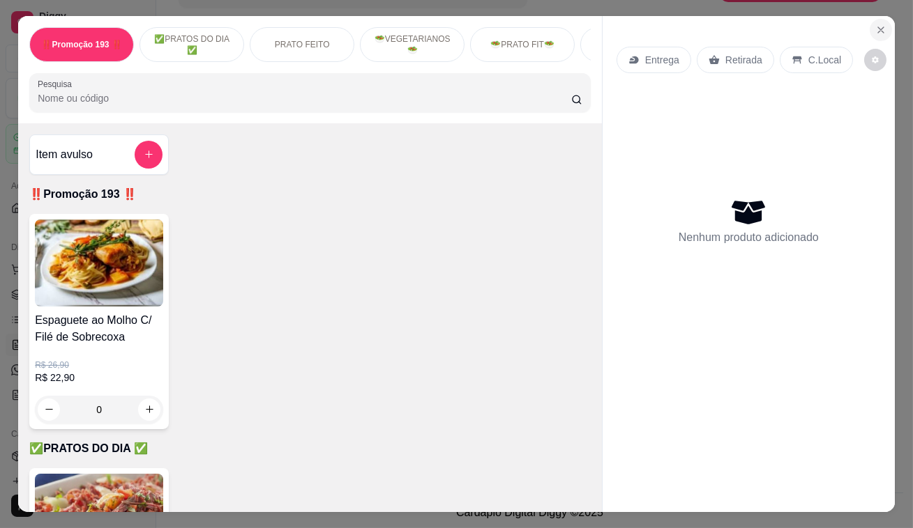
click at [875, 24] on icon "Close" at bounding box center [880, 29] width 11 height 11
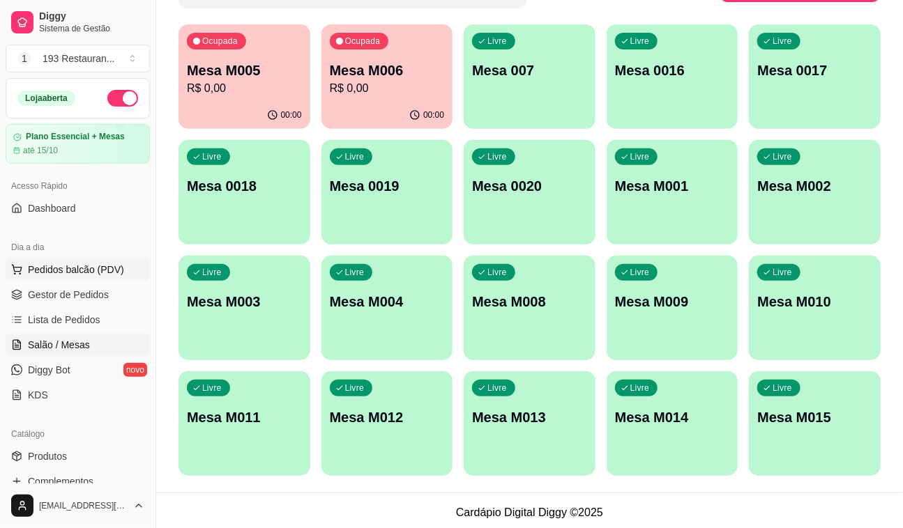
click at [63, 274] on span "Pedidos balcão (PDV)" at bounding box center [76, 270] width 96 height 14
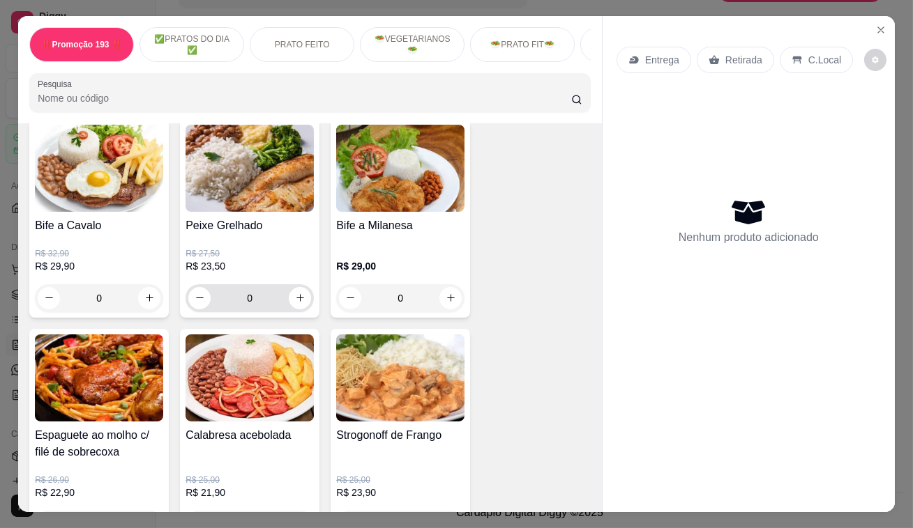
scroll to position [887, 0]
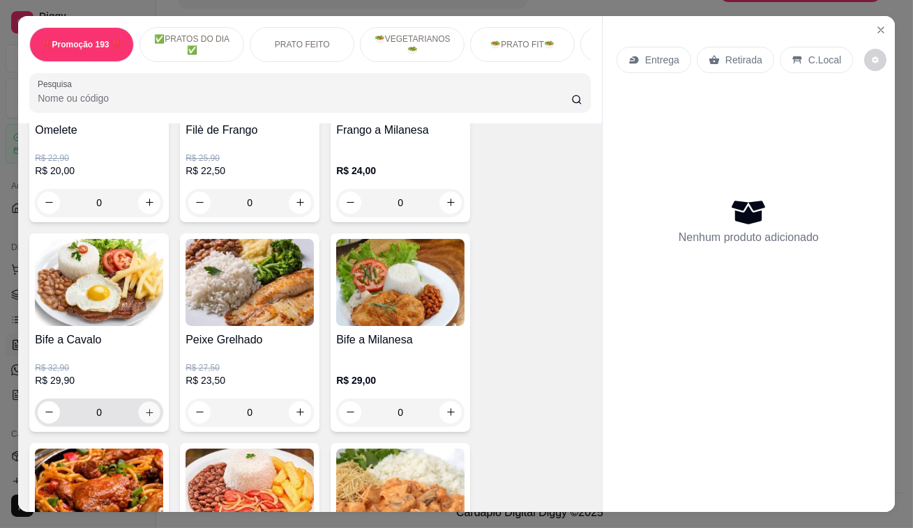
click at [144, 417] on icon "increase-product-quantity" at bounding box center [149, 412] width 10 height 10
type input "1"
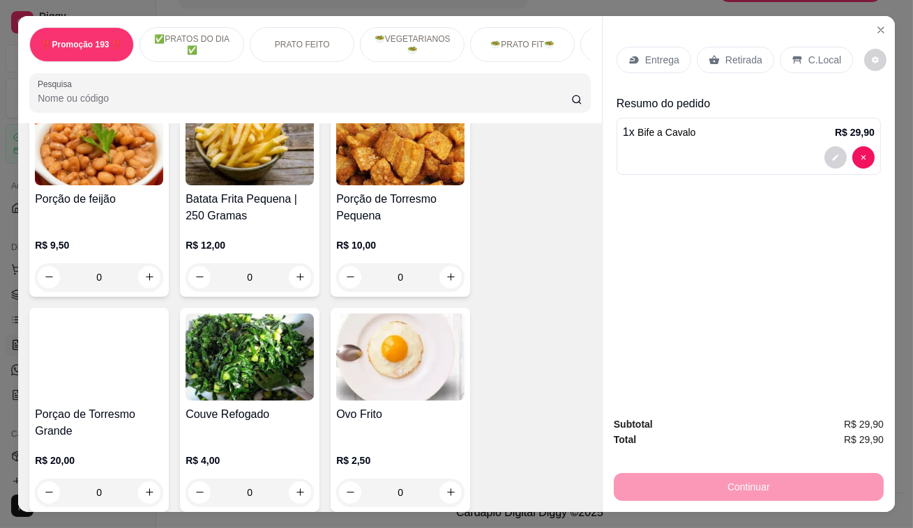
scroll to position [3561, 0]
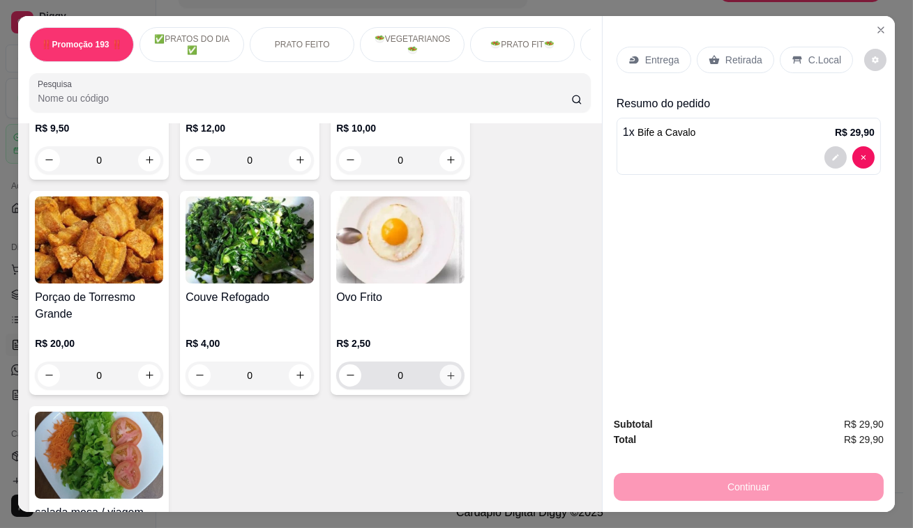
click at [446, 370] on icon "increase-product-quantity" at bounding box center [451, 375] width 10 height 10
type input "2"
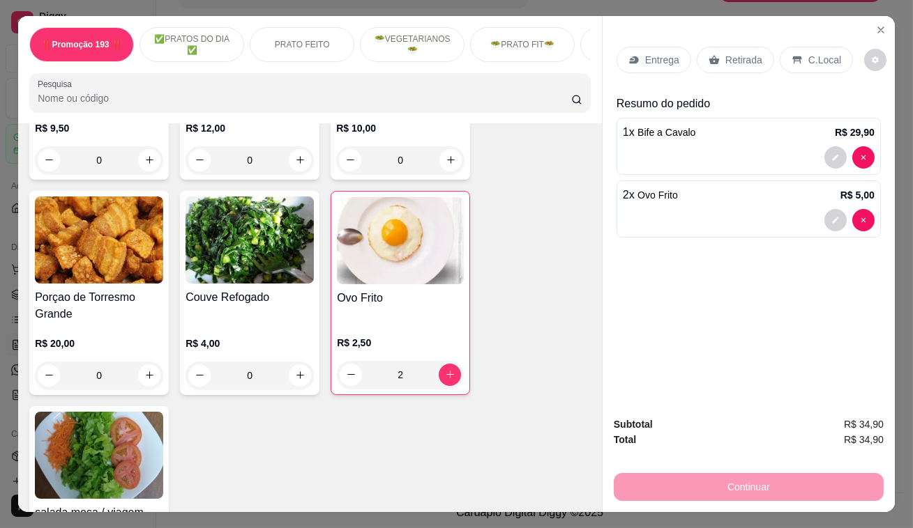
click at [729, 59] on p "Retirada" at bounding box center [743, 60] width 37 height 14
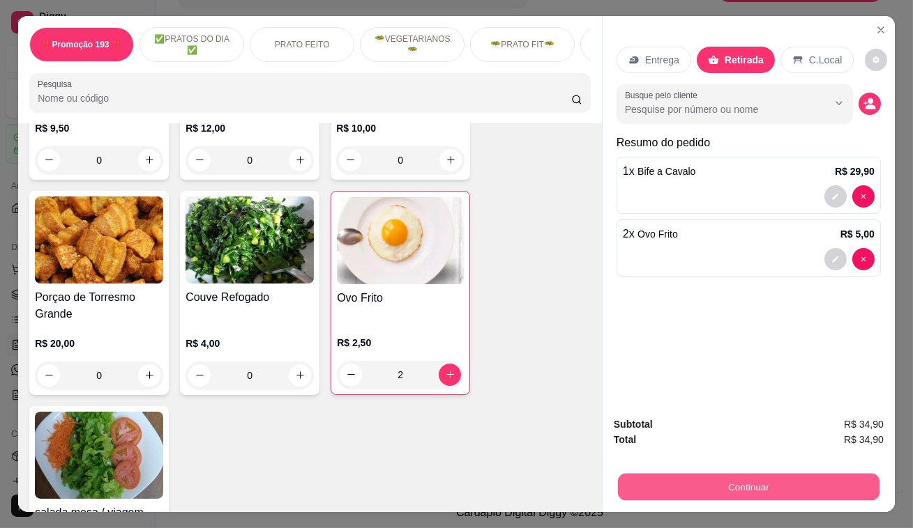
click at [728, 481] on button "Continuar" at bounding box center [748, 487] width 261 height 27
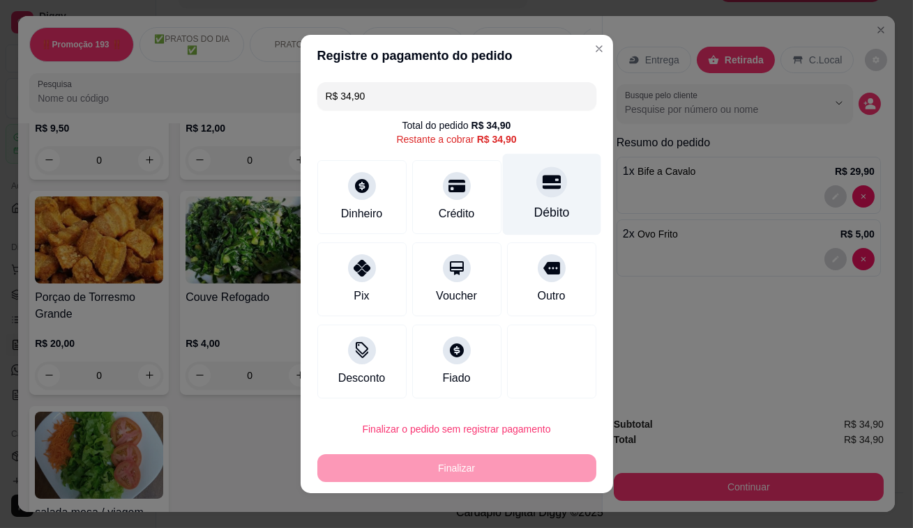
click at [557, 203] on div "Débito" at bounding box center [551, 195] width 98 height 82
type input "R$ 0,00"
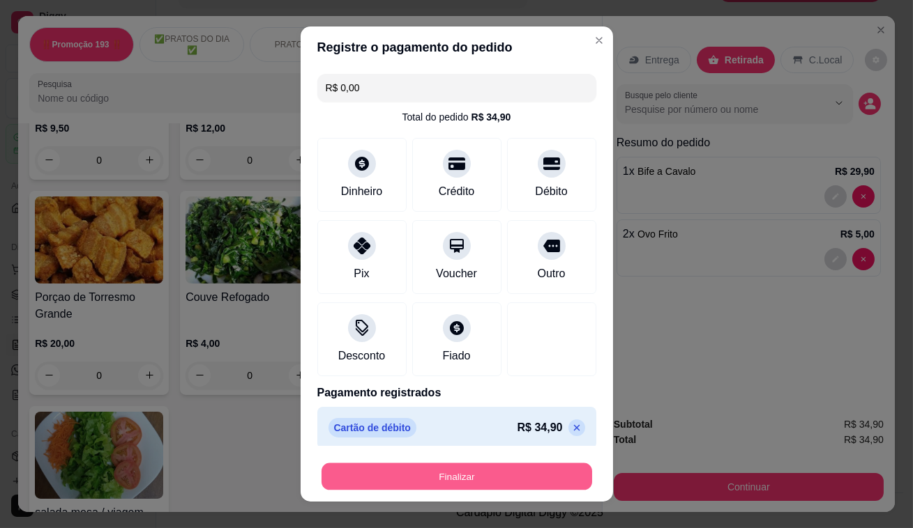
click at [488, 472] on button "Finalizar" at bounding box center [456, 477] width 271 height 27
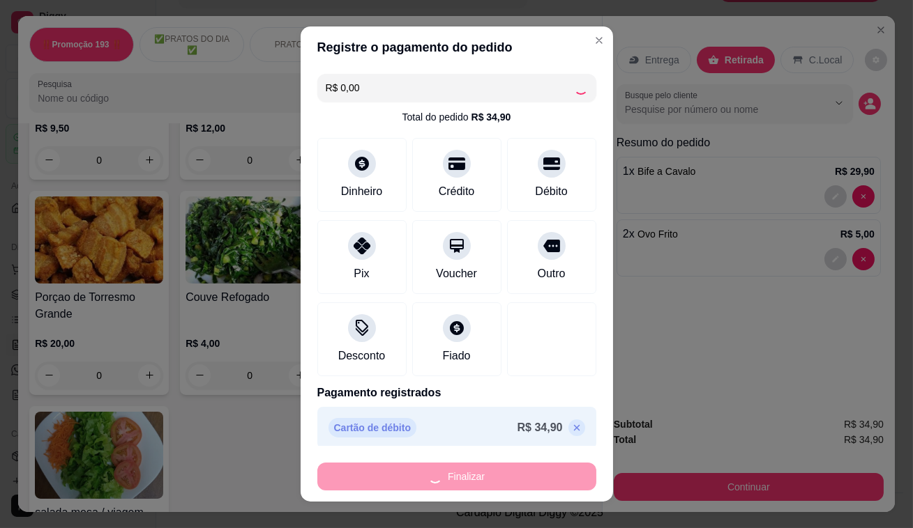
type input "0"
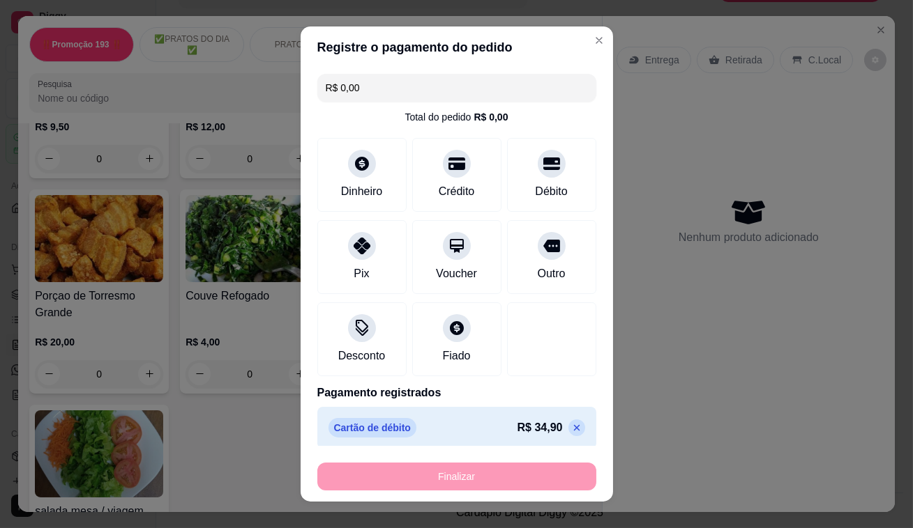
type input "-R$ 34,90"
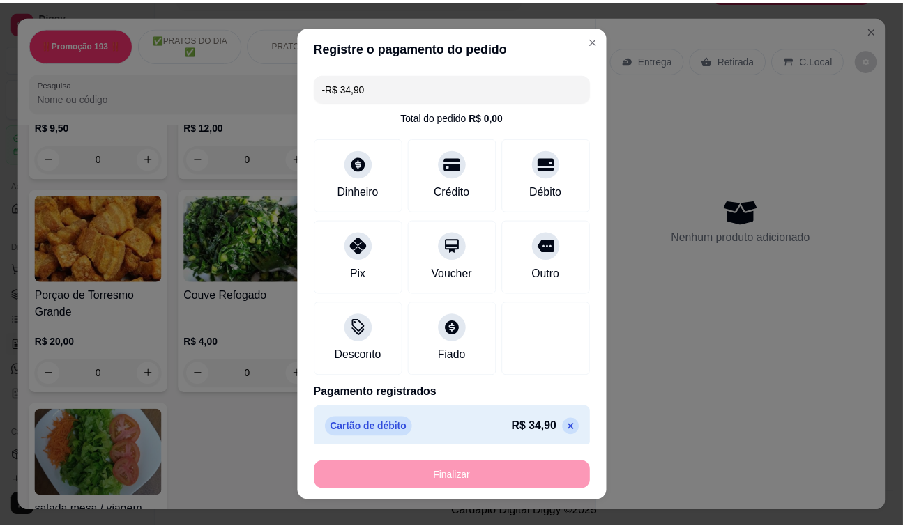
scroll to position [3559, 0]
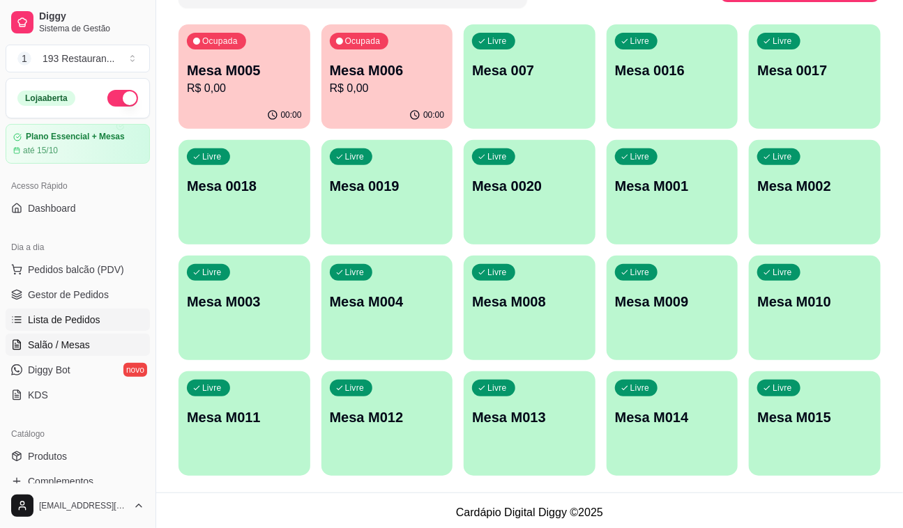
click at [83, 309] on link "Lista de Pedidos" at bounding box center [78, 320] width 144 height 22
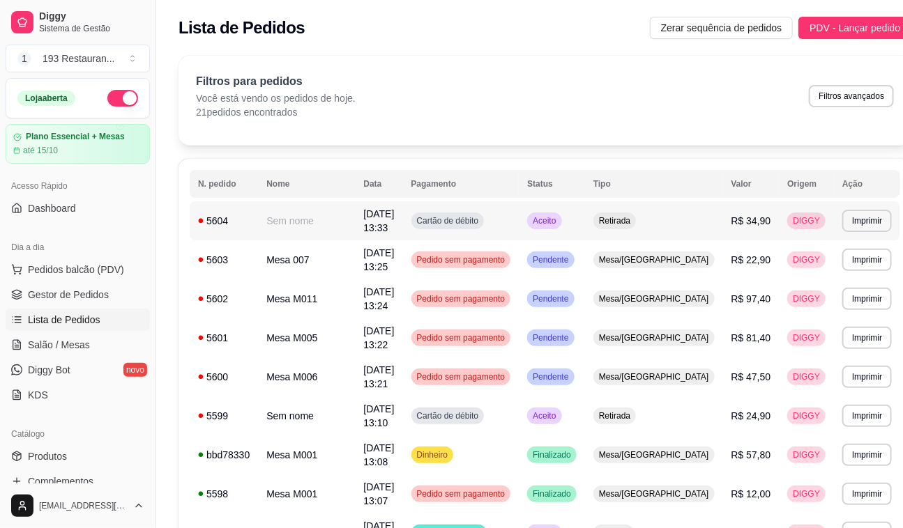
click at [370, 220] on td "[DATE] 13:33" at bounding box center [378, 220] width 47 height 39
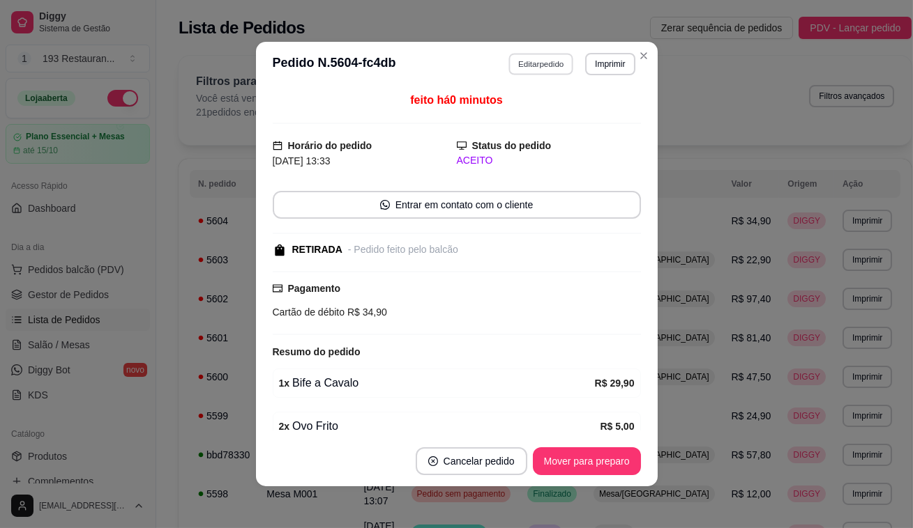
click at [539, 63] on button "Editar pedido" at bounding box center [540, 64] width 65 height 22
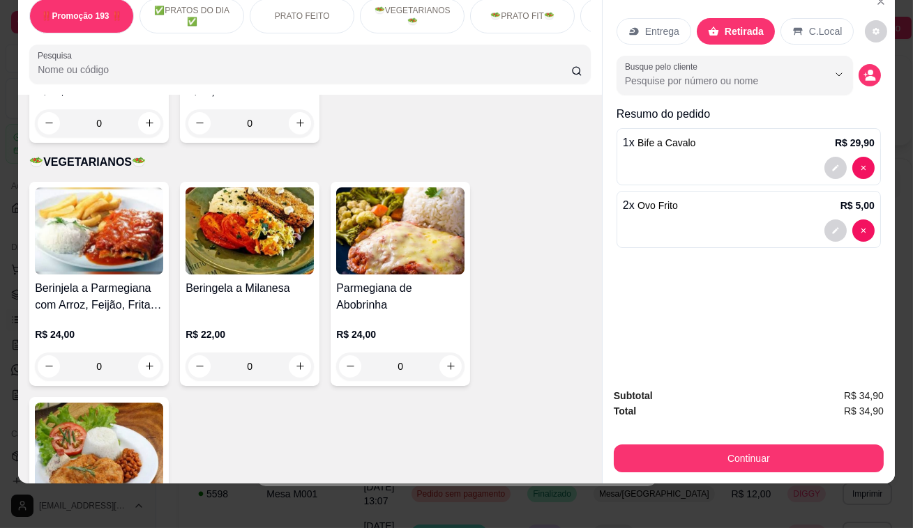
scroll to position [1596, 0]
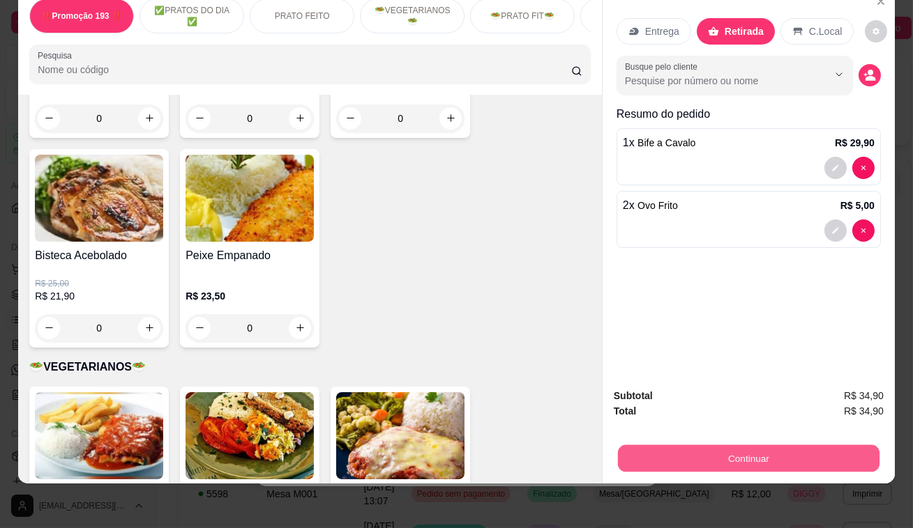
click at [774, 446] on button "Continuar" at bounding box center [748, 459] width 261 height 27
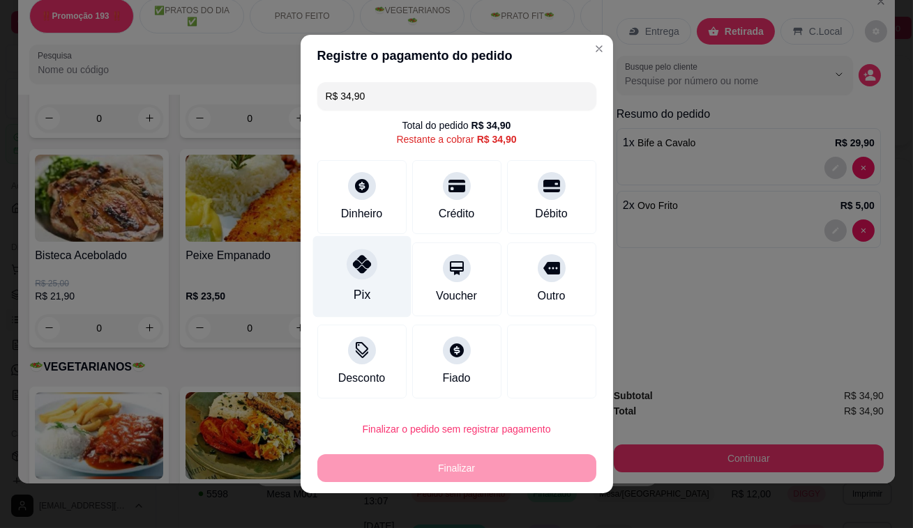
click at [347, 266] on div at bounding box center [362, 264] width 31 height 31
type input "R$ 0,00"
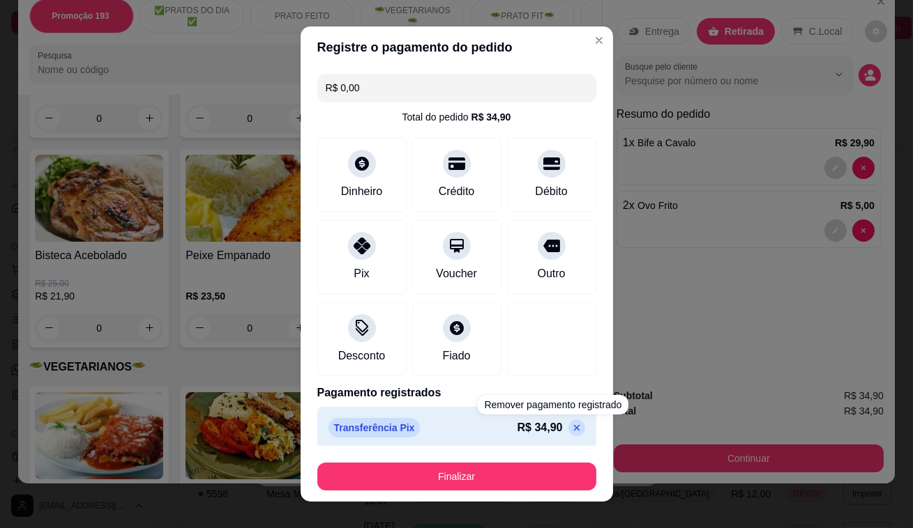
click at [767, 279] on div "Registre o pagamento do pedido R$ 0,00 Total do pedido R$ 34,90 Dinheiro Crédit…" at bounding box center [456, 264] width 913 height 528
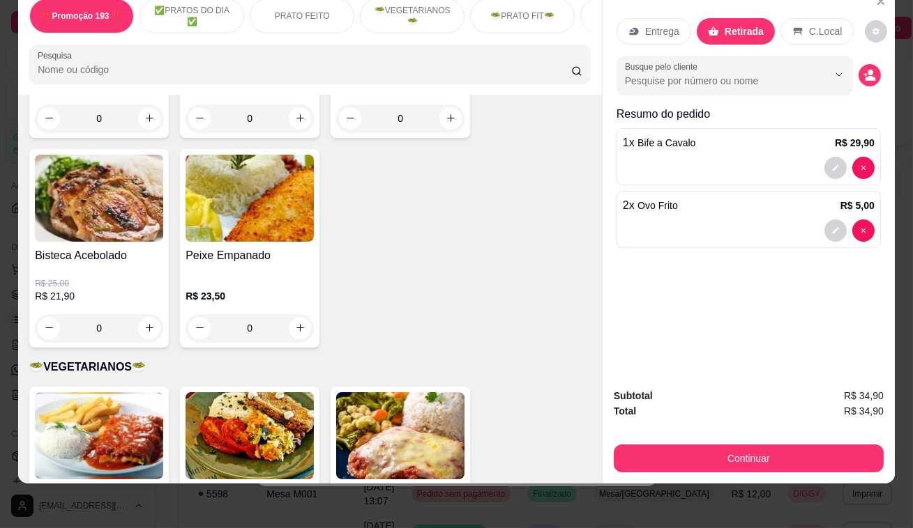
click at [727, 205] on div "2 x Ovo Frito R$ 5,00" at bounding box center [748, 219] width 264 height 57
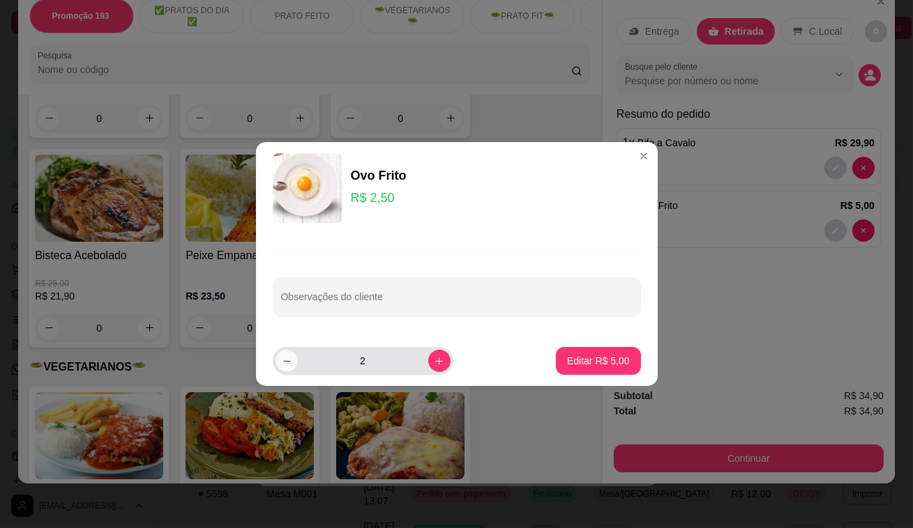
click at [285, 367] on button "decrease-product-quantity" at bounding box center [286, 361] width 22 height 22
type input "1"
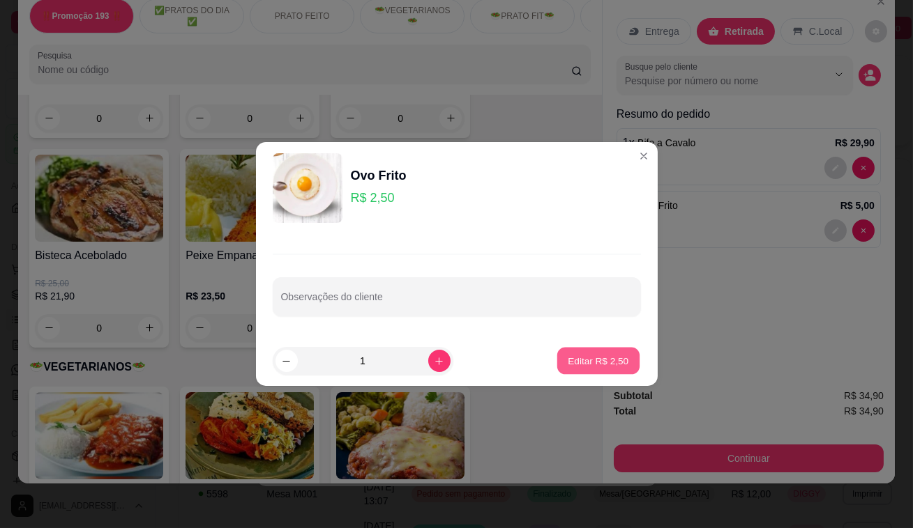
click at [577, 360] on p "Editar R$ 2,50" at bounding box center [598, 360] width 61 height 13
type input "1"
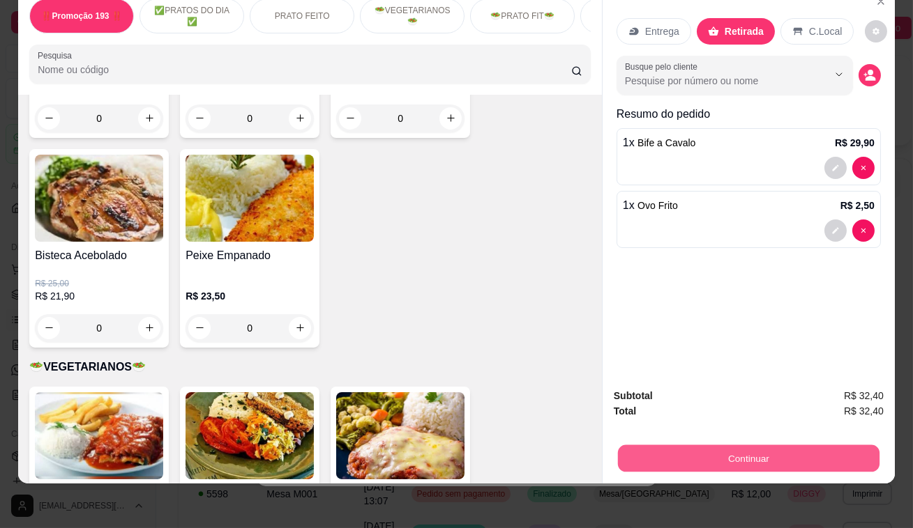
click at [710, 448] on button "Continuar" at bounding box center [748, 459] width 261 height 27
click at [774, 446] on button "Continuar" at bounding box center [748, 459] width 261 height 27
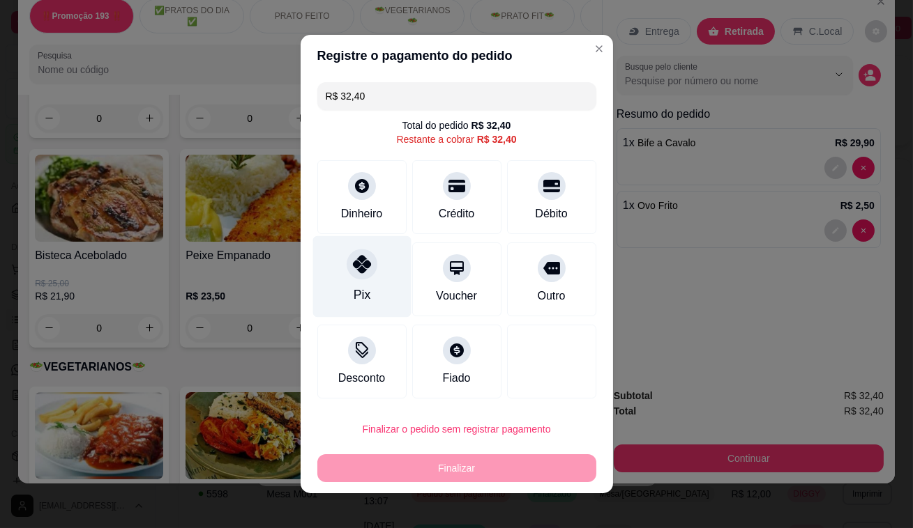
drag, startPoint x: 364, startPoint y: 280, endPoint x: 373, endPoint y: 282, distance: 9.2
click at [367, 280] on div "Pix" at bounding box center [361, 277] width 98 height 82
type input "R$ 0,00"
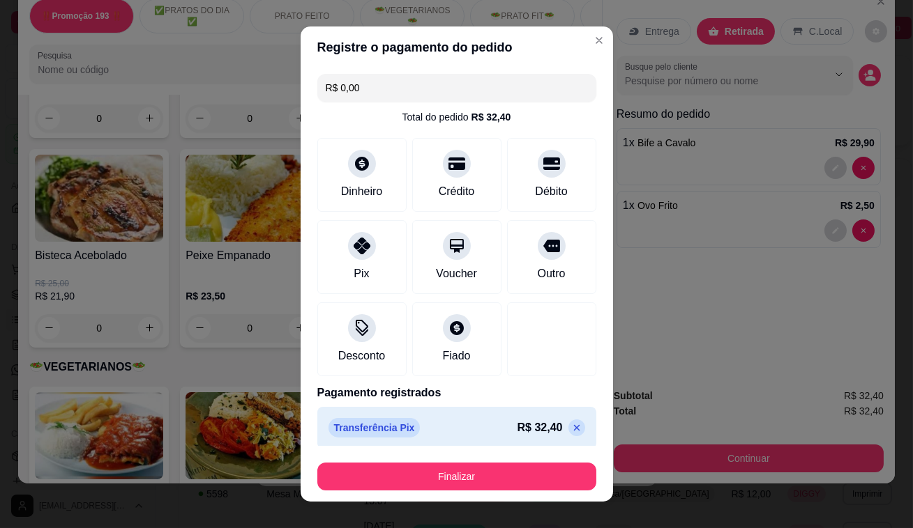
click at [530, 446] on footer "Finalizar" at bounding box center [456, 474] width 312 height 56
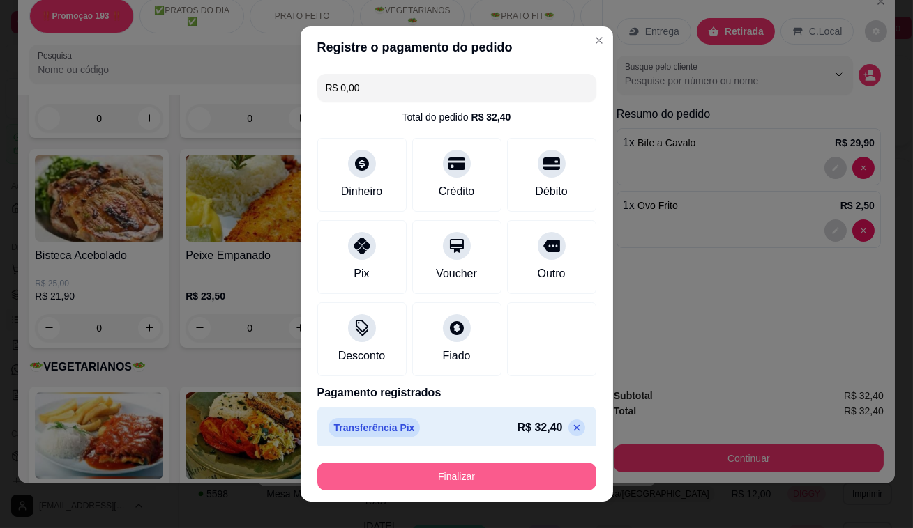
click at [528, 481] on button "Finalizar" at bounding box center [456, 477] width 279 height 28
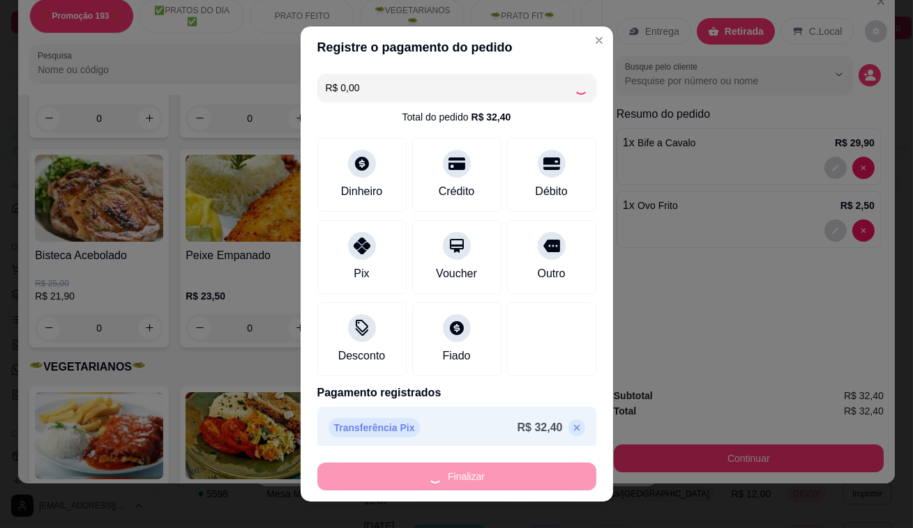
type input "0"
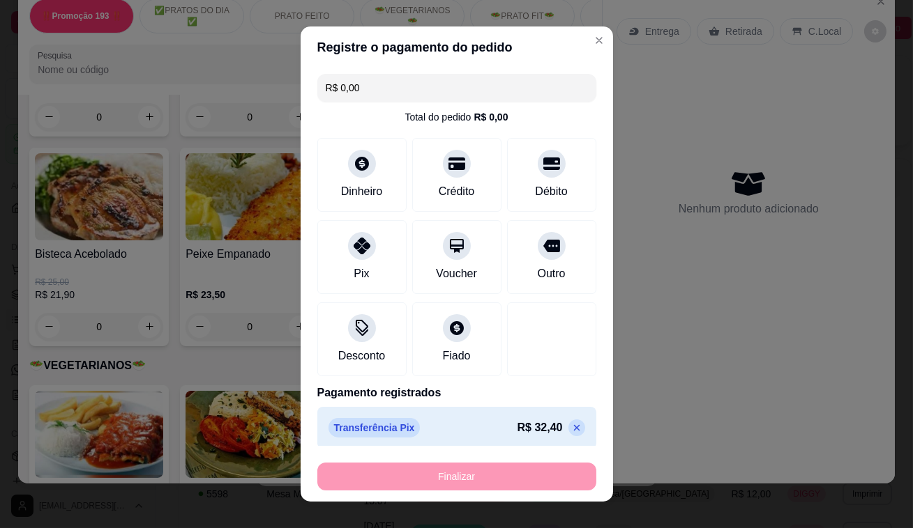
type input "-R$ 32,40"
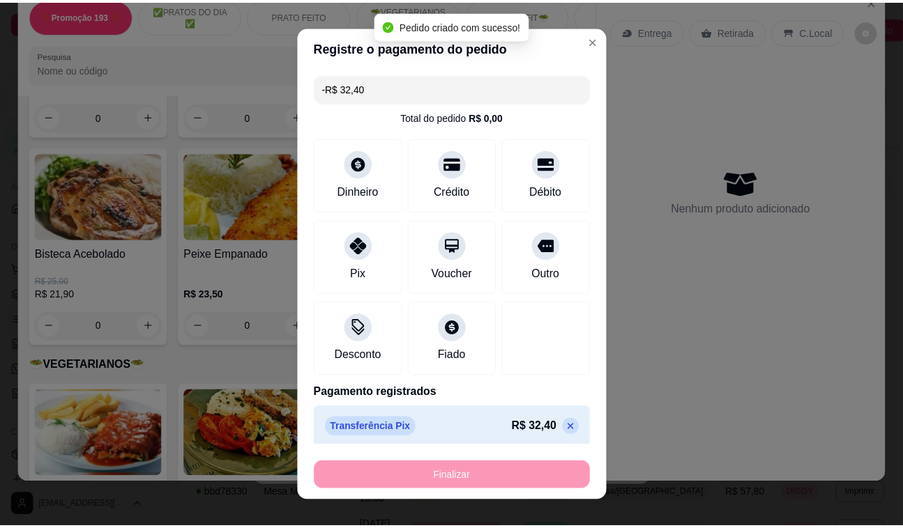
scroll to position [1594, 0]
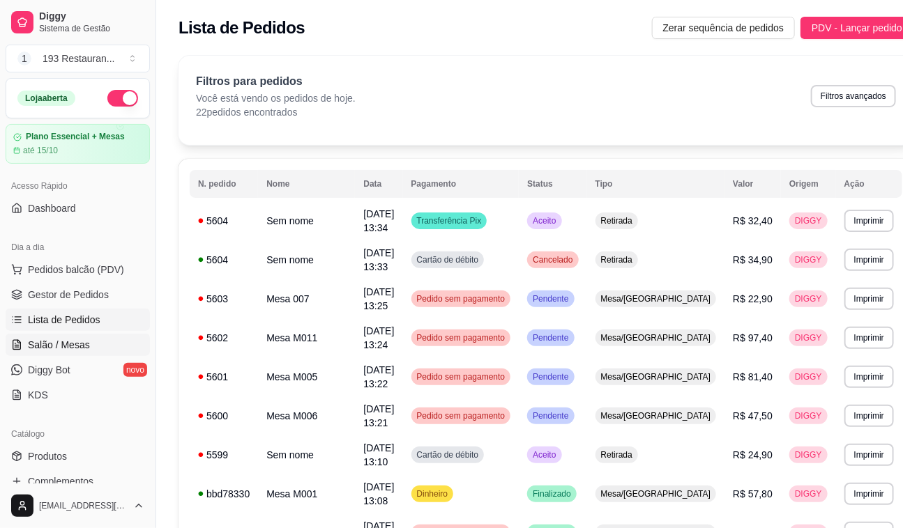
click at [91, 347] on link "Salão / Mesas" at bounding box center [78, 345] width 144 height 22
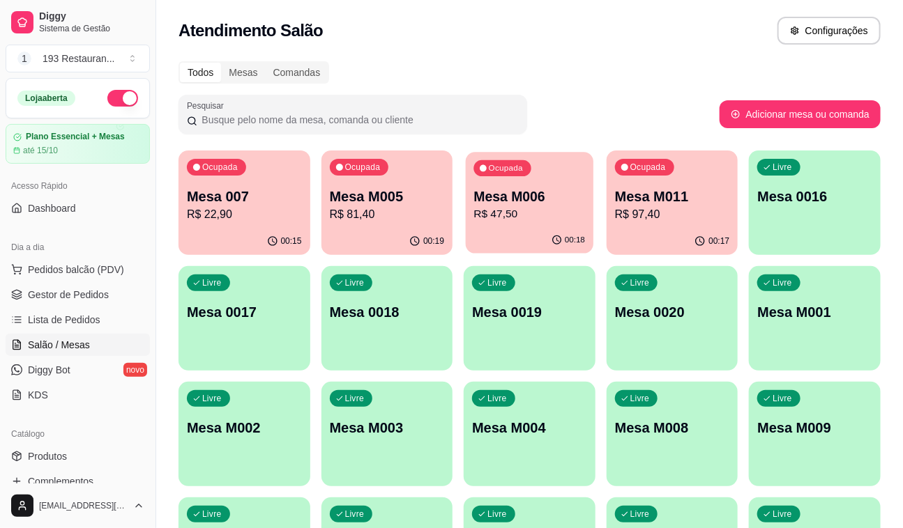
click at [497, 232] on div "00:18" at bounding box center [530, 240] width 128 height 26
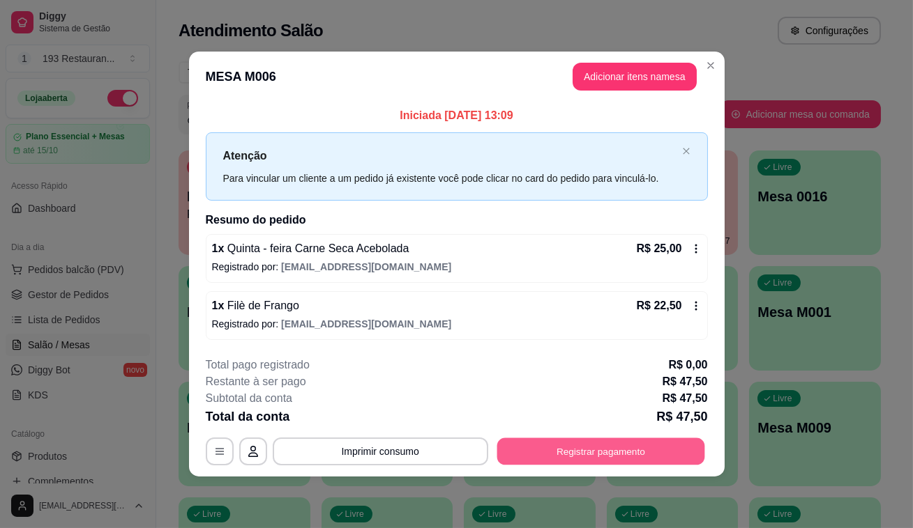
click at [596, 454] on button "Registrar pagamento" at bounding box center [600, 451] width 208 height 27
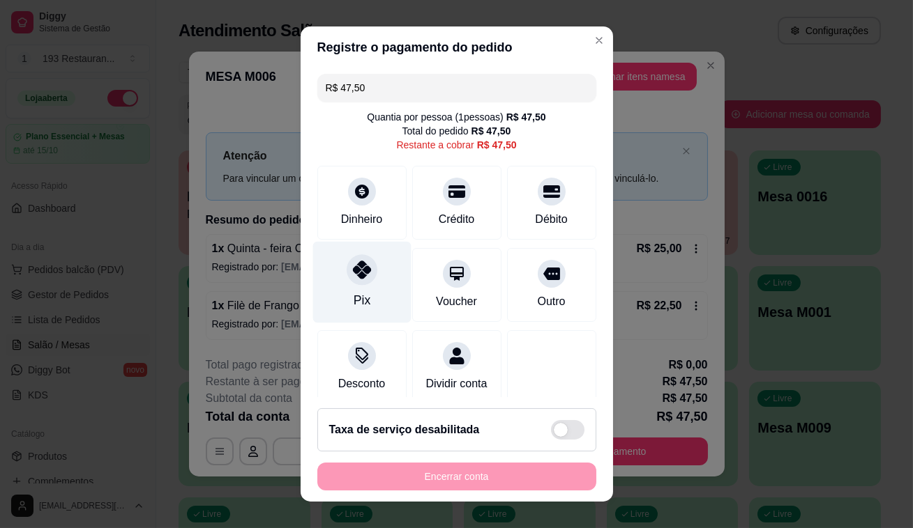
click at [352, 271] on icon at bounding box center [361, 270] width 18 height 18
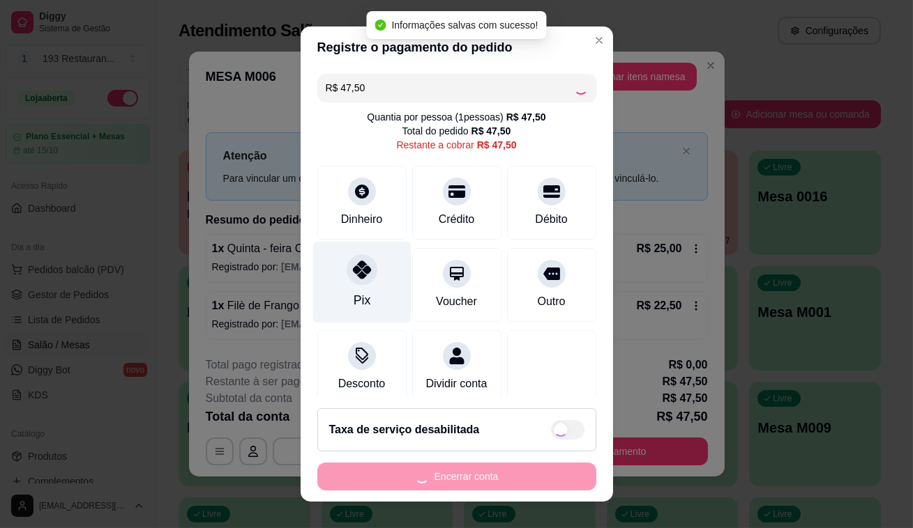
type input "R$ 0,00"
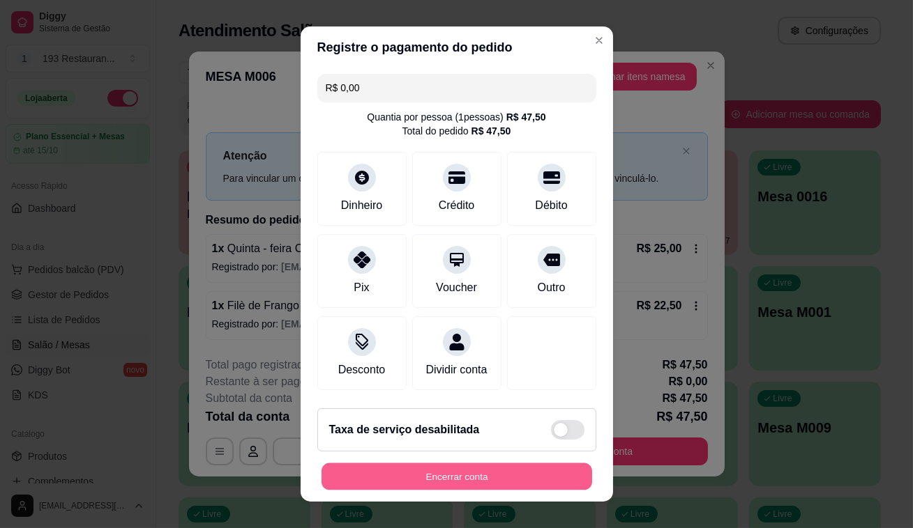
click at [412, 475] on button "Encerrar conta" at bounding box center [456, 477] width 271 height 27
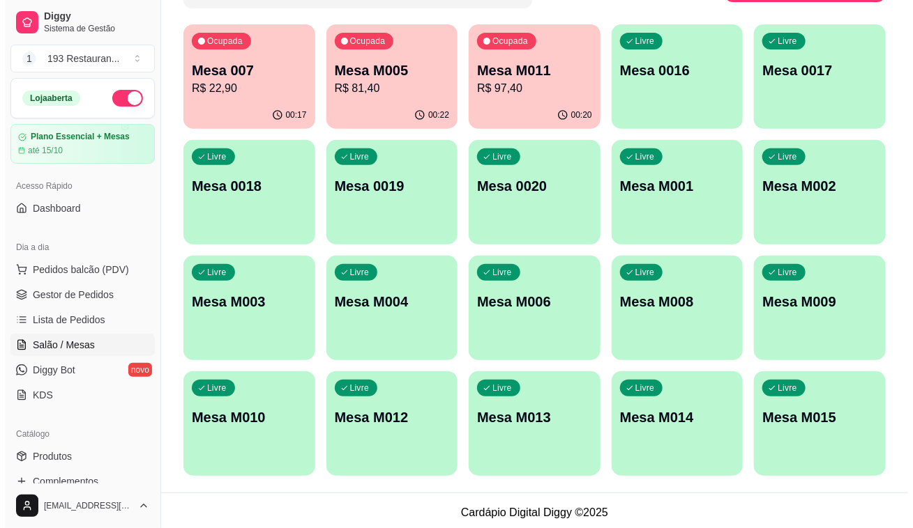
scroll to position [63, 0]
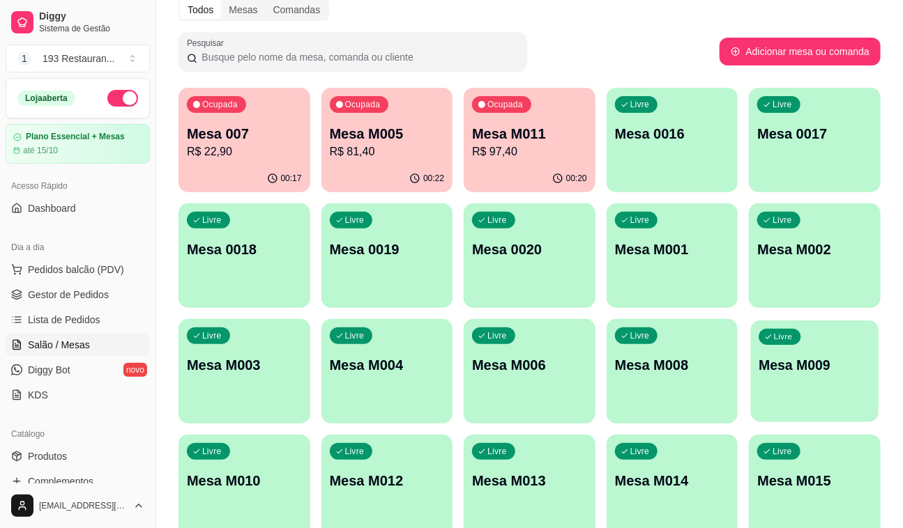
click at [808, 369] on p "Mesa M009" at bounding box center [815, 365] width 112 height 19
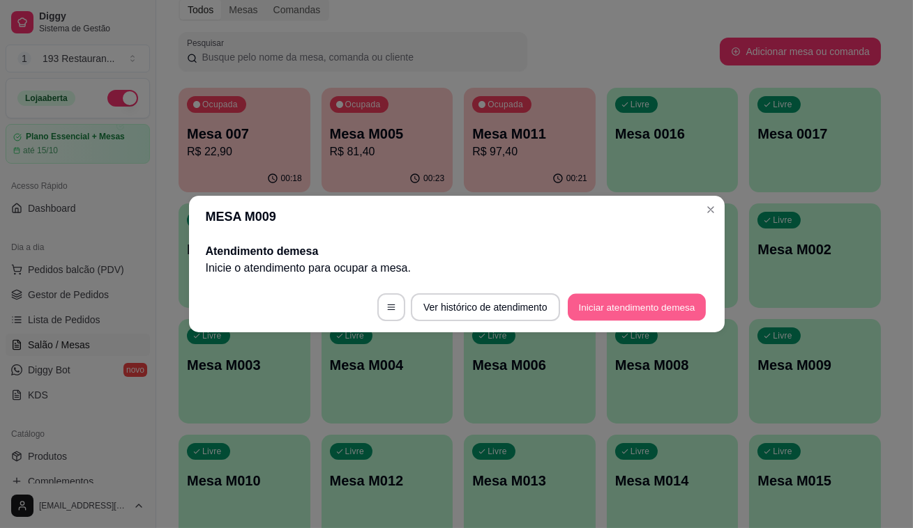
click at [642, 313] on button "Iniciar atendimento de mesa" at bounding box center [637, 307] width 138 height 27
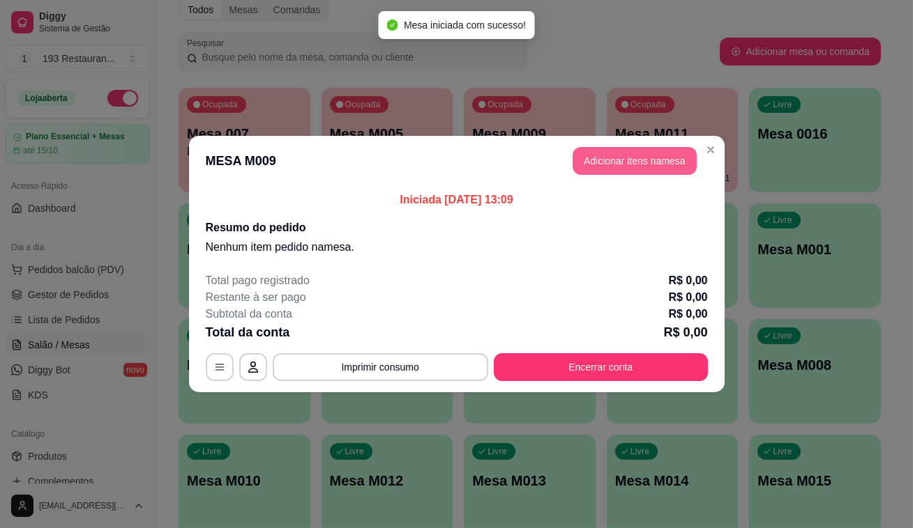
click at [648, 147] on button "Adicionar itens na mesa" at bounding box center [634, 161] width 124 height 28
click at [631, 148] on button "Adicionar itens na mesa" at bounding box center [634, 161] width 120 height 27
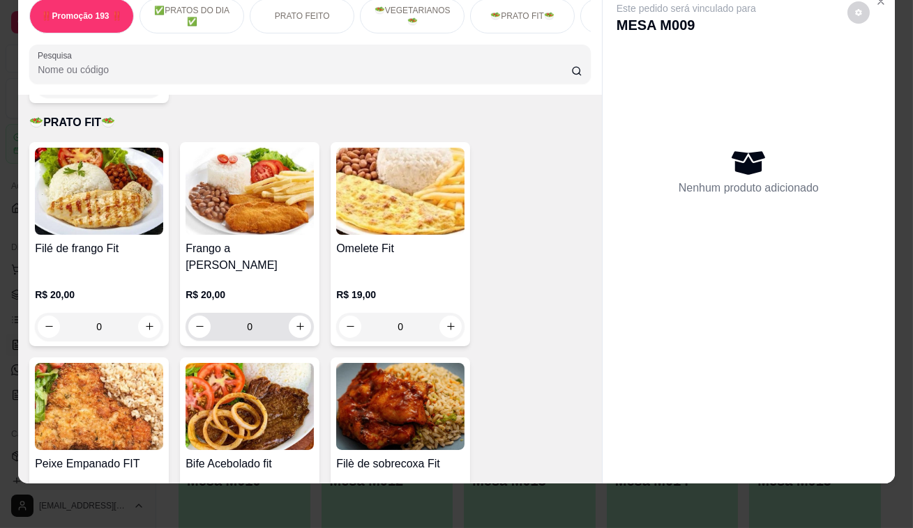
scroll to position [2345, 0]
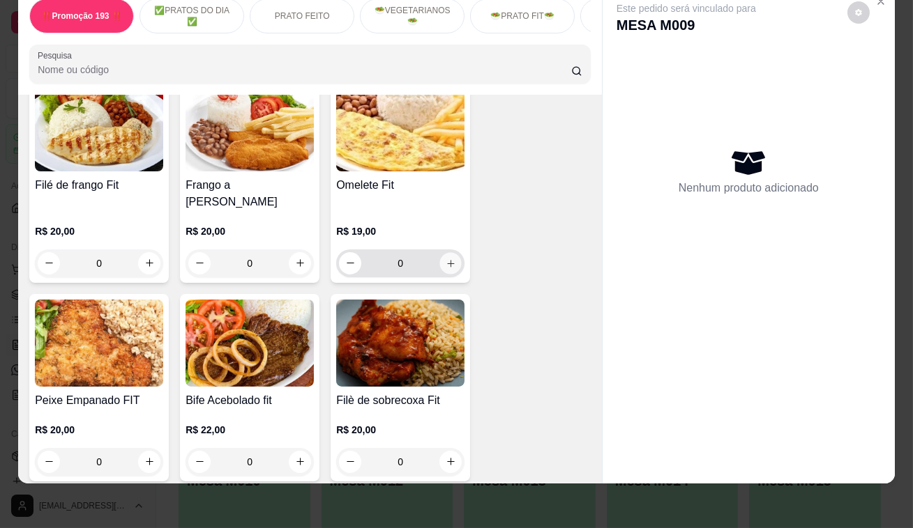
click at [446, 258] on icon "increase-product-quantity" at bounding box center [451, 263] width 10 height 10
type input "1"
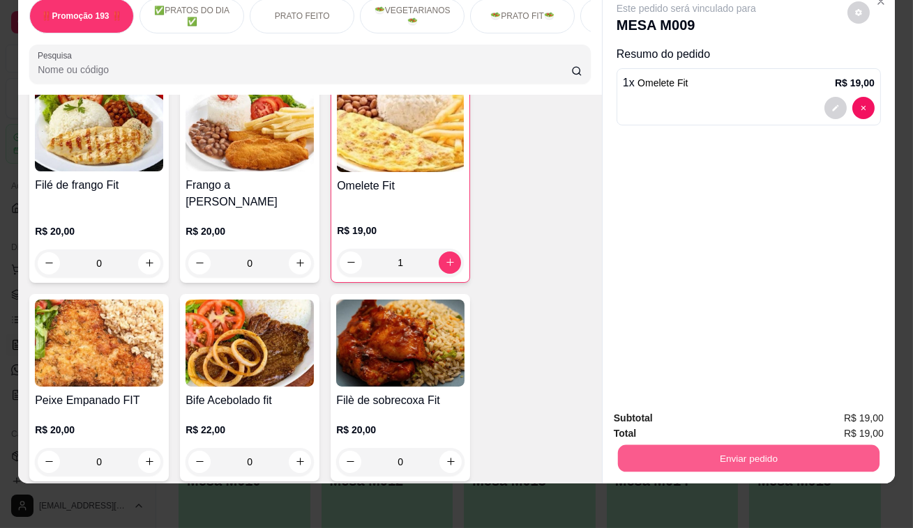
click at [823, 446] on button "Enviar pedido" at bounding box center [748, 459] width 261 height 27
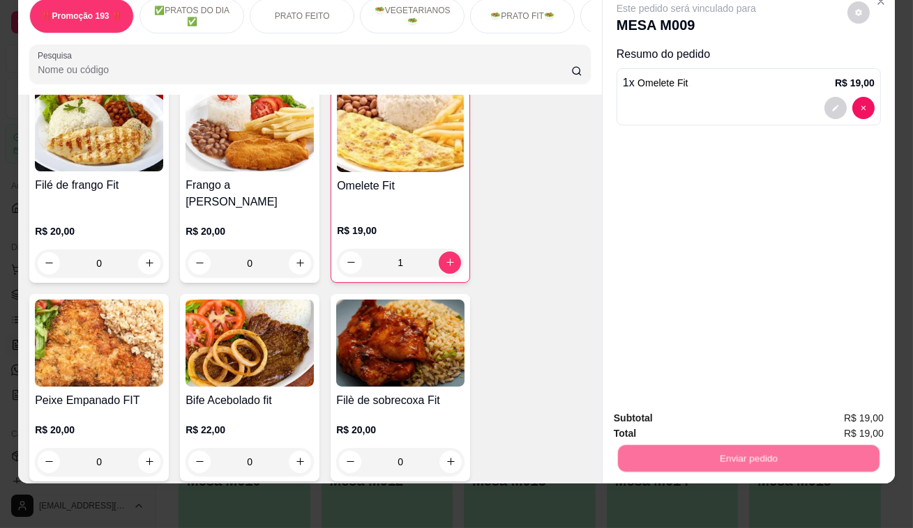
click at [669, 409] on button "Não registrar e enviar pedido" at bounding box center [702, 415] width 141 height 26
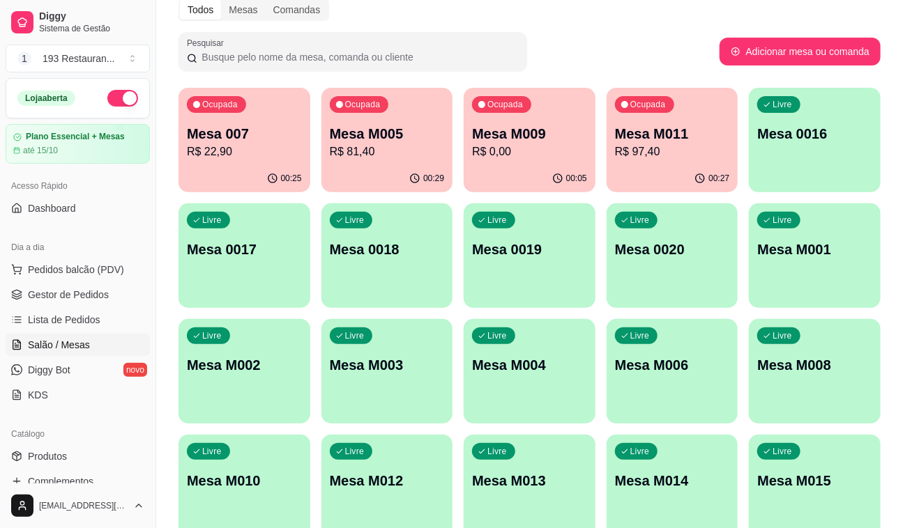
click at [240, 159] on p "R$ 22,90" at bounding box center [244, 152] width 115 height 17
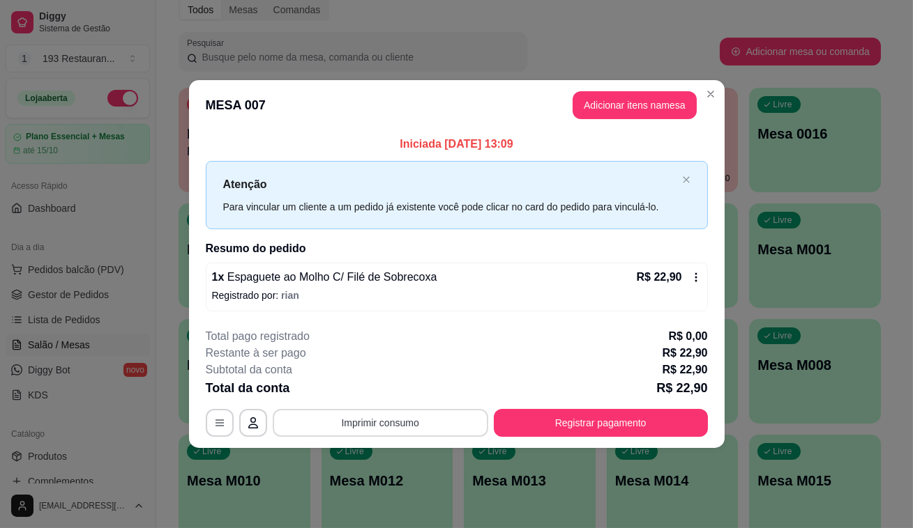
click at [392, 414] on button "Imprimir consumo" at bounding box center [380, 423] width 215 height 28
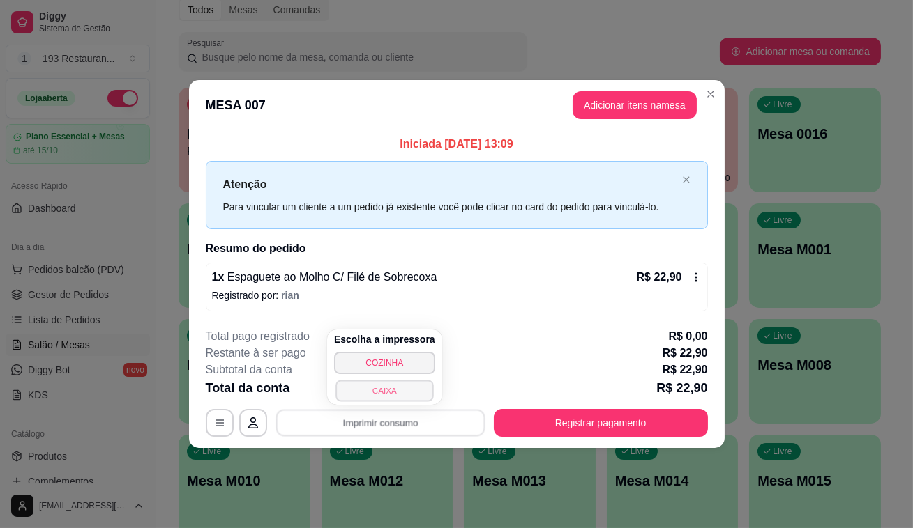
click at [393, 389] on button "CAIXA" at bounding box center [384, 391] width 98 height 22
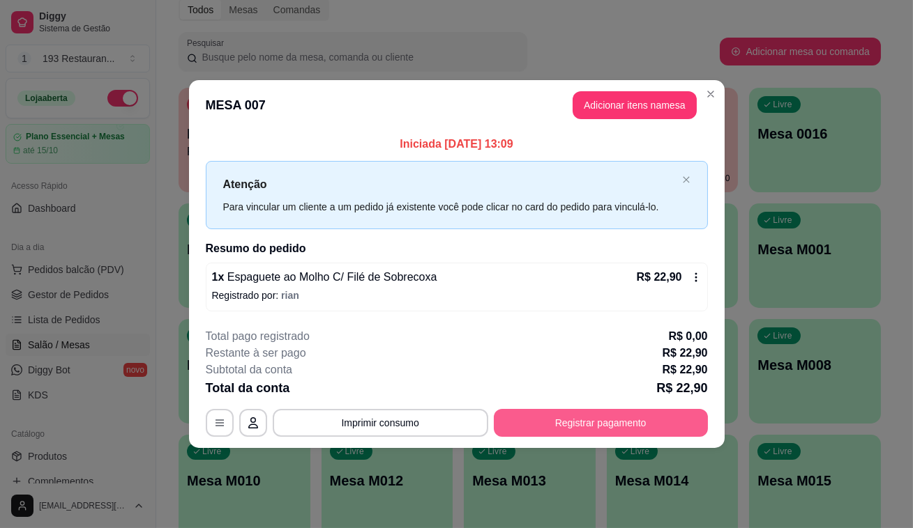
click at [599, 425] on button "Registrar pagamento" at bounding box center [601, 423] width 214 height 28
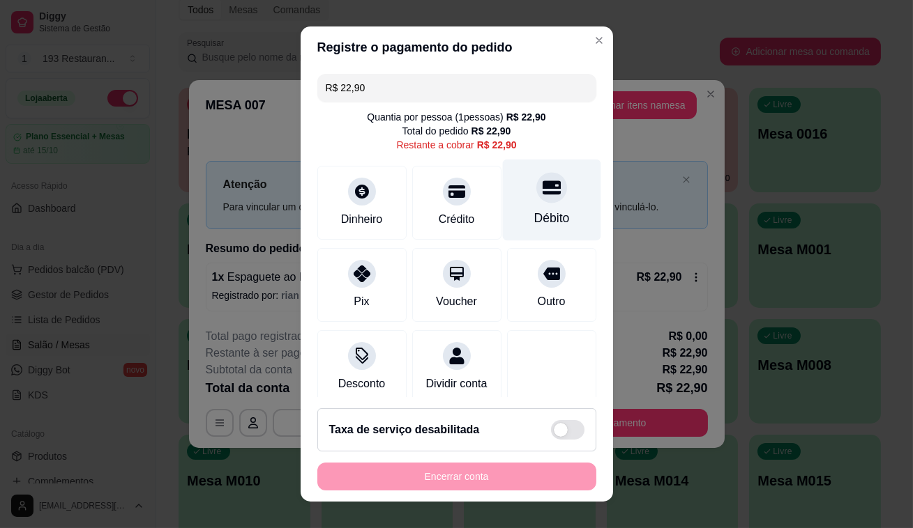
click at [546, 202] on div "Débito" at bounding box center [551, 201] width 98 height 82
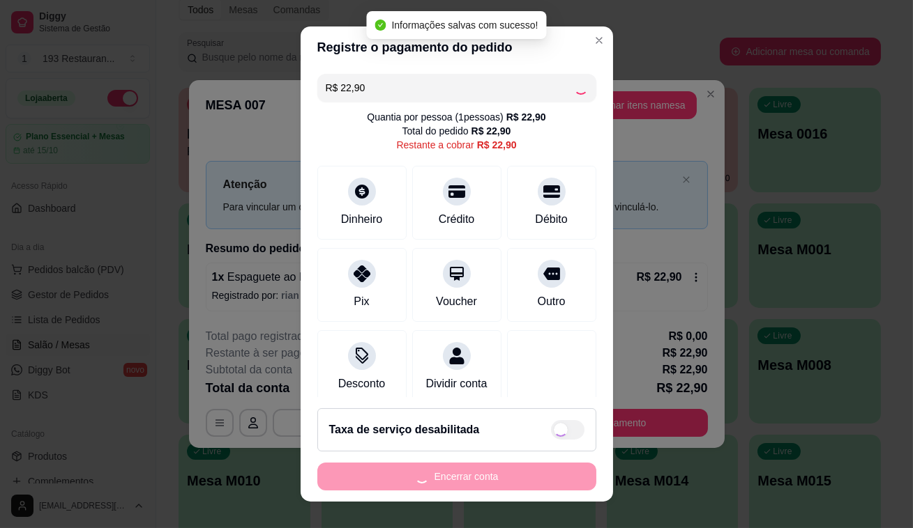
type input "R$ 0,00"
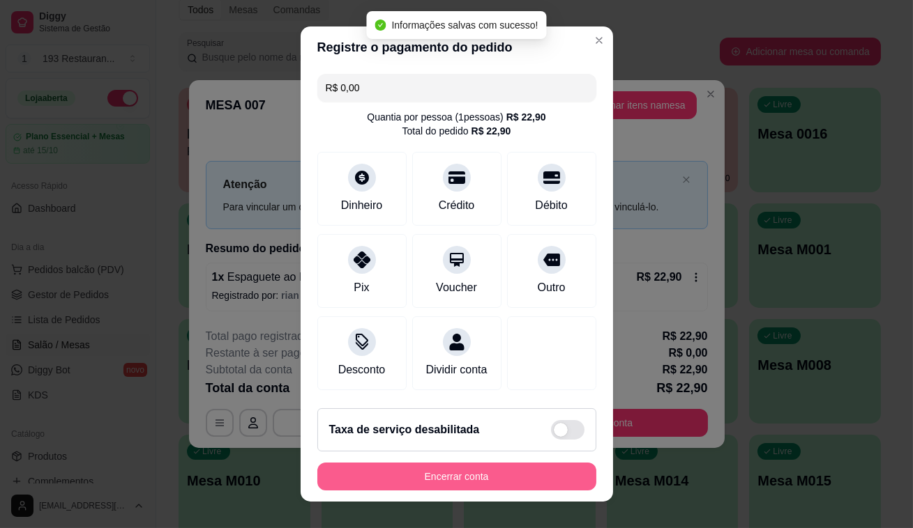
click at [494, 483] on button "Encerrar conta" at bounding box center [456, 477] width 279 height 28
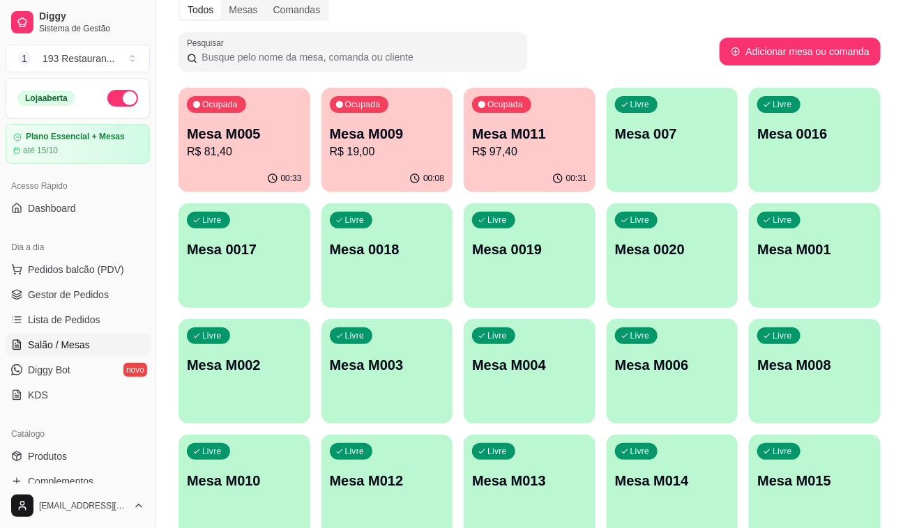
click at [538, 159] on div "Ocupada Mesa M011 R$ 97,40" at bounding box center [530, 126] width 132 height 77
click at [255, 144] on p "R$ 81,40" at bounding box center [244, 152] width 115 height 17
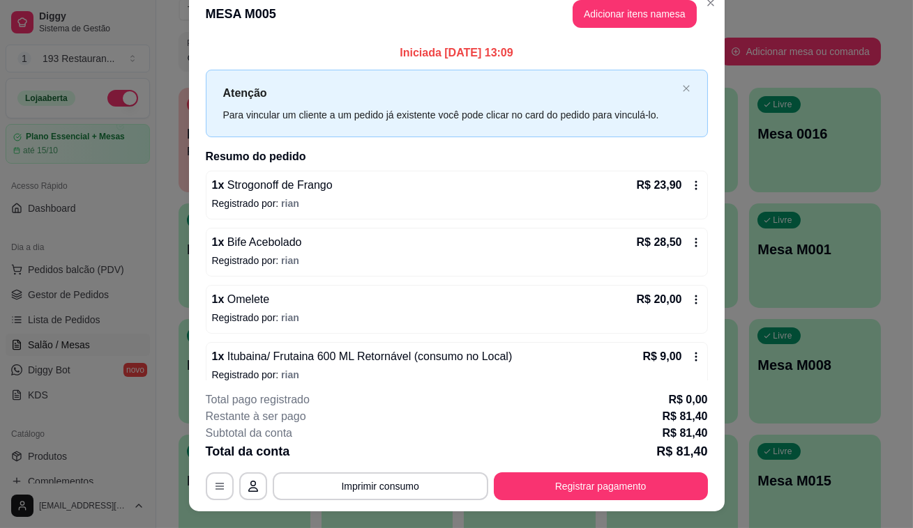
scroll to position [0, 0]
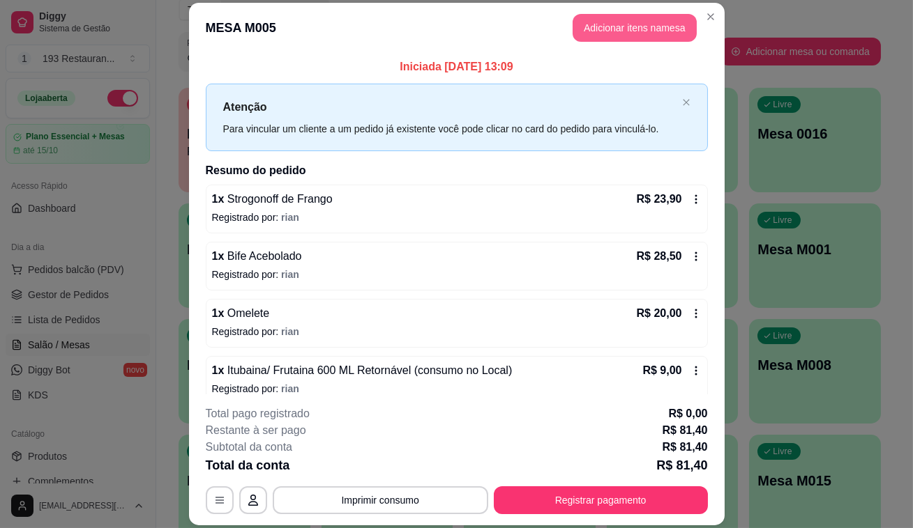
click at [635, 24] on button "Adicionar itens na mesa" at bounding box center [634, 28] width 124 height 28
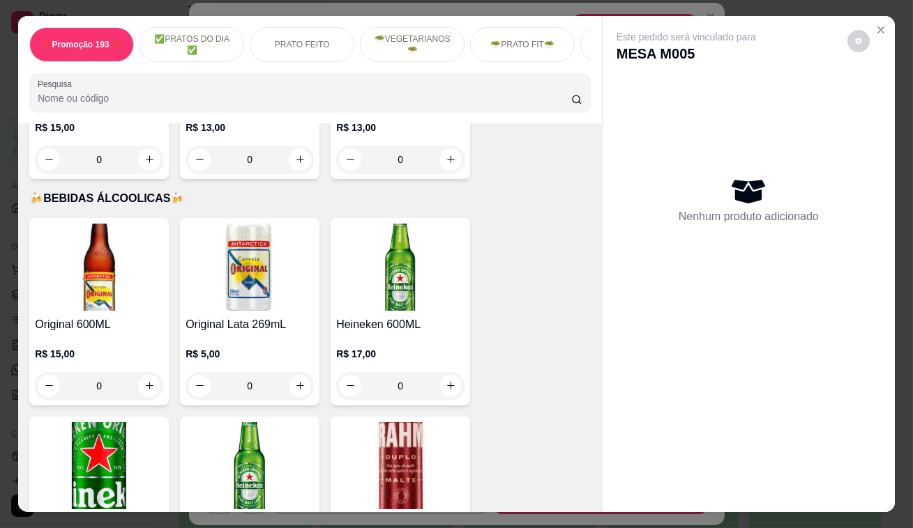
scroll to position [6337, 0]
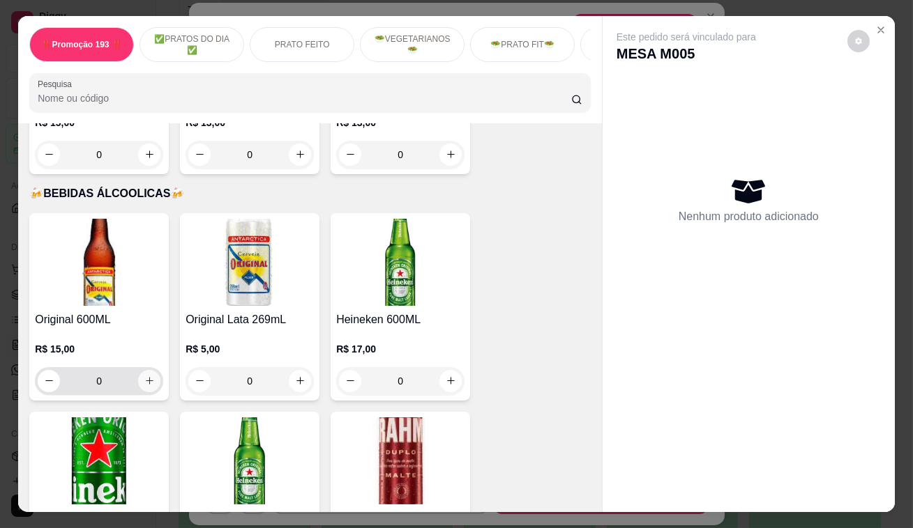
click at [139, 370] on button "increase-product-quantity" at bounding box center [149, 381] width 22 height 22
click at [144, 376] on icon "increase-product-quantity" at bounding box center [149, 381] width 10 height 10
type input "2"
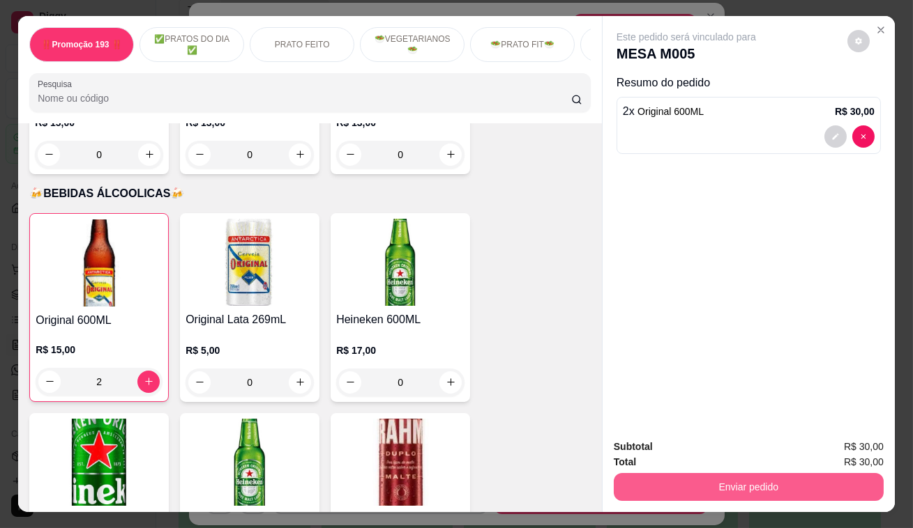
click at [715, 479] on button "Enviar pedido" at bounding box center [749, 487] width 270 height 28
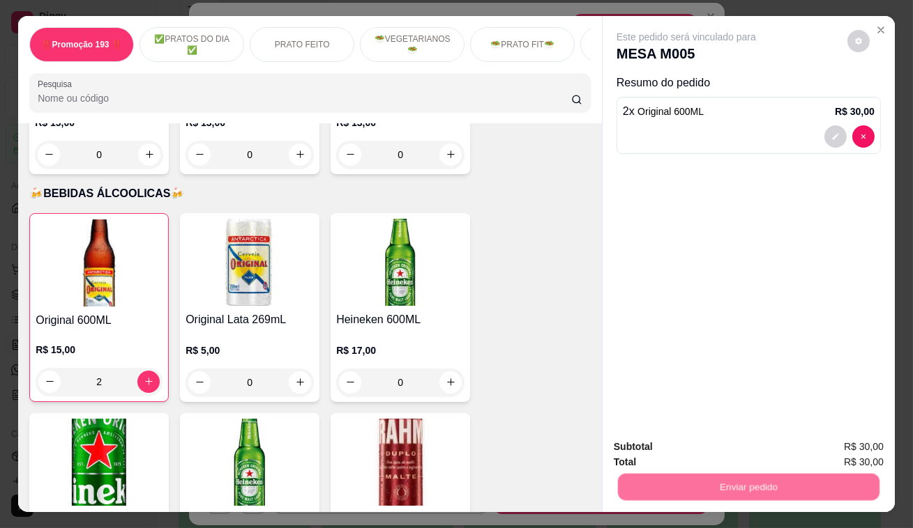
click at [689, 450] on button "Não registrar e enviar pedido" at bounding box center [702, 449] width 145 height 26
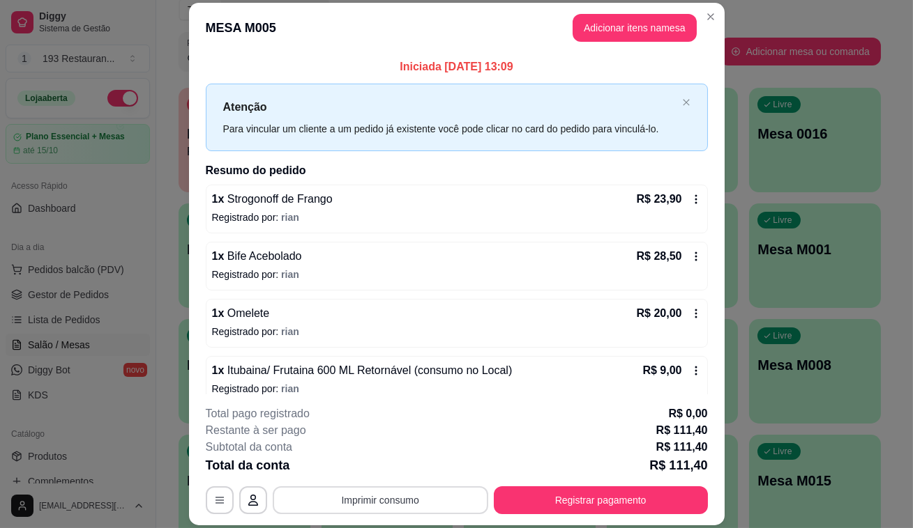
click at [452, 505] on button "Imprimir consumo" at bounding box center [380, 501] width 215 height 28
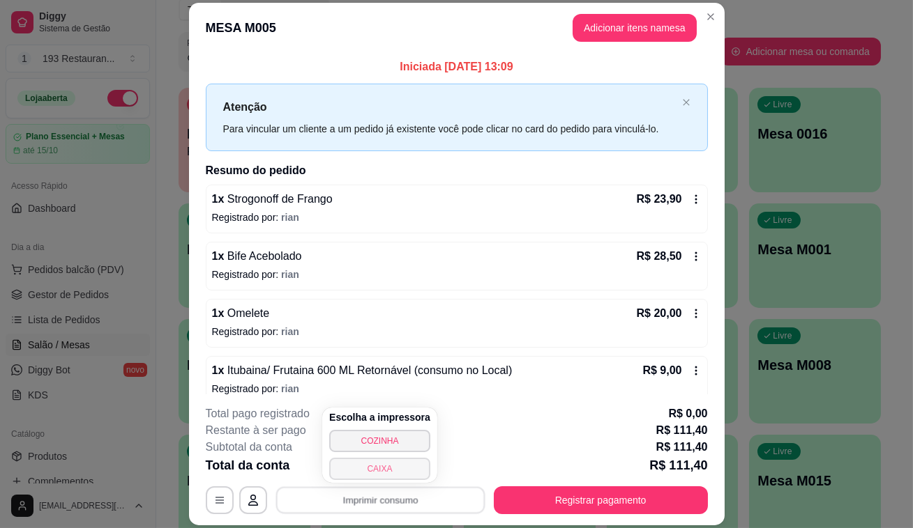
click at [409, 465] on button "CAIXA" at bounding box center [379, 469] width 101 height 22
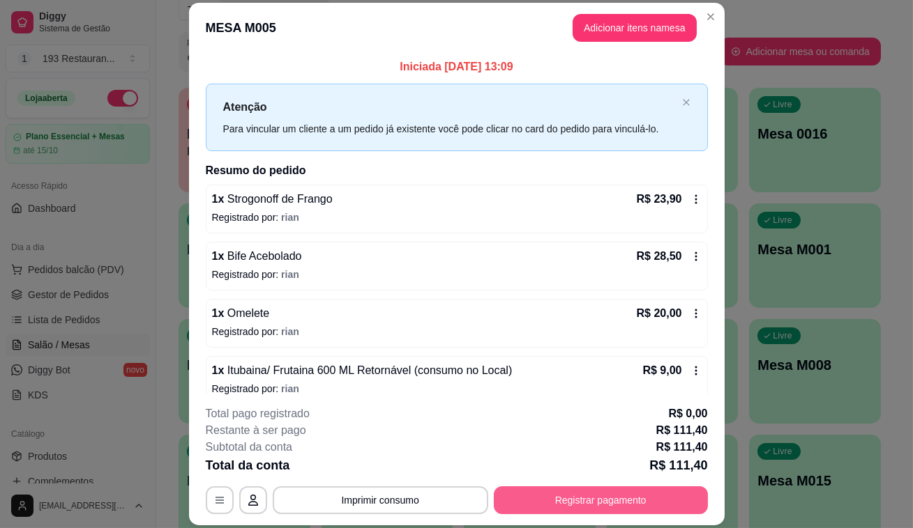
click at [565, 502] on button "Registrar pagamento" at bounding box center [601, 501] width 214 height 28
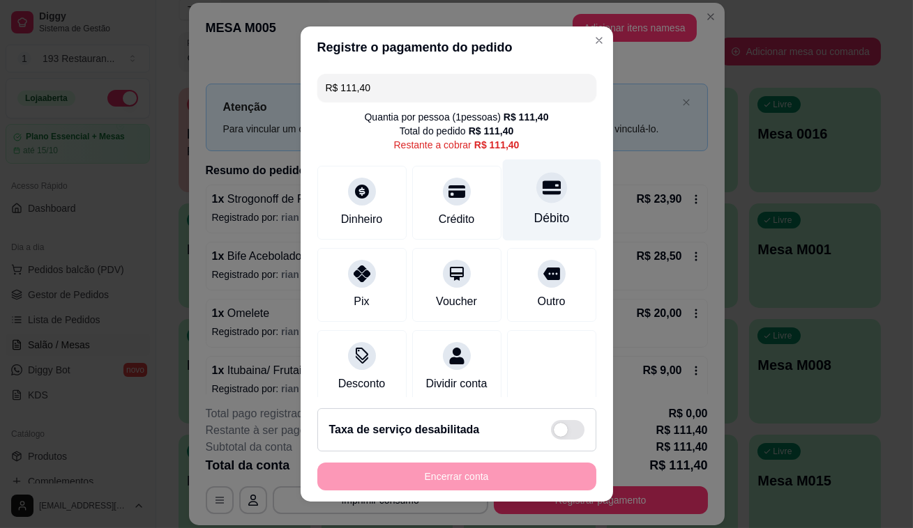
click at [542, 185] on icon at bounding box center [551, 188] width 18 height 14
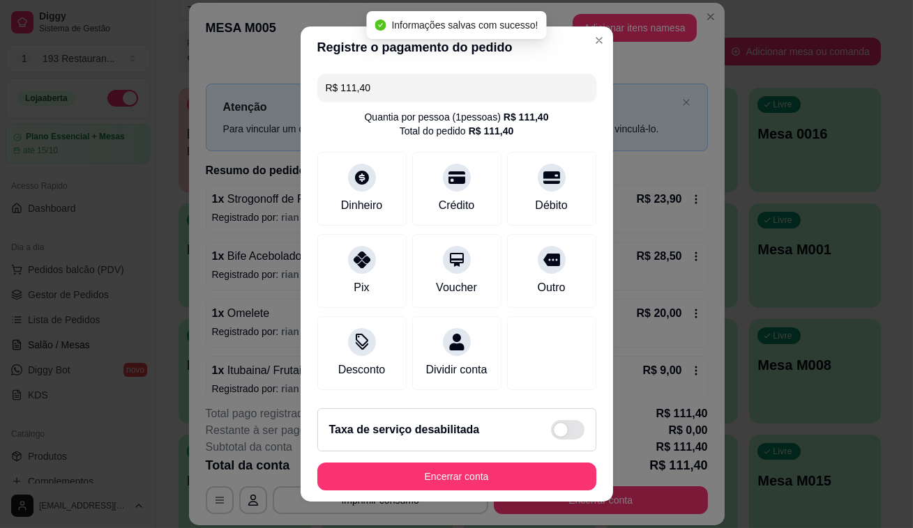
type input "R$ 0,00"
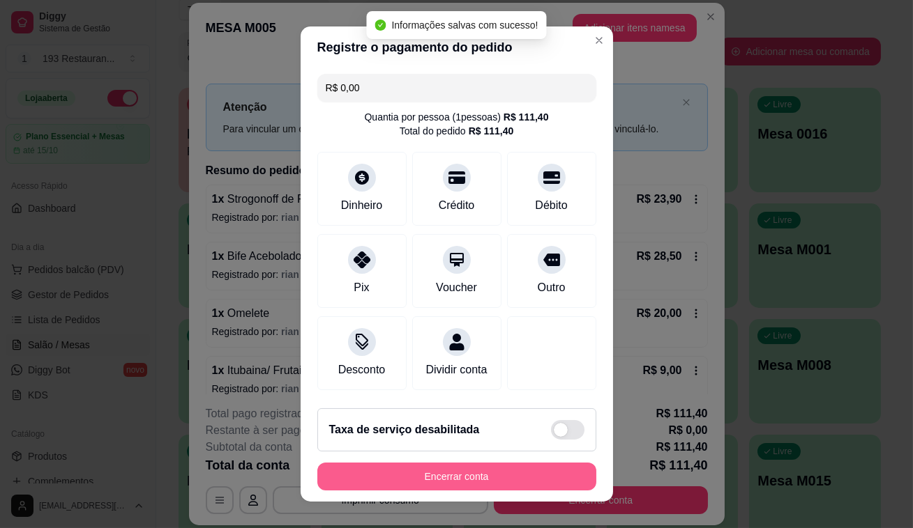
click at [480, 476] on button "Encerrar conta" at bounding box center [456, 477] width 279 height 28
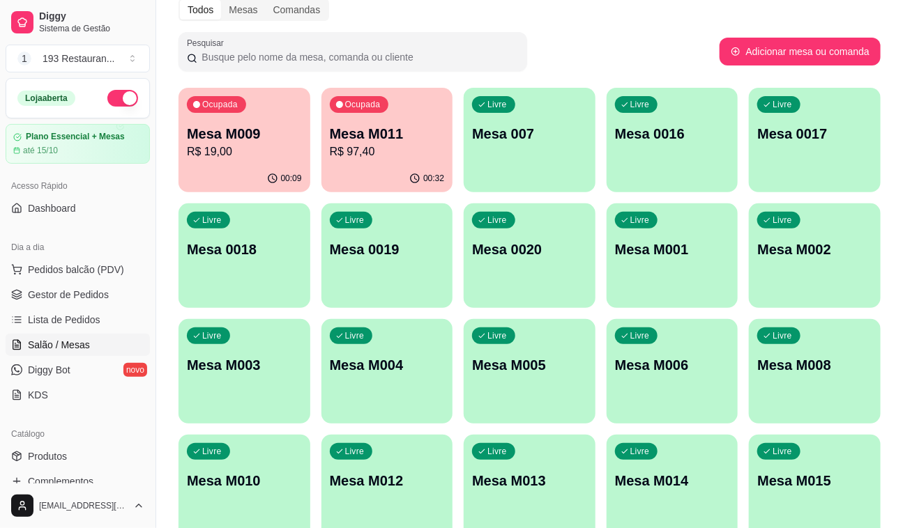
click at [249, 146] on p "R$ 19,00" at bounding box center [244, 152] width 115 height 17
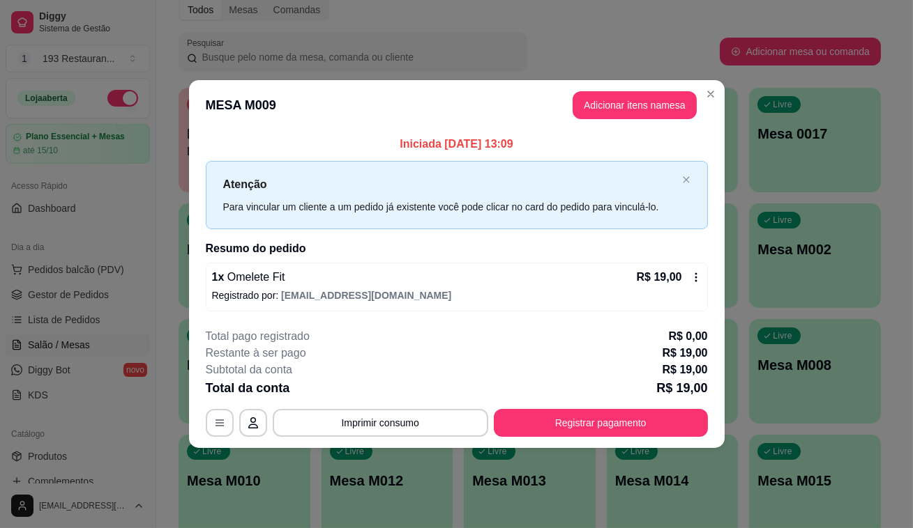
click at [537, 409] on button "Registrar pagamento" at bounding box center [601, 423] width 214 height 28
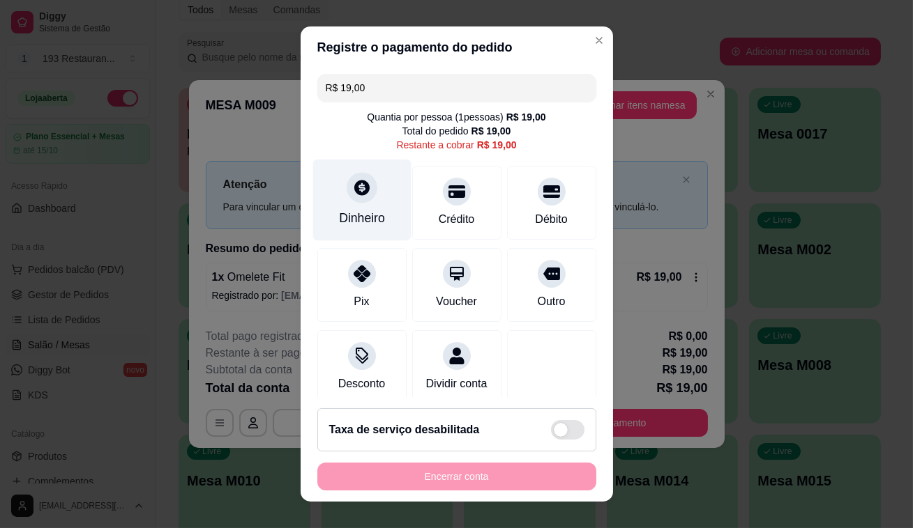
click at [328, 207] on div "Dinheiro" at bounding box center [361, 201] width 98 height 82
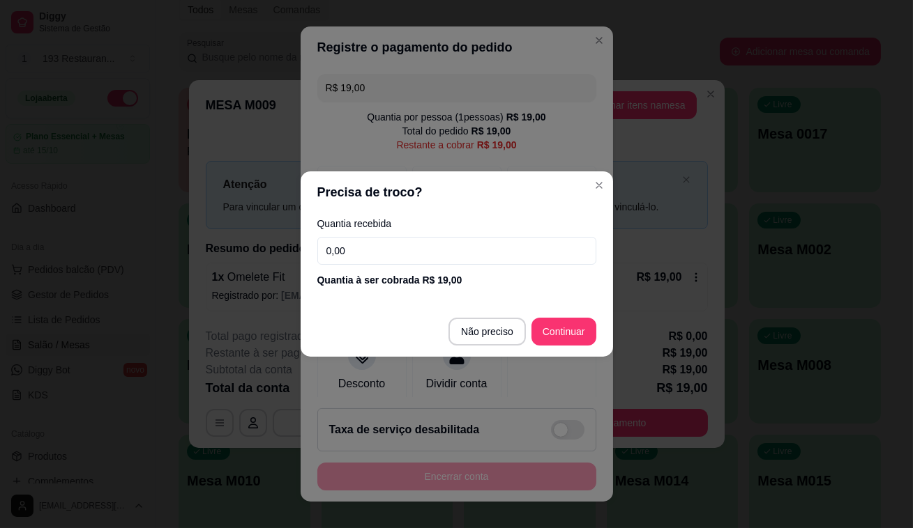
click at [433, 249] on input "0,00" at bounding box center [456, 251] width 279 height 28
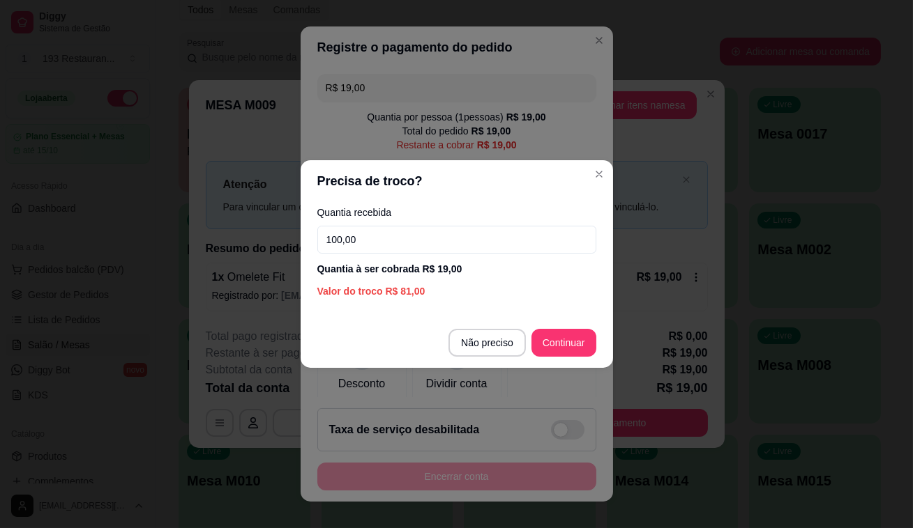
type input "100,00"
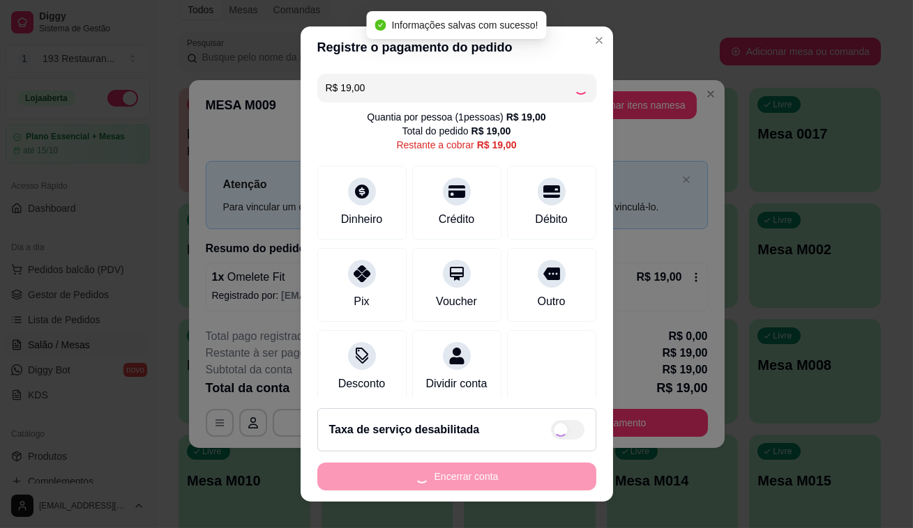
type input "R$ 0,00"
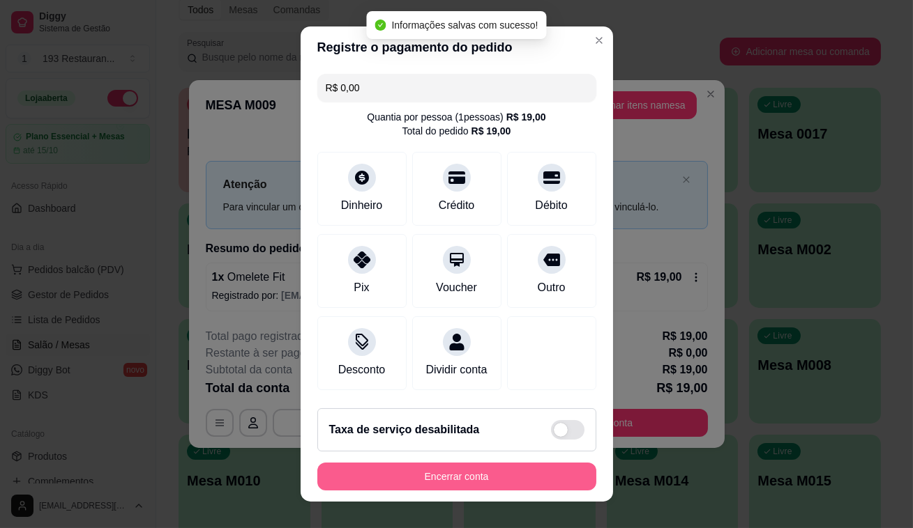
click at [526, 482] on button "Encerrar conta" at bounding box center [456, 477] width 279 height 28
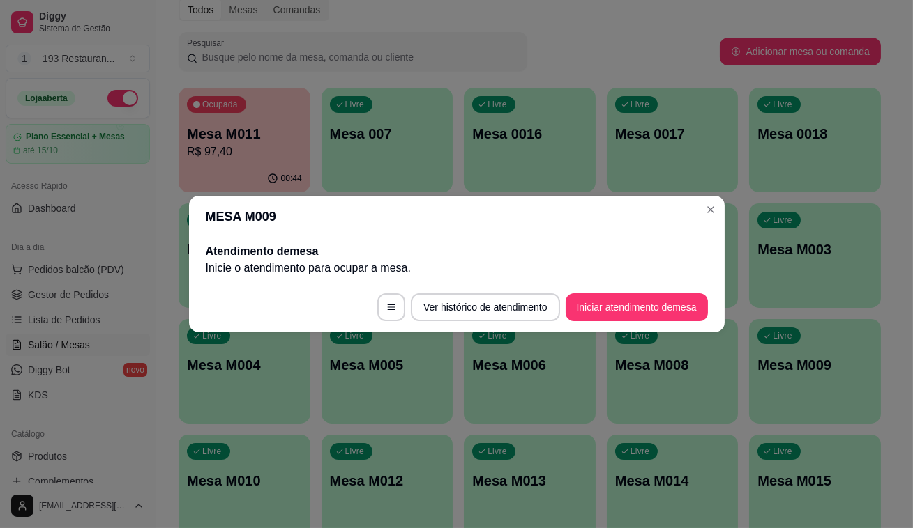
click at [719, 217] on header "MESA M009" at bounding box center [456, 217] width 535 height 42
click at [696, 217] on header "MESA M009" at bounding box center [456, 217] width 535 height 42
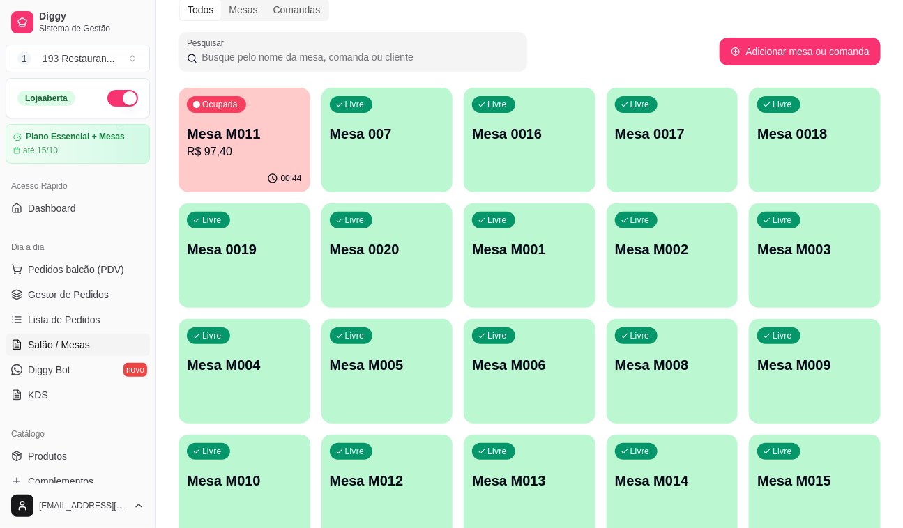
click at [807, 485] on p "Mesa M015" at bounding box center [814, 481] width 115 height 20
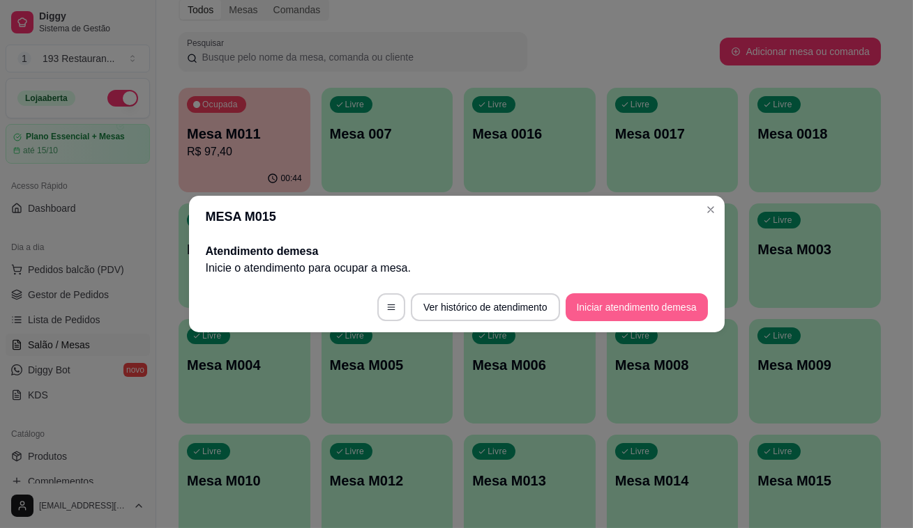
click at [694, 304] on button "Iniciar atendimento de mesa" at bounding box center [636, 308] width 142 height 28
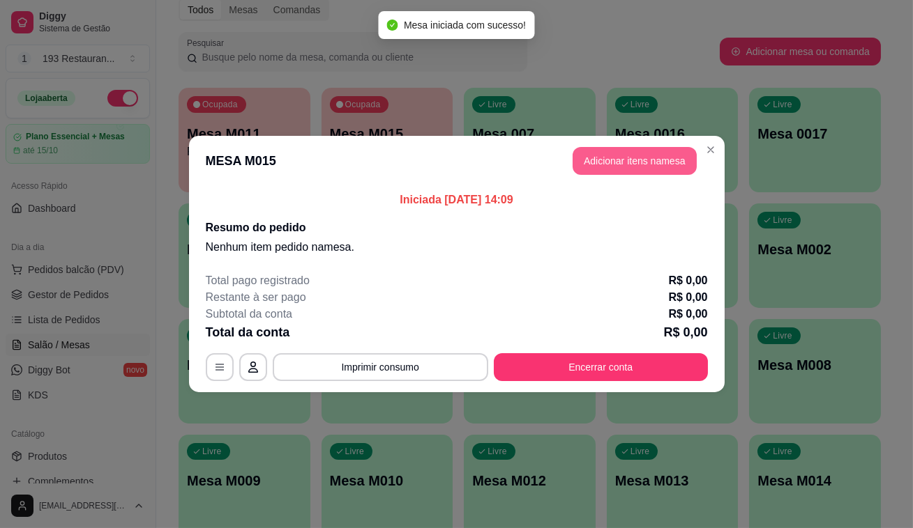
click at [657, 170] on button "Adicionar itens na mesa" at bounding box center [634, 161] width 124 height 28
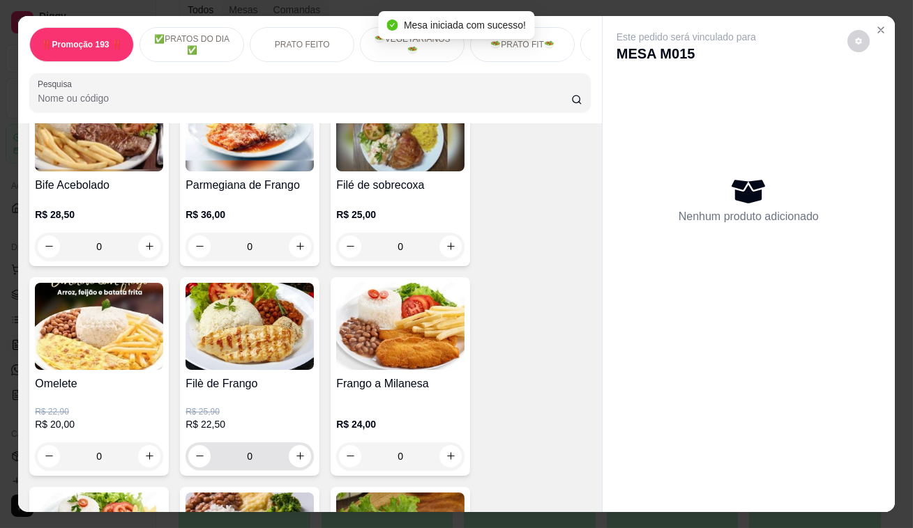
scroll to position [697, 0]
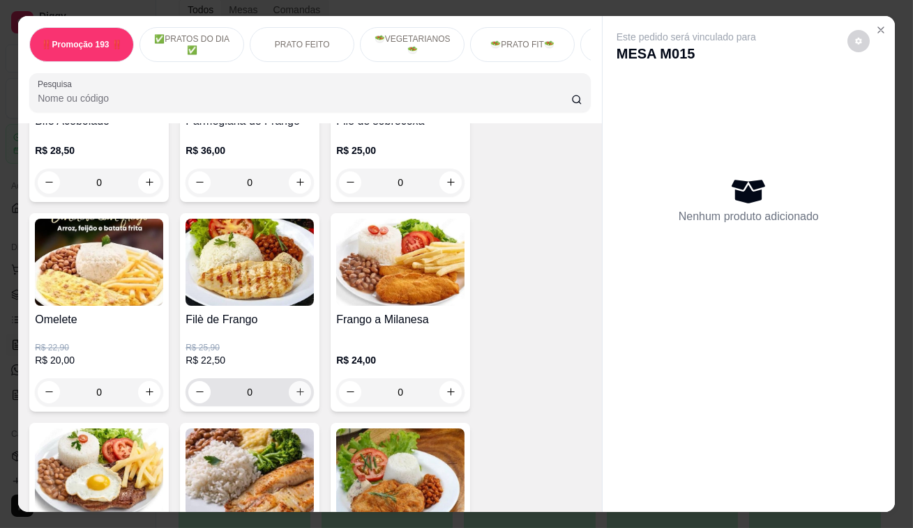
click at [298, 390] on button "increase-product-quantity" at bounding box center [300, 392] width 22 height 22
type input "1"
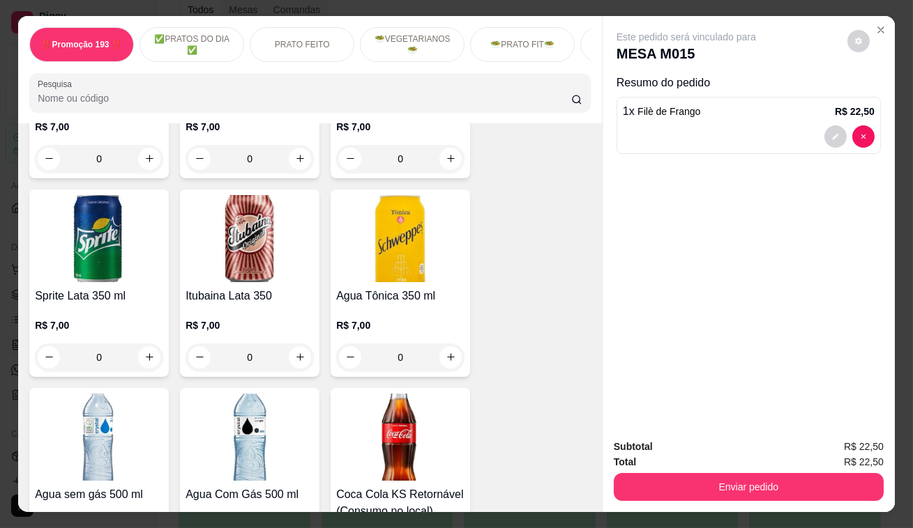
scroll to position [5324, 0]
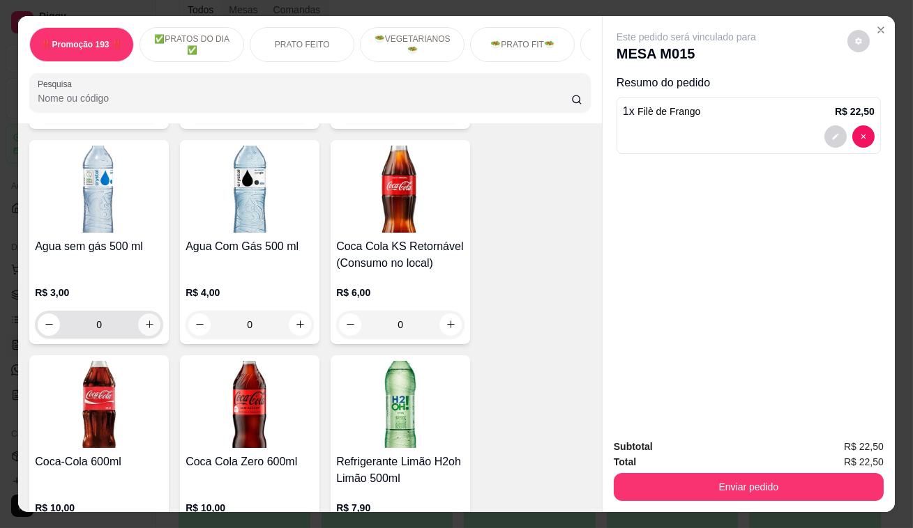
click at [144, 319] on icon "increase-product-quantity" at bounding box center [149, 324] width 10 height 10
type input "1"
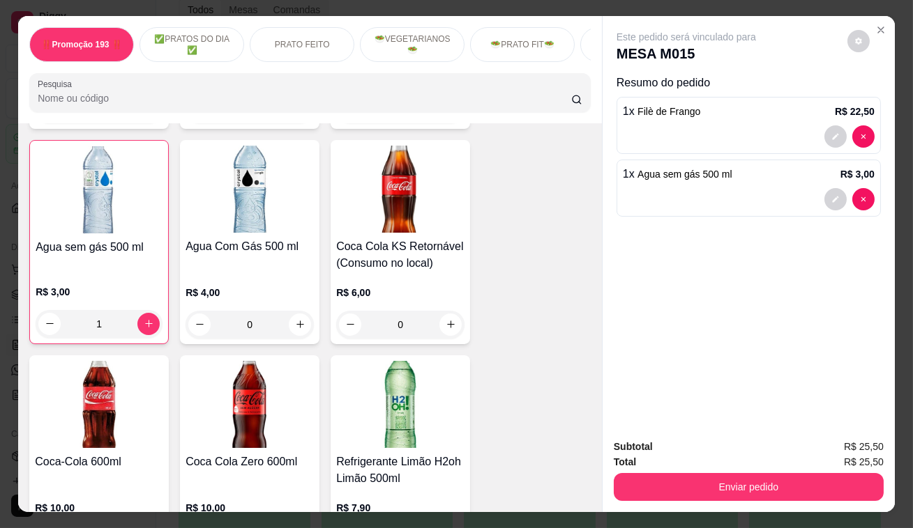
scroll to position [5324, 0]
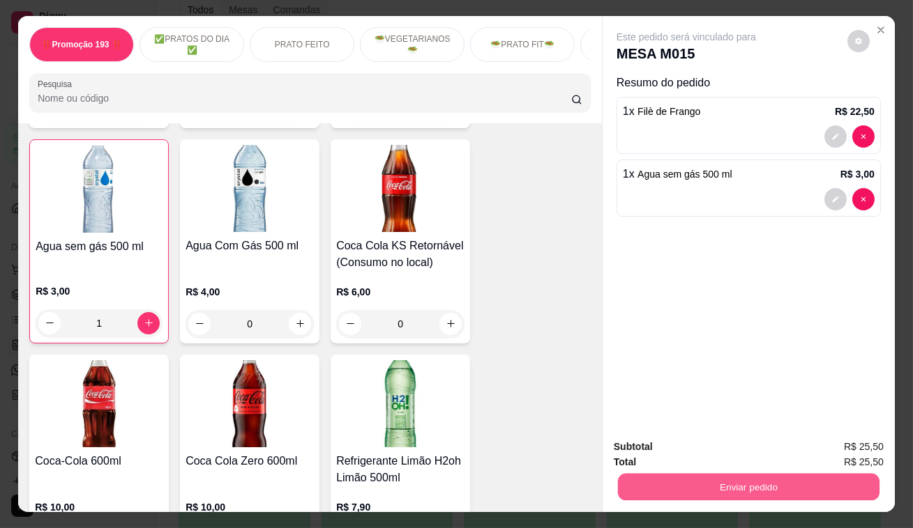
click at [725, 477] on button "Enviar pedido" at bounding box center [748, 487] width 261 height 27
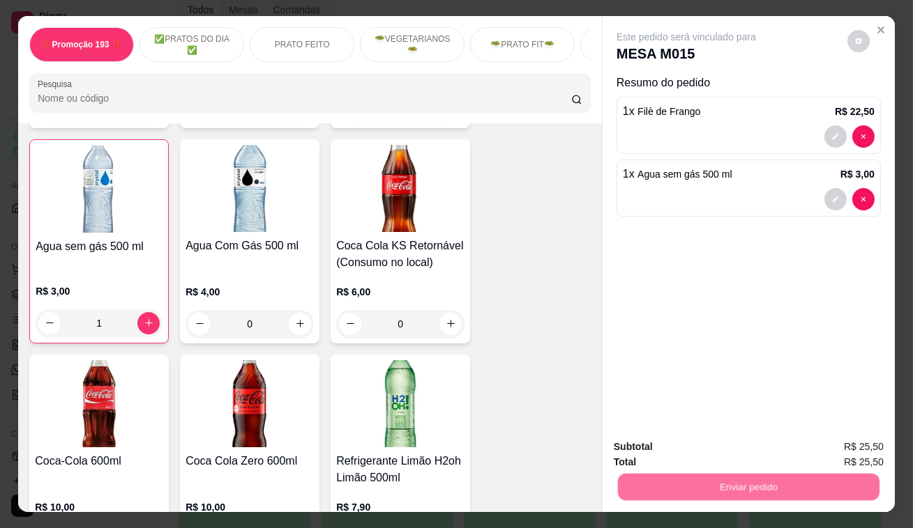
click at [708, 455] on button "Não registrar e enviar pedido" at bounding box center [702, 449] width 145 height 26
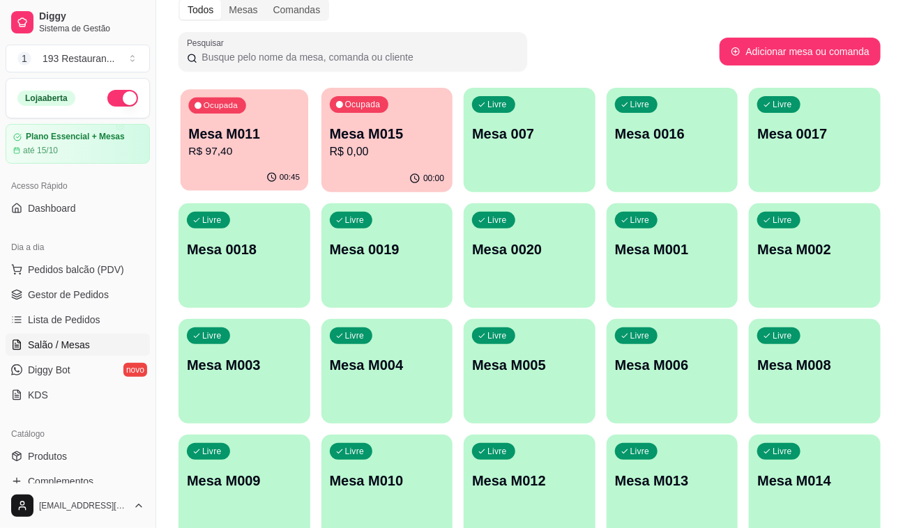
click at [266, 133] on p "Mesa M011" at bounding box center [244, 134] width 112 height 19
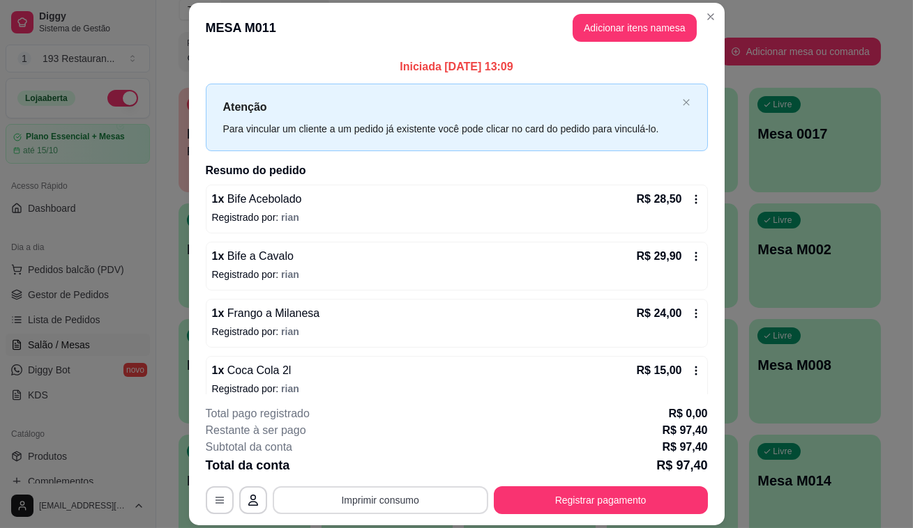
click at [395, 508] on button "Imprimir consumo" at bounding box center [380, 501] width 215 height 28
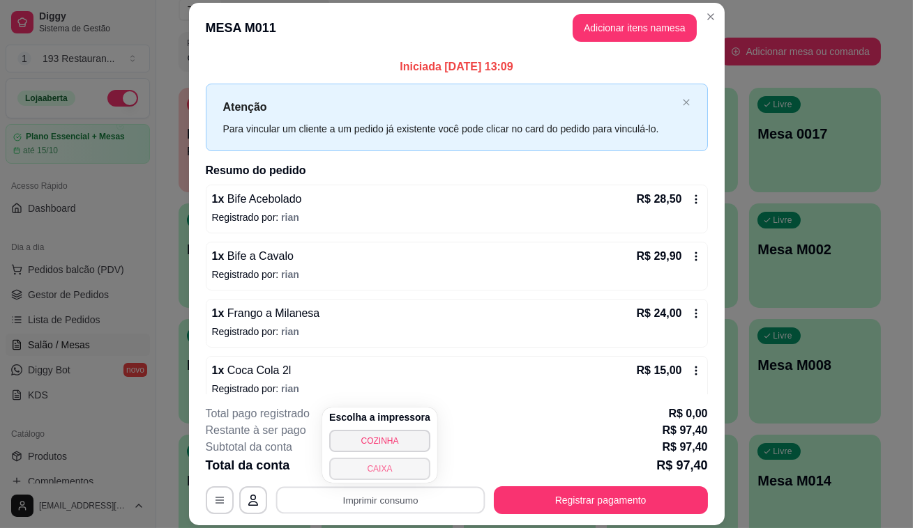
click at [393, 466] on button "CAIXA" at bounding box center [379, 469] width 101 height 22
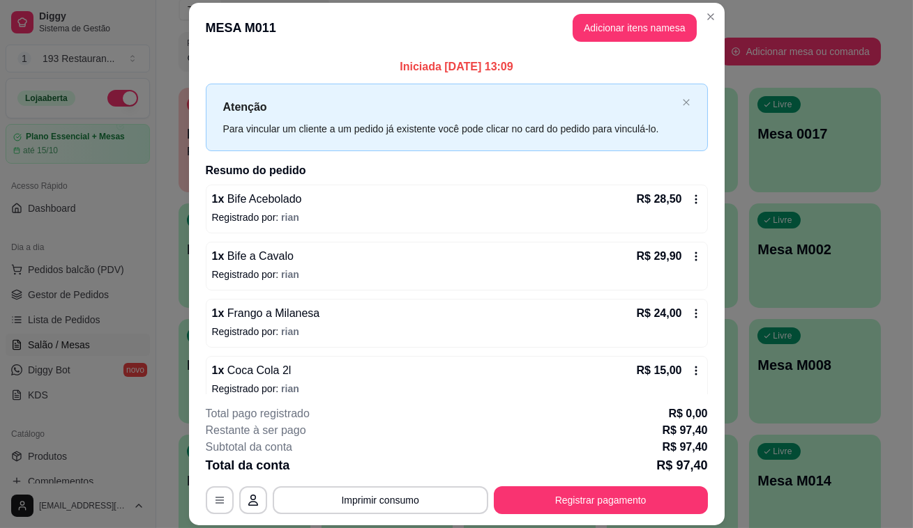
click at [527, 517] on footer "**********" at bounding box center [456, 460] width 535 height 131
click at [536, 504] on button "Registrar pagamento" at bounding box center [601, 501] width 214 height 28
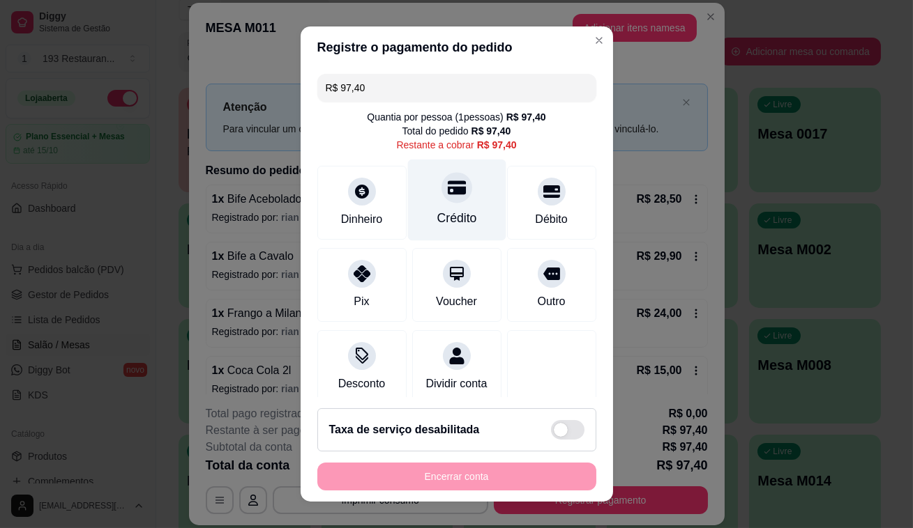
click at [447, 196] on icon at bounding box center [456, 187] width 18 height 18
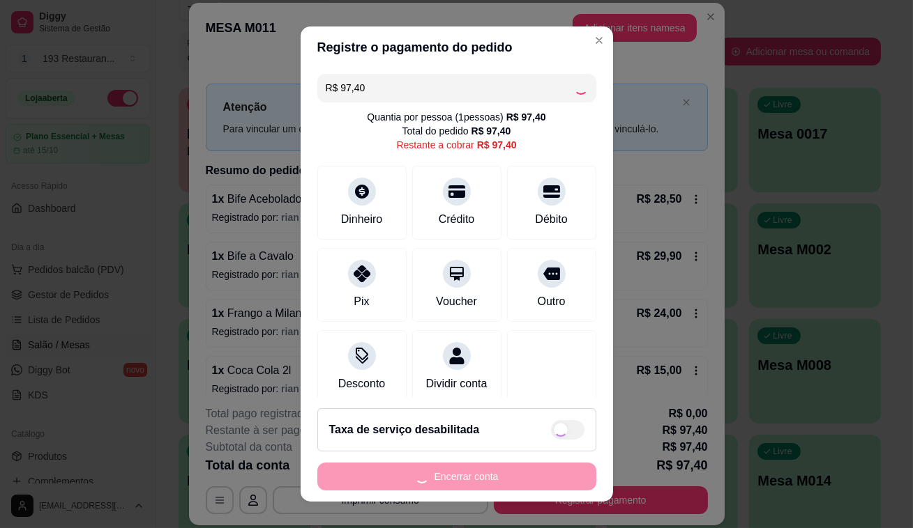
click at [467, 486] on div "Encerrar conta" at bounding box center [456, 477] width 279 height 28
type input "R$ 0,00"
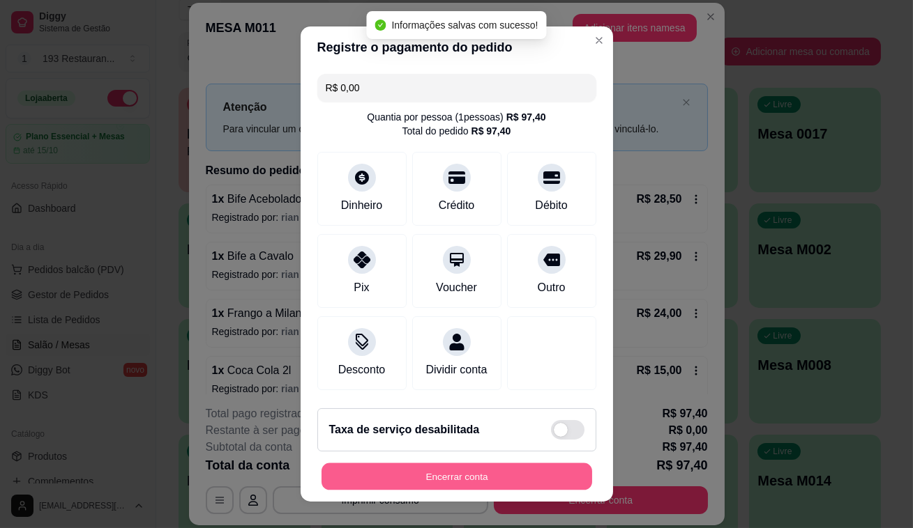
click at [466, 485] on button "Encerrar conta" at bounding box center [456, 477] width 271 height 27
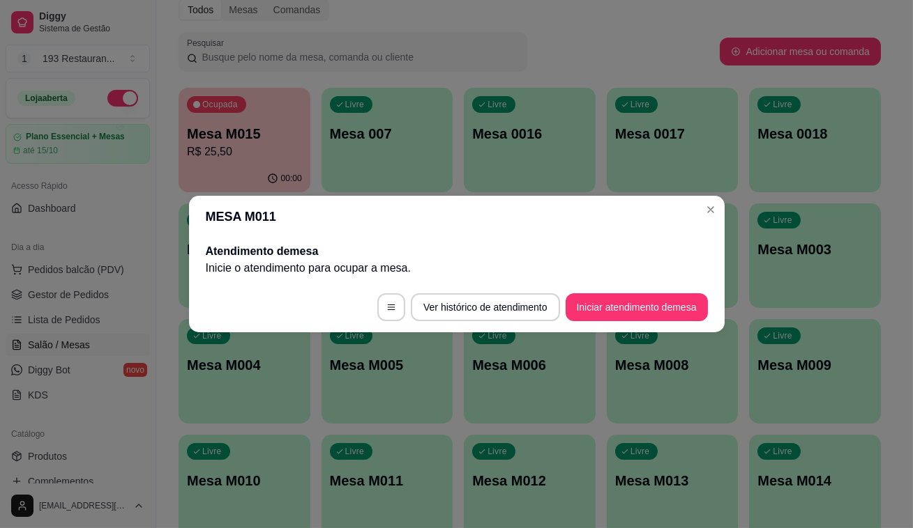
click at [709, 197] on header "MESA M011" at bounding box center [456, 217] width 535 height 42
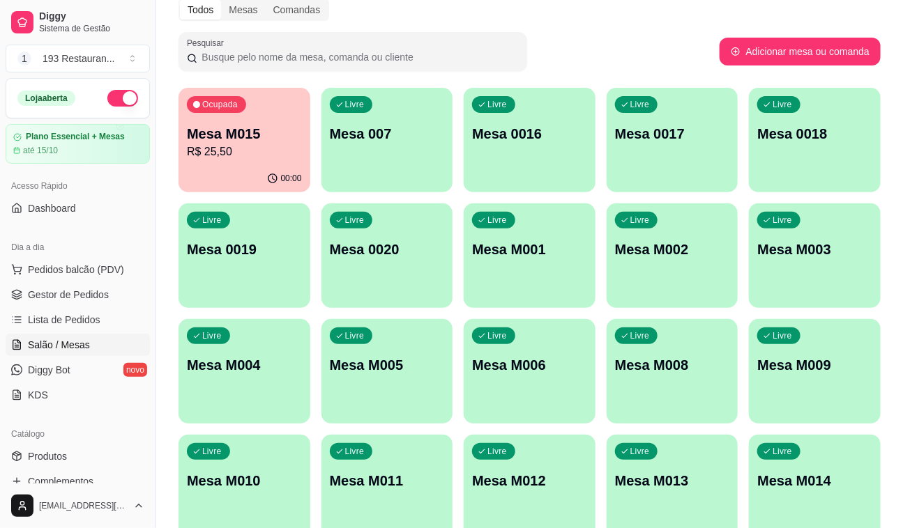
click at [705, 208] on div "Livre Mesa M002" at bounding box center [673, 248] width 132 height 88
click at [252, 161] on div "Ocupada Mesa M015 R$ 25,50" at bounding box center [244, 126] width 132 height 77
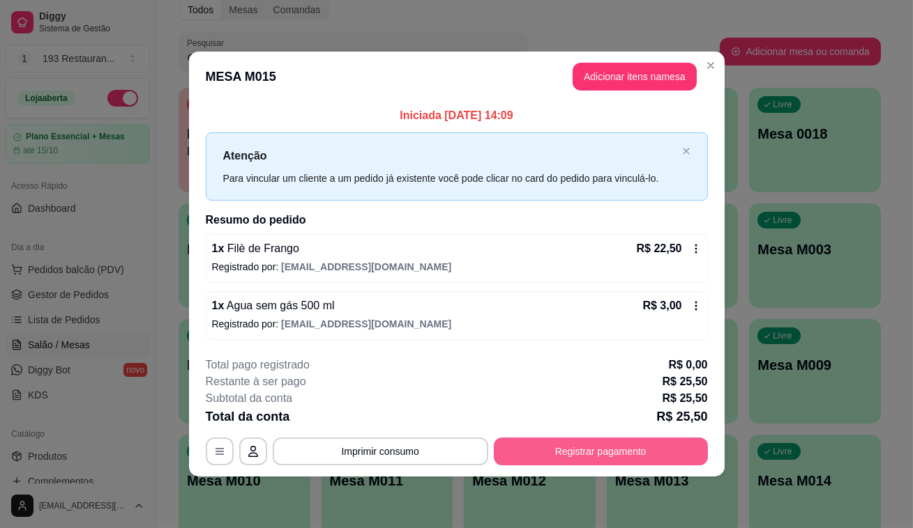
click at [593, 443] on button "Registrar pagamento" at bounding box center [601, 452] width 214 height 28
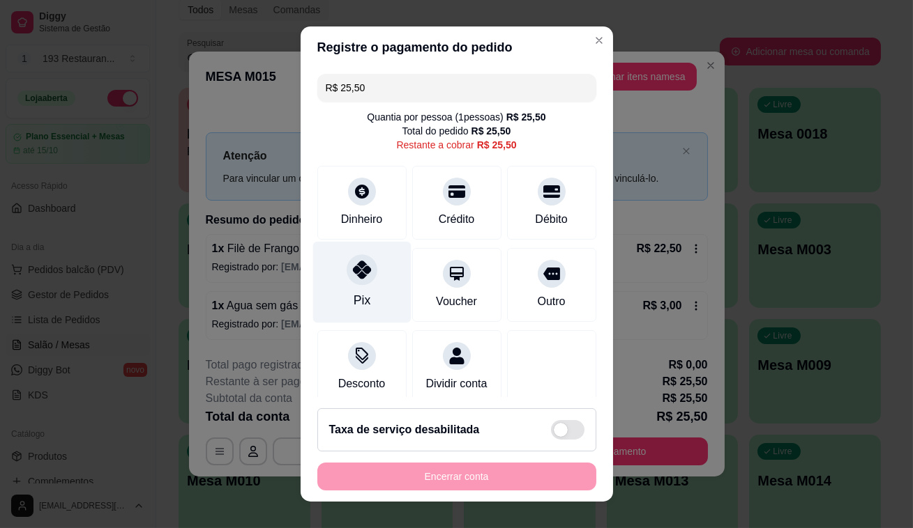
click at [369, 282] on div "Pix" at bounding box center [361, 283] width 98 height 82
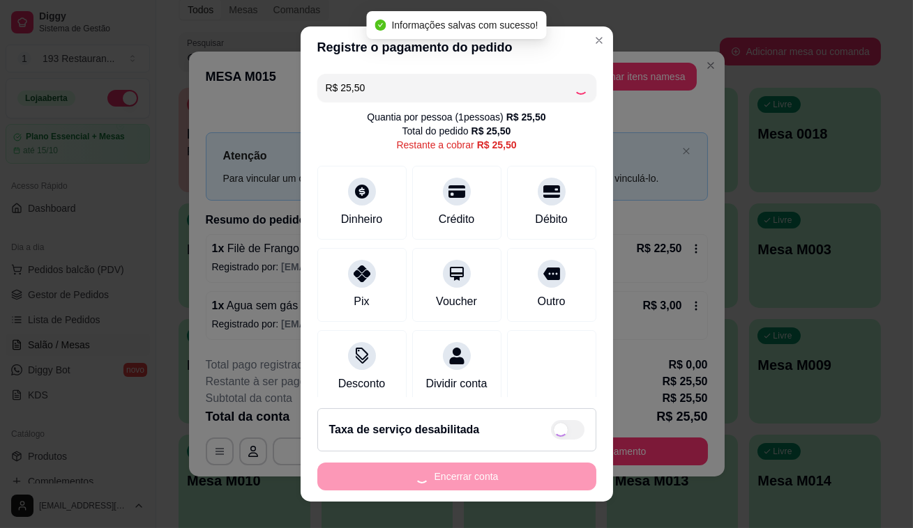
type input "R$ 0,00"
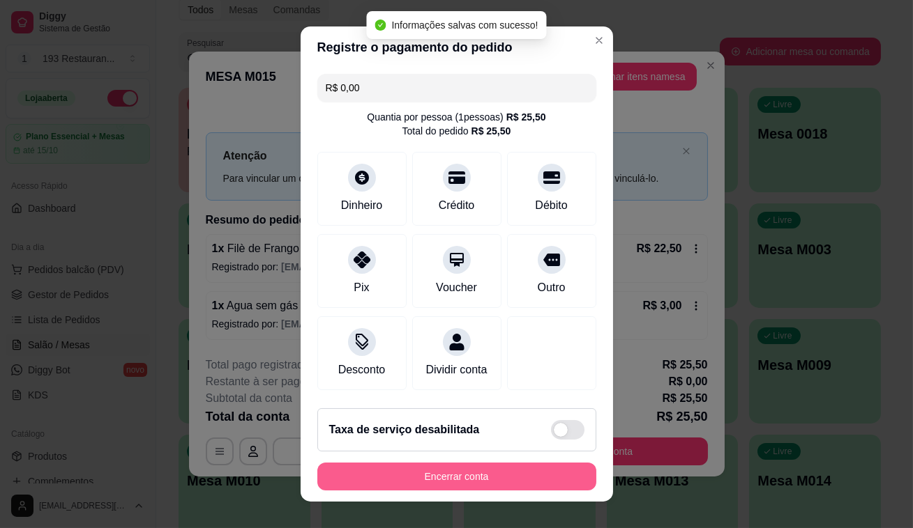
click at [464, 482] on button "Encerrar conta" at bounding box center [456, 477] width 279 height 28
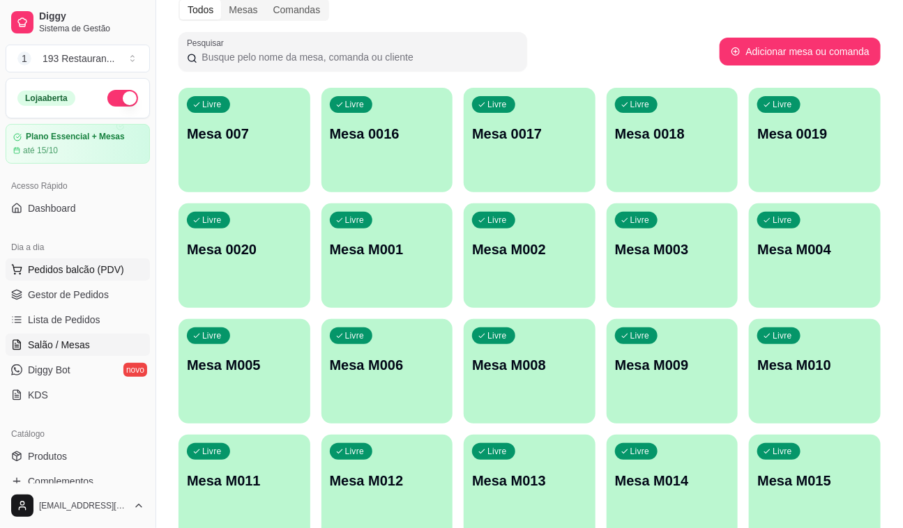
click at [105, 263] on span "Pedidos balcão (PDV)" at bounding box center [76, 270] width 96 height 14
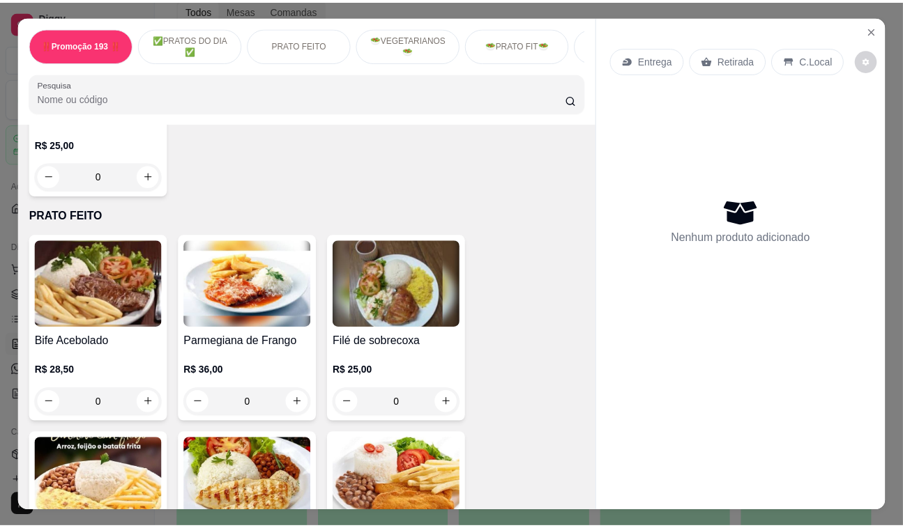
scroll to position [697, 0]
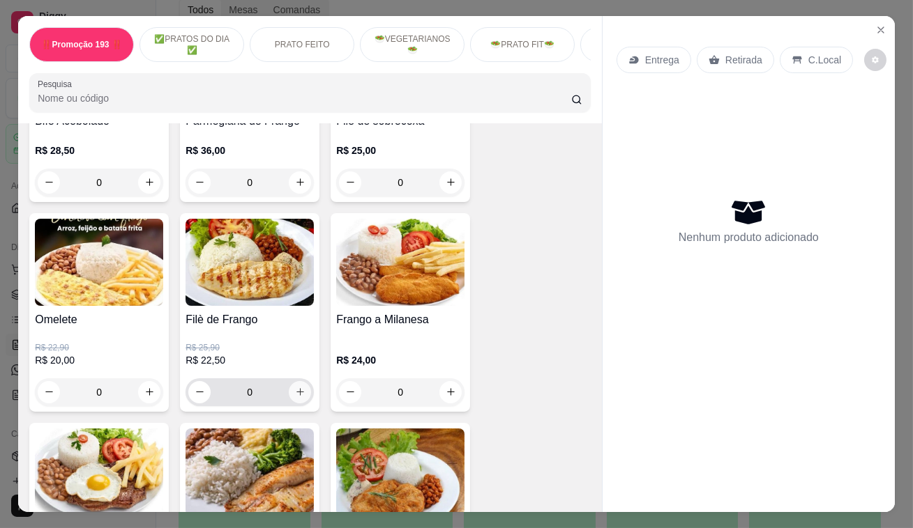
click at [302, 400] on button "increase-product-quantity" at bounding box center [300, 392] width 22 height 22
type input "1"
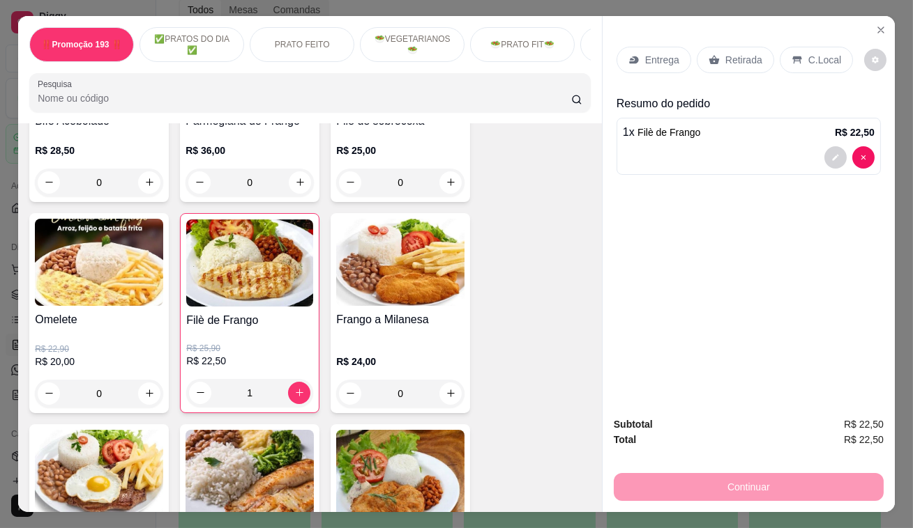
click at [741, 57] on p "Retirada" at bounding box center [743, 60] width 37 height 14
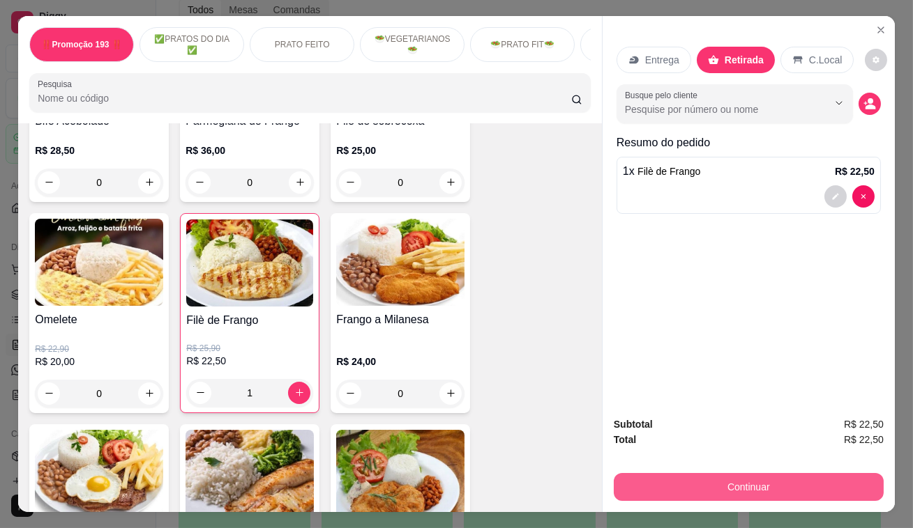
click at [768, 479] on button "Continuar" at bounding box center [749, 487] width 270 height 28
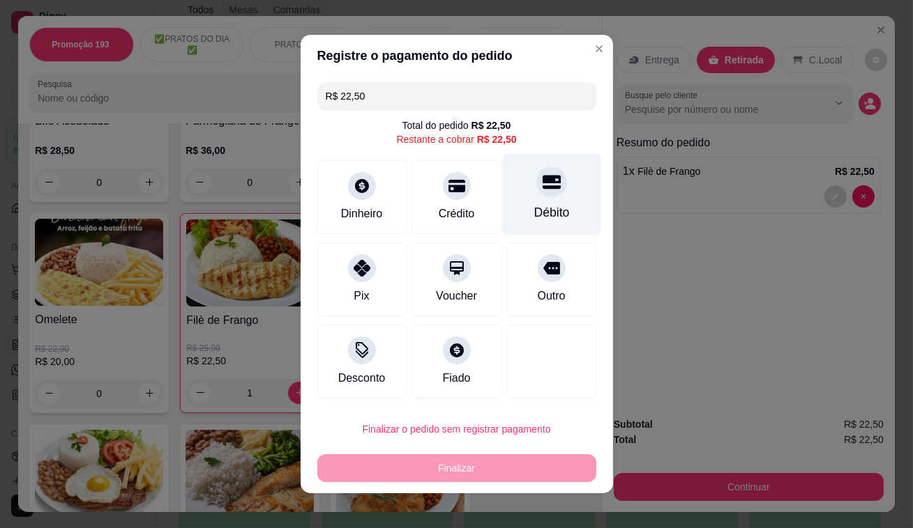
click at [542, 187] on icon at bounding box center [551, 183] width 18 height 14
type input "R$ 0,00"
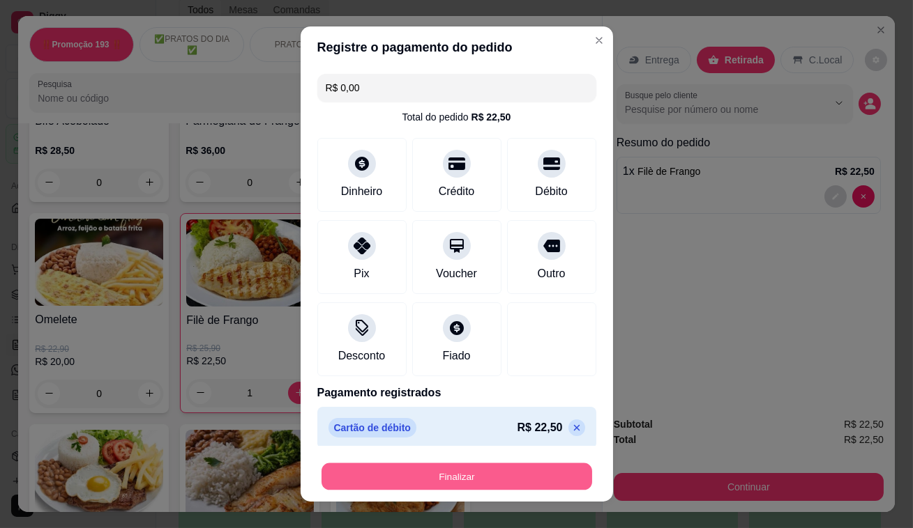
click at [442, 483] on button "Finalizar" at bounding box center [456, 477] width 271 height 27
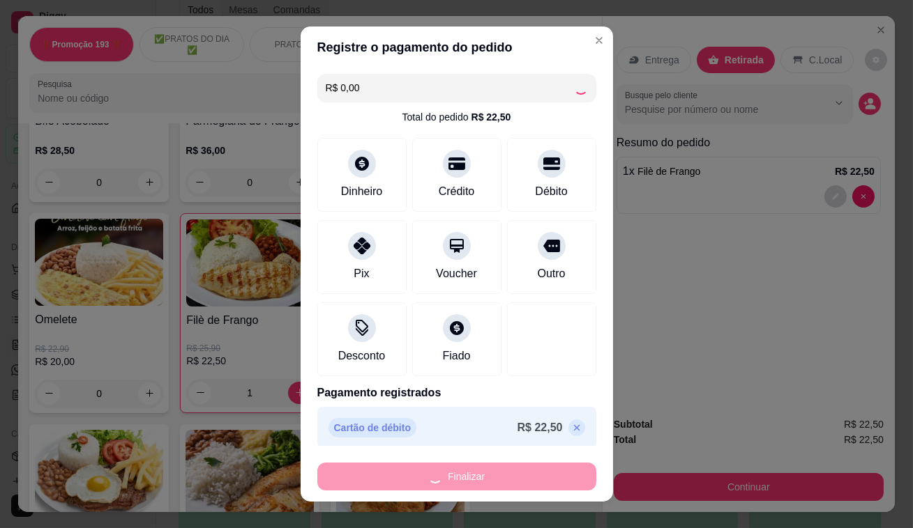
type input "0"
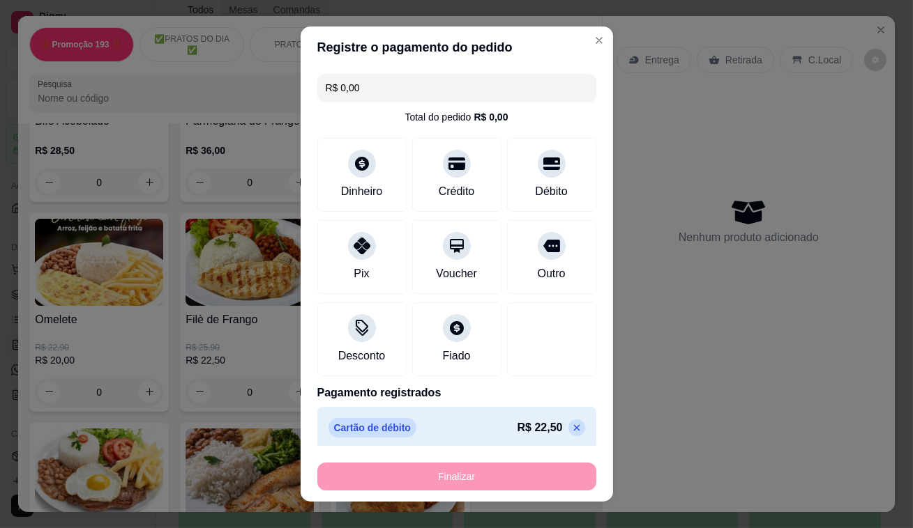
type input "-R$ 22,50"
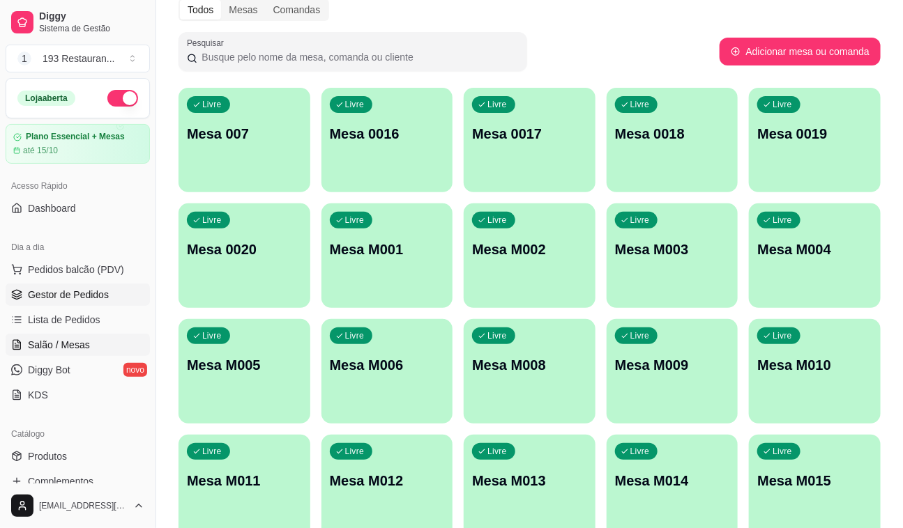
click at [54, 289] on span "Gestor de Pedidos" at bounding box center [68, 295] width 81 height 14
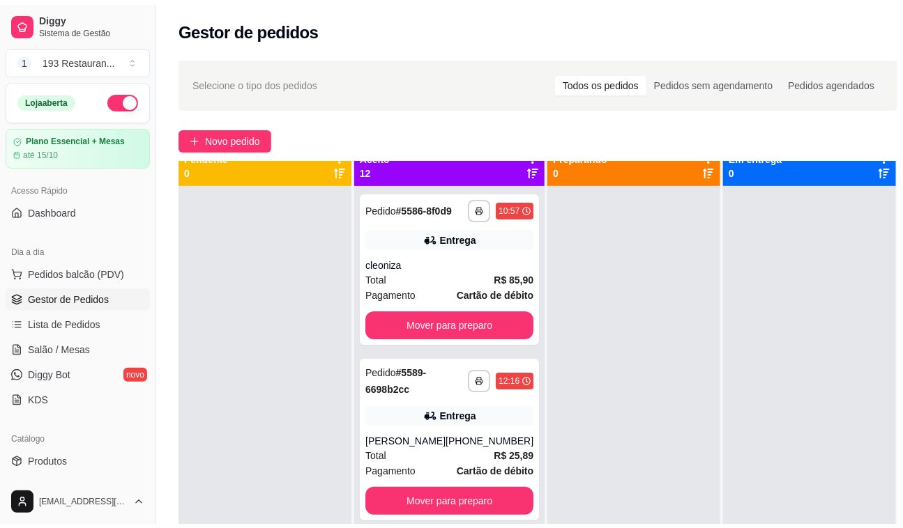
scroll to position [39, 0]
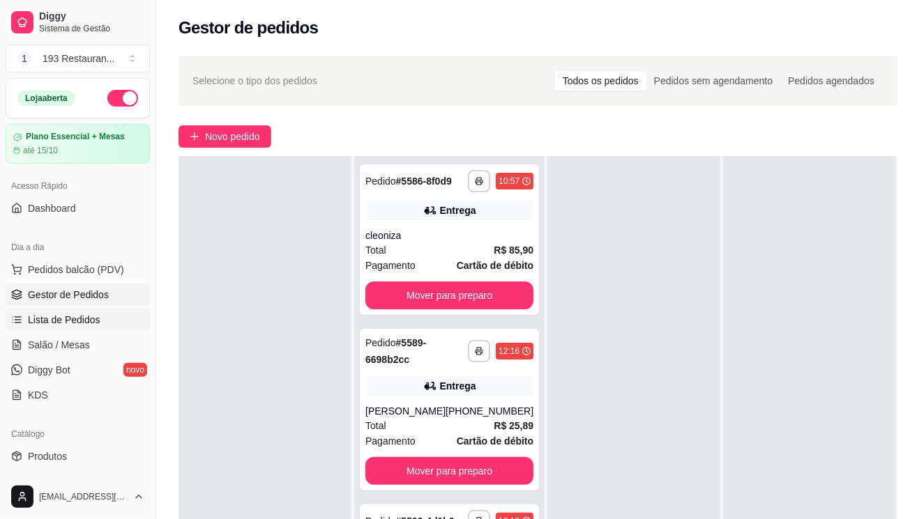
click at [95, 313] on span "Lista de Pedidos" at bounding box center [64, 320] width 73 height 14
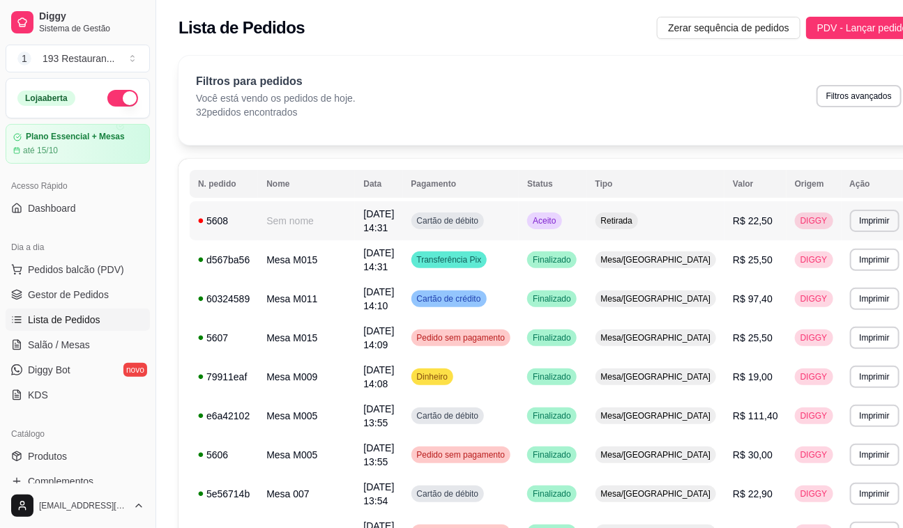
click at [482, 215] on span "Cartão de débito" at bounding box center [448, 220] width 68 height 11
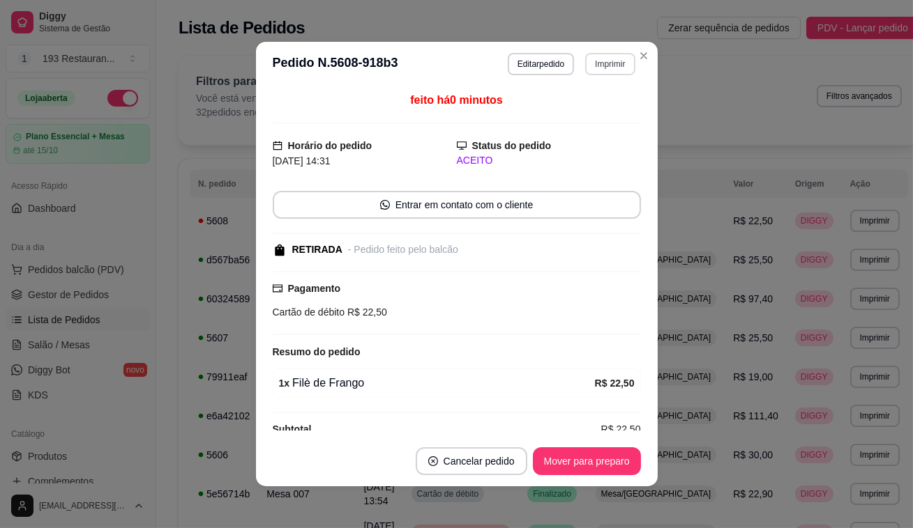
click at [591, 66] on button "Imprimir" at bounding box center [610, 64] width 50 height 22
click at [579, 145] on button "CAIXA" at bounding box center [581, 141] width 98 height 22
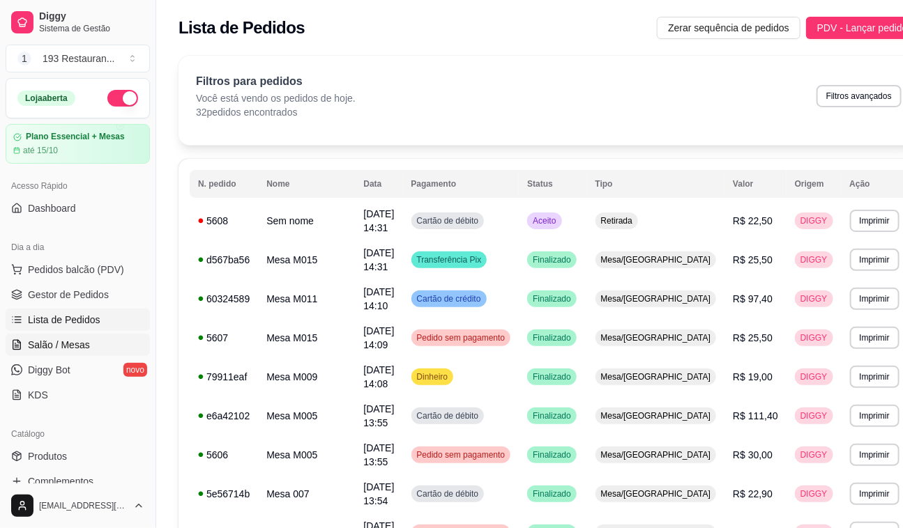
click at [67, 340] on span "Salão / Mesas" at bounding box center [59, 345] width 62 height 14
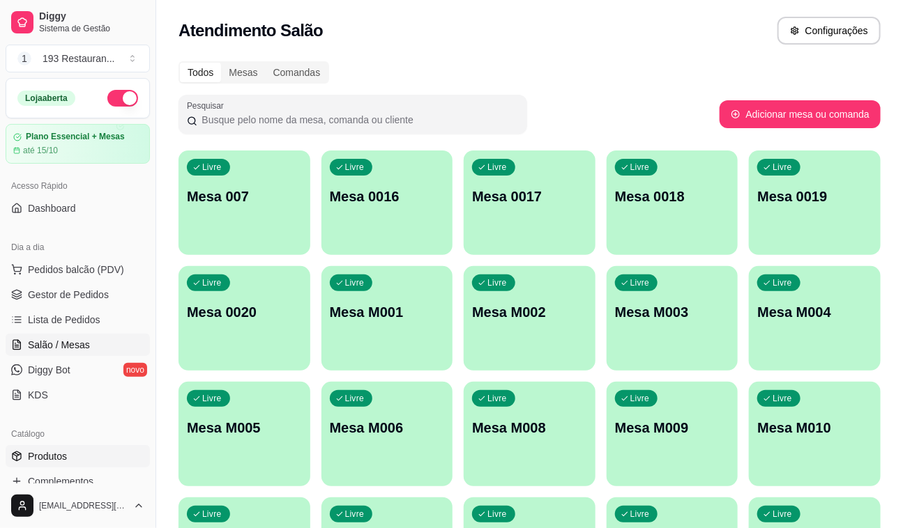
click at [136, 462] on link "Produtos" at bounding box center [78, 457] width 144 height 22
